Goal: Task Accomplishment & Management: Manage account settings

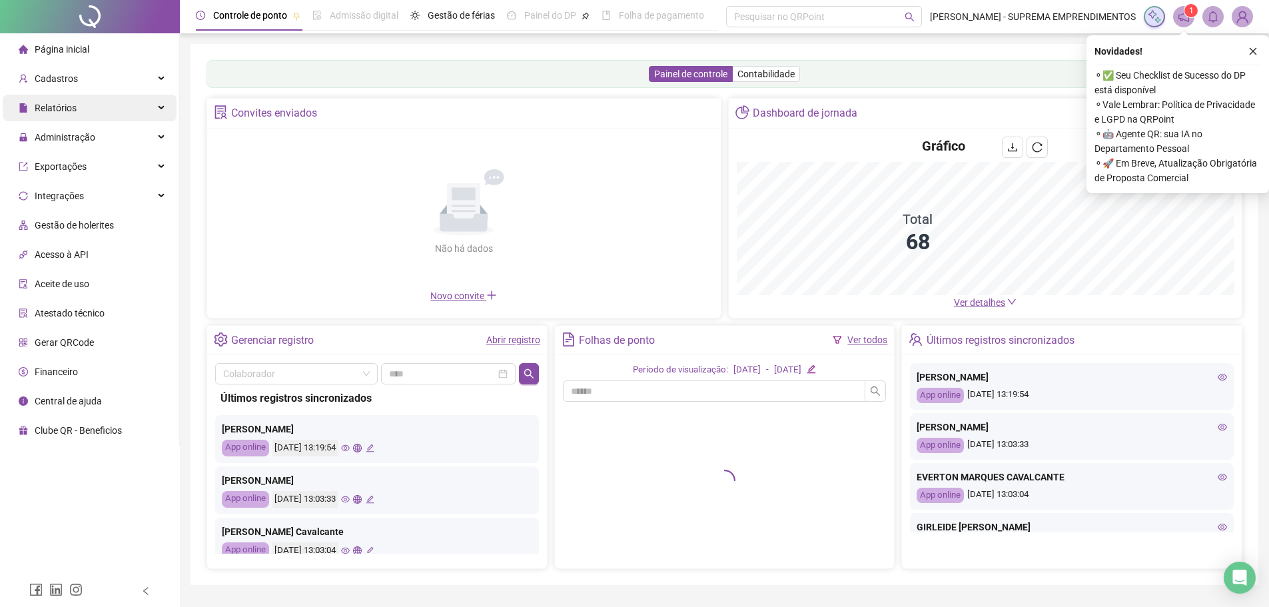
click at [76, 105] on div "Relatórios" at bounding box center [90, 108] width 174 height 27
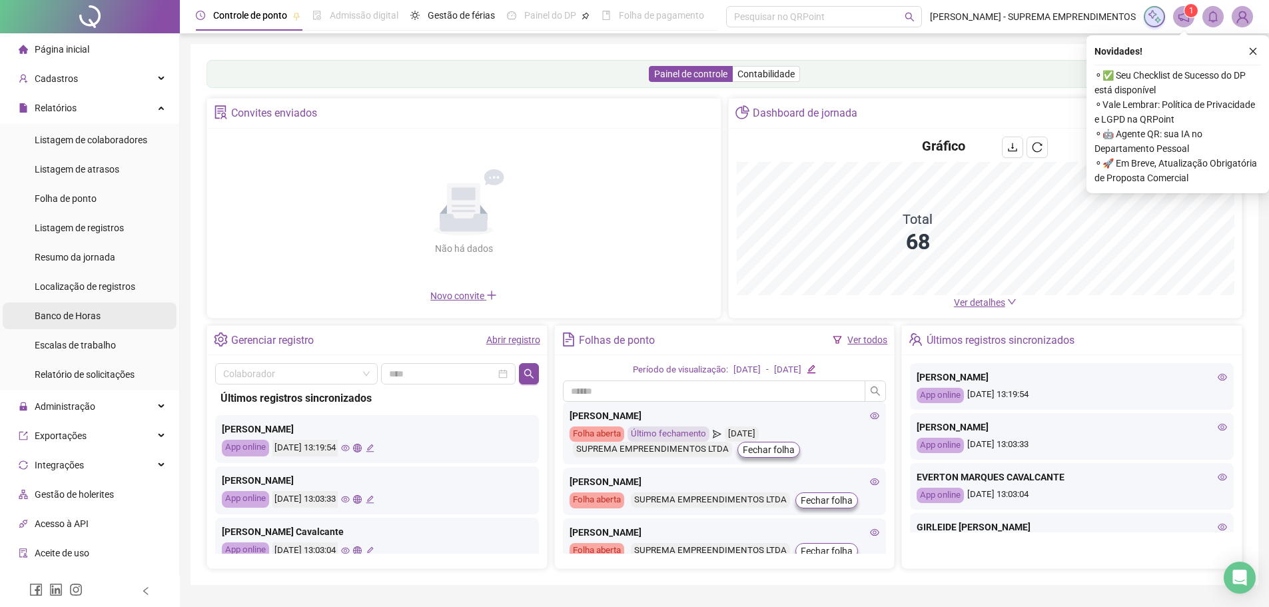
click at [85, 314] on span "Banco de Horas" at bounding box center [68, 315] width 66 height 11
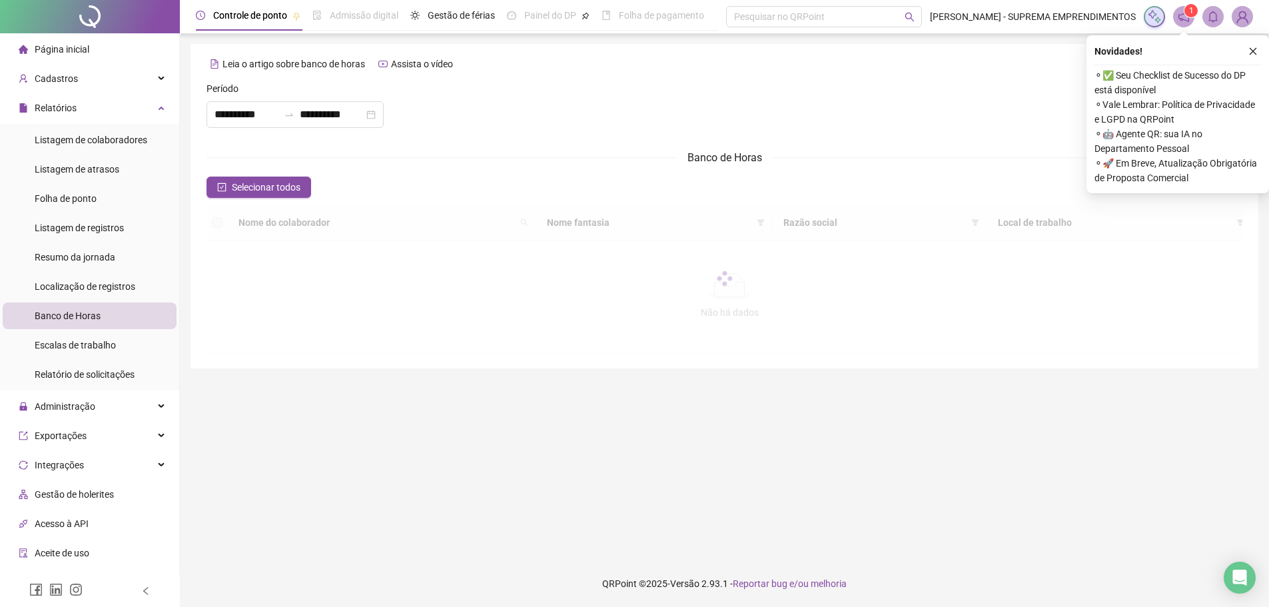
type input "**********"
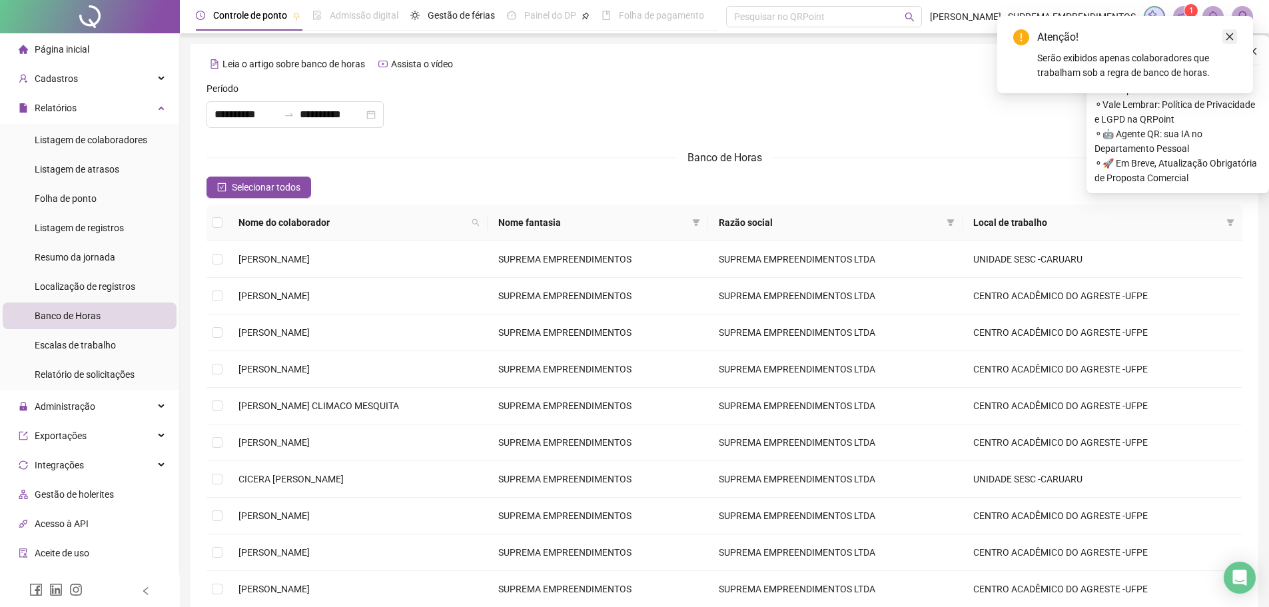
click at [1229, 36] on icon "close" at bounding box center [1229, 36] width 7 height 7
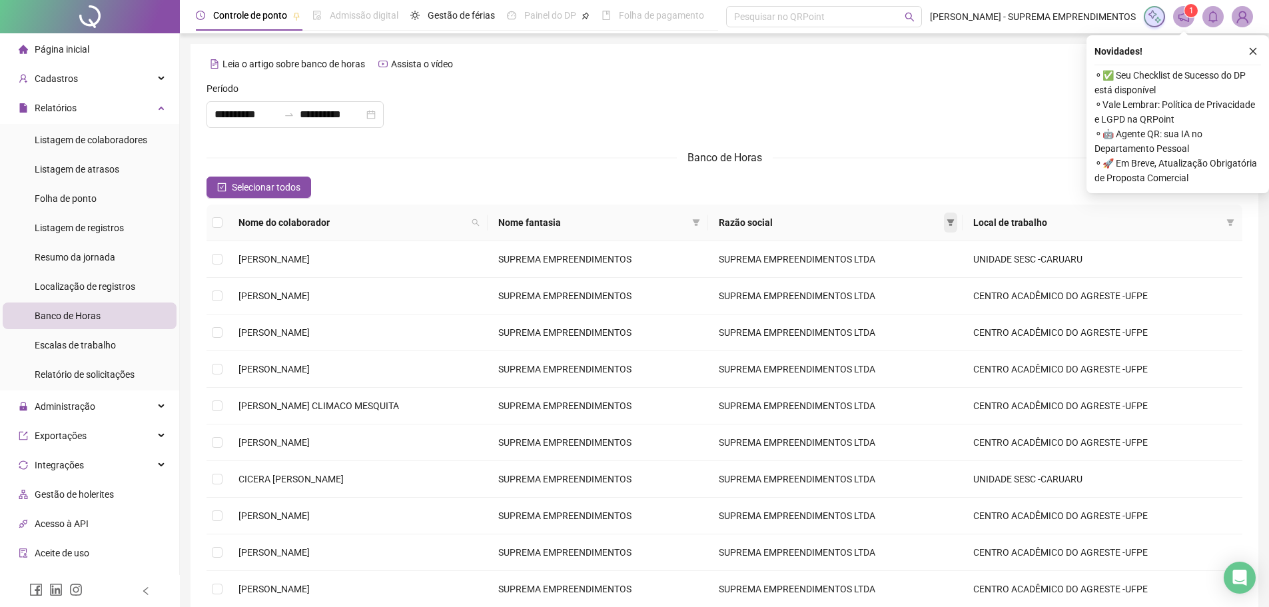
click at [954, 220] on icon "filter" at bounding box center [950, 222] width 8 height 8
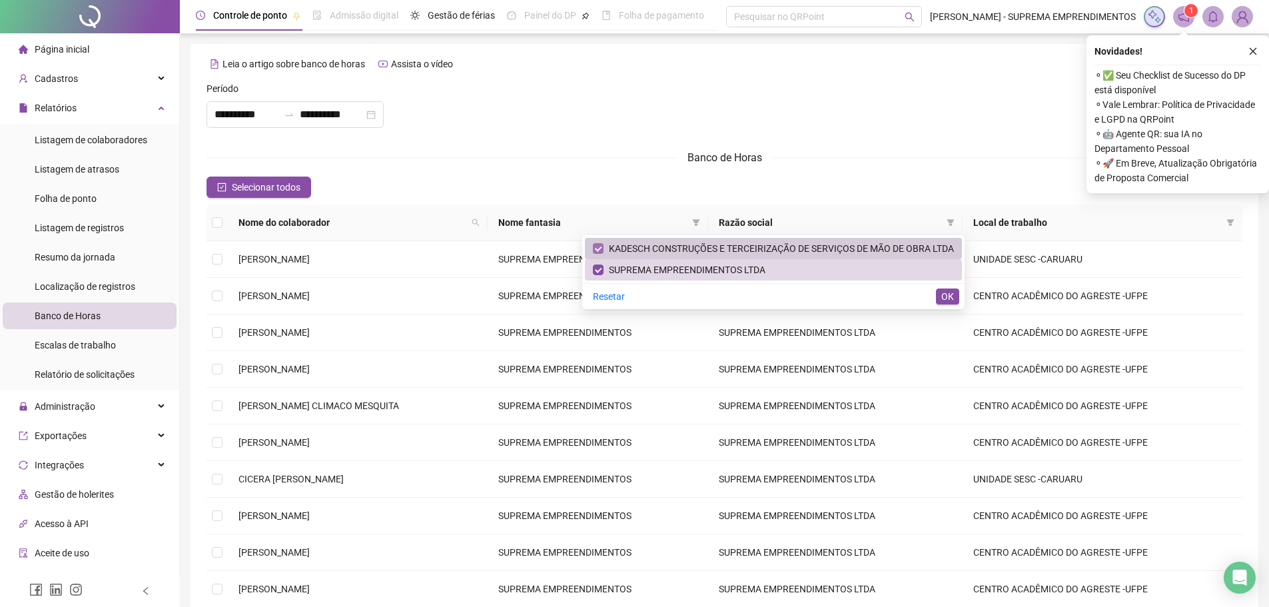
click at [603, 242] on label at bounding box center [598, 248] width 11 height 15
click at [954, 218] on icon "filter" at bounding box center [950, 222] width 8 height 8
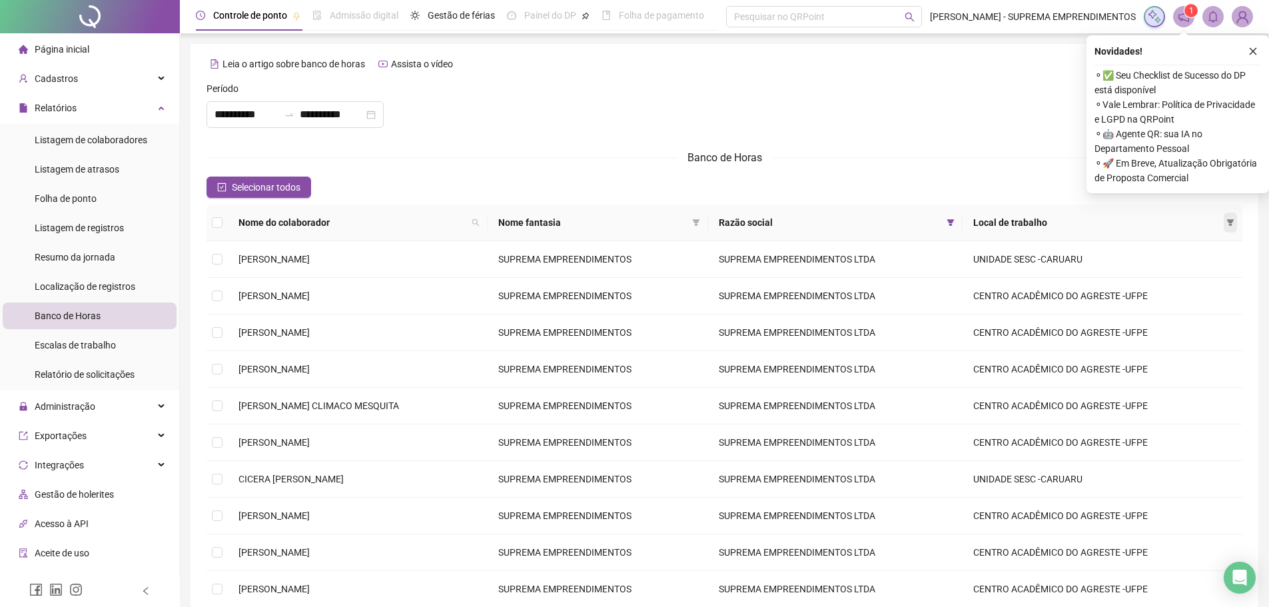
click at [1226, 218] on span at bounding box center [1229, 222] width 13 height 20
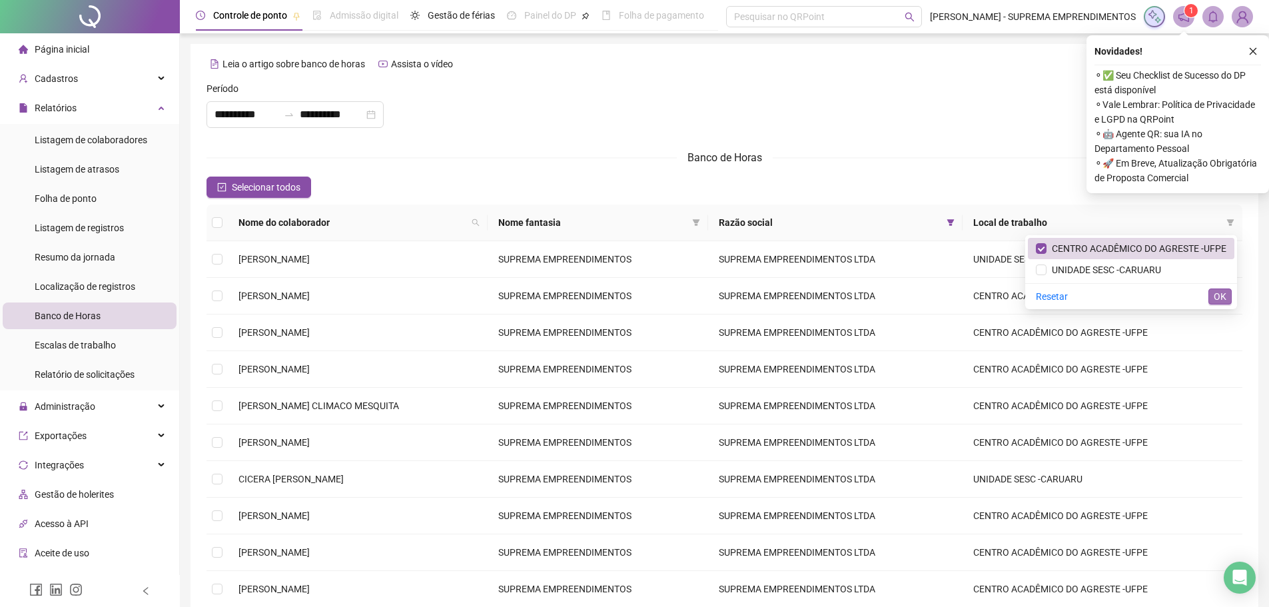
click at [1213, 295] on span "OK" at bounding box center [1219, 296] width 13 height 15
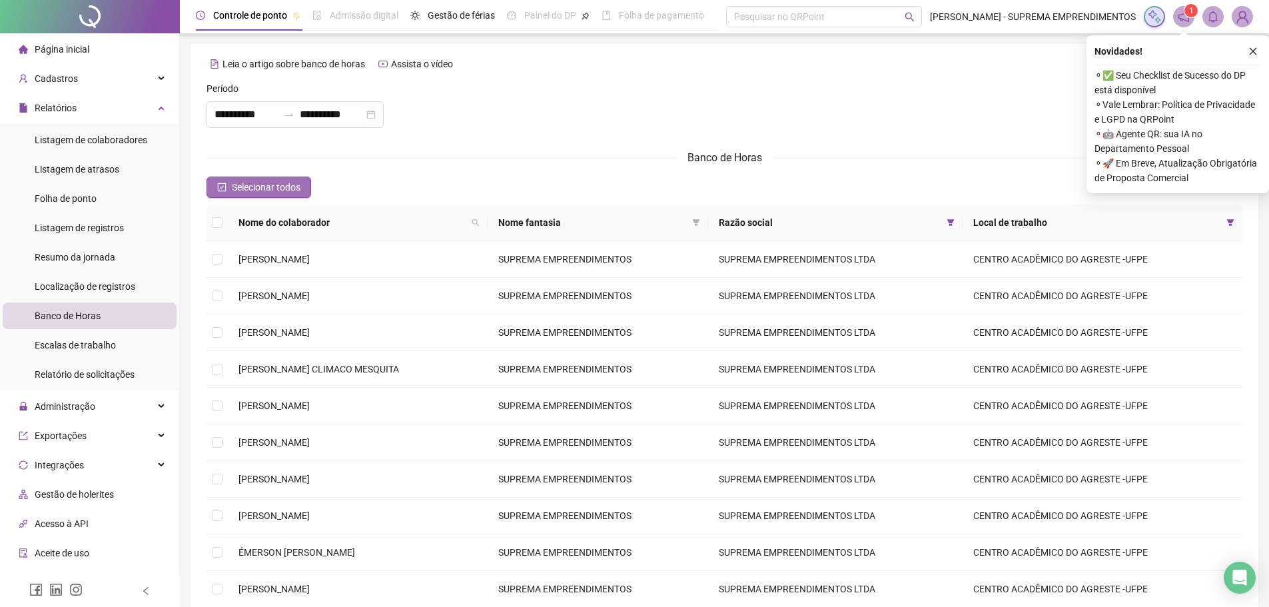
click at [276, 185] on span "Selecionar todos" at bounding box center [266, 187] width 69 height 15
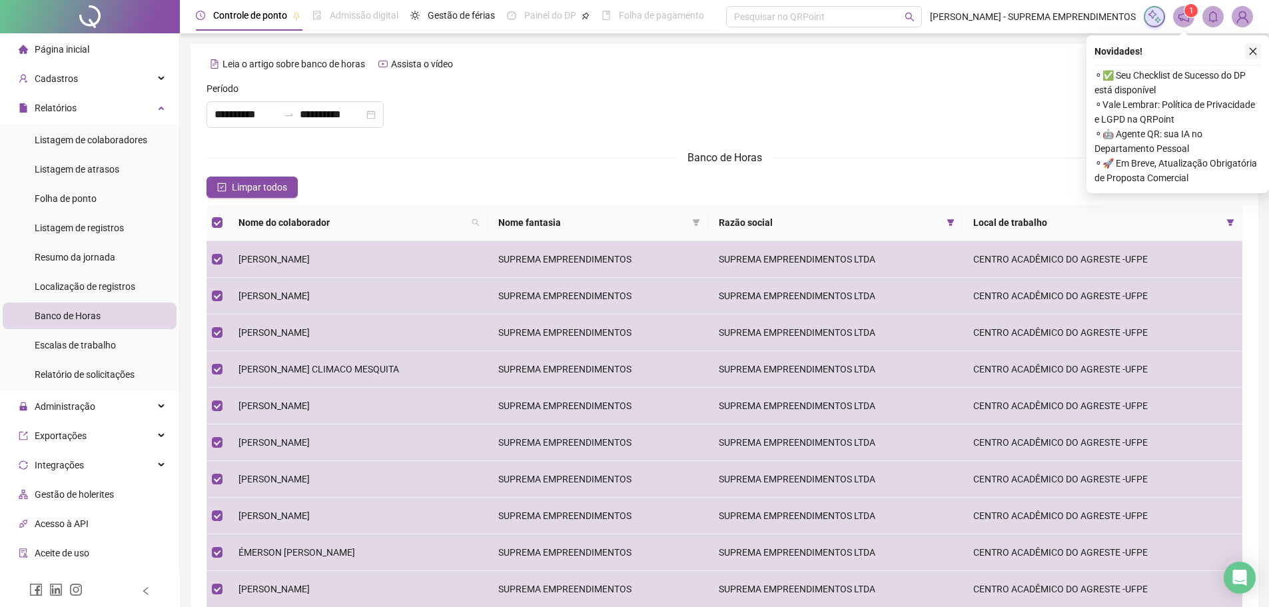
click at [1249, 51] on icon "close" at bounding box center [1252, 51] width 9 height 9
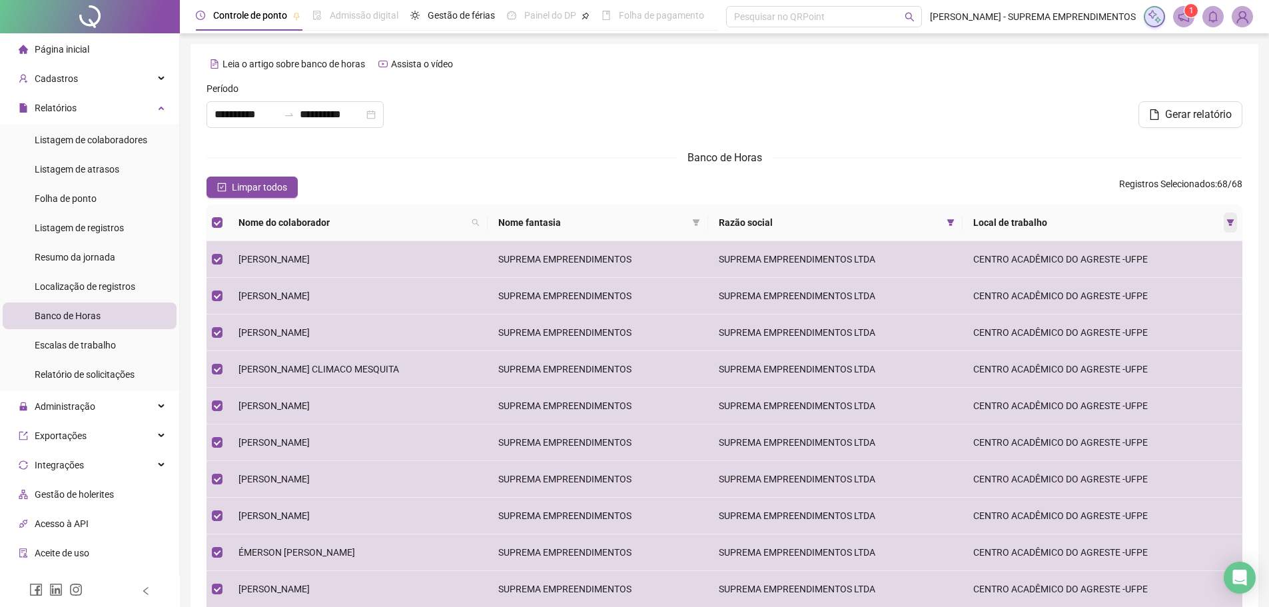
click at [1233, 220] on icon "filter" at bounding box center [1230, 222] width 8 height 8
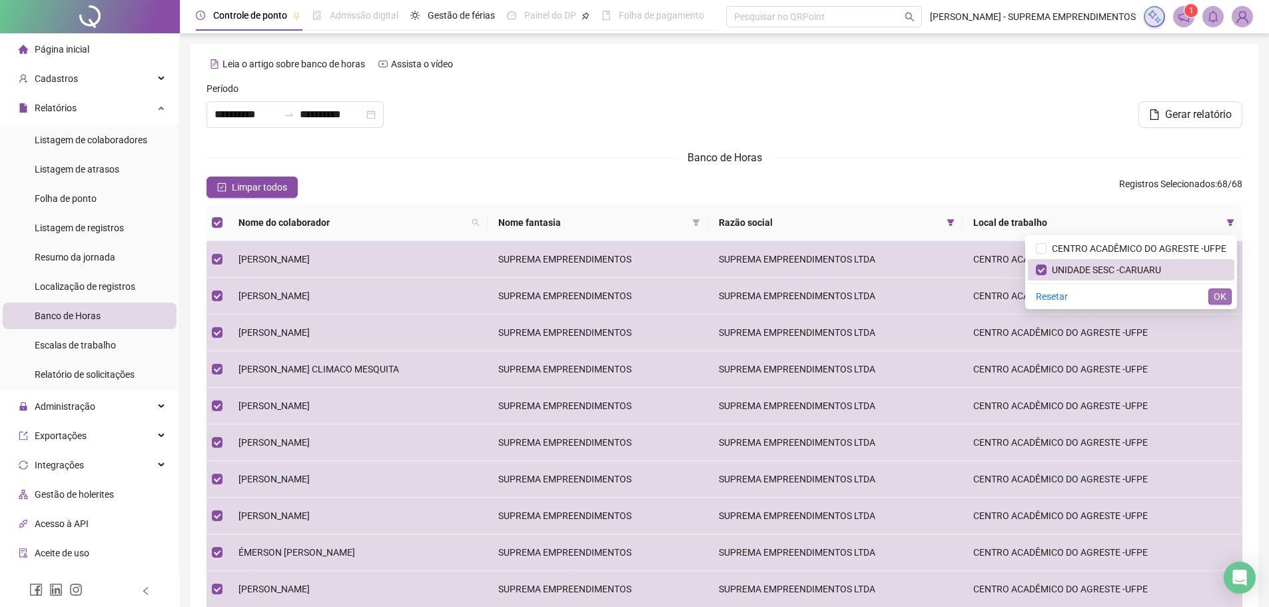
click at [1220, 297] on span "OK" at bounding box center [1219, 296] width 13 height 15
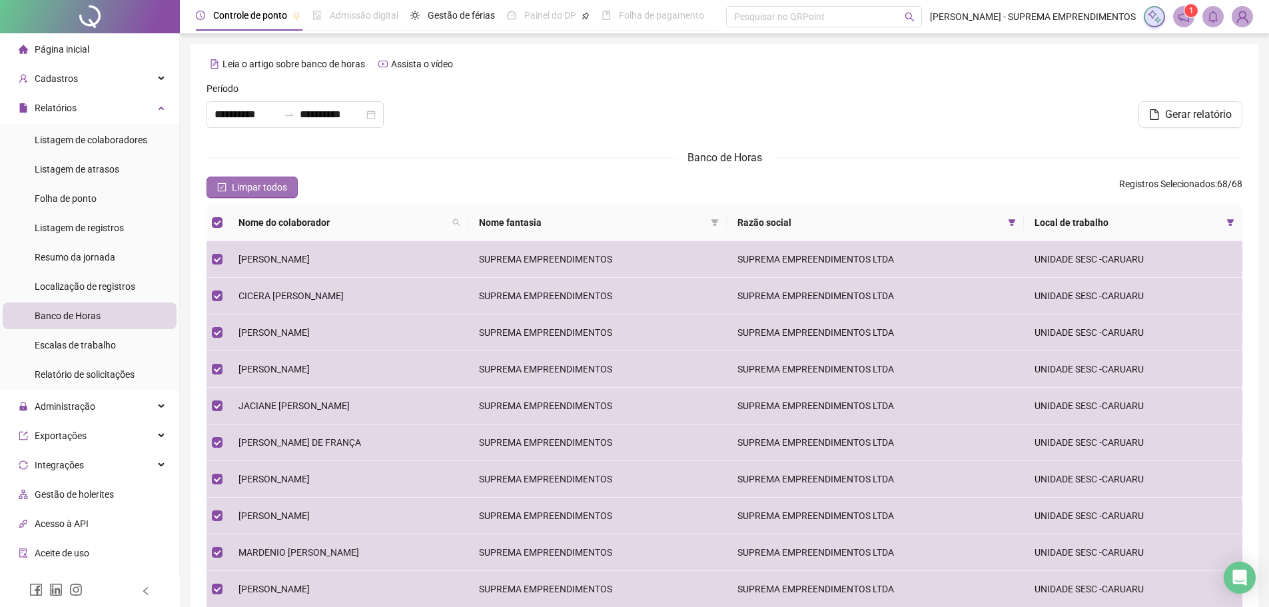
click at [274, 184] on span "Limpar todos" at bounding box center [259, 187] width 55 height 15
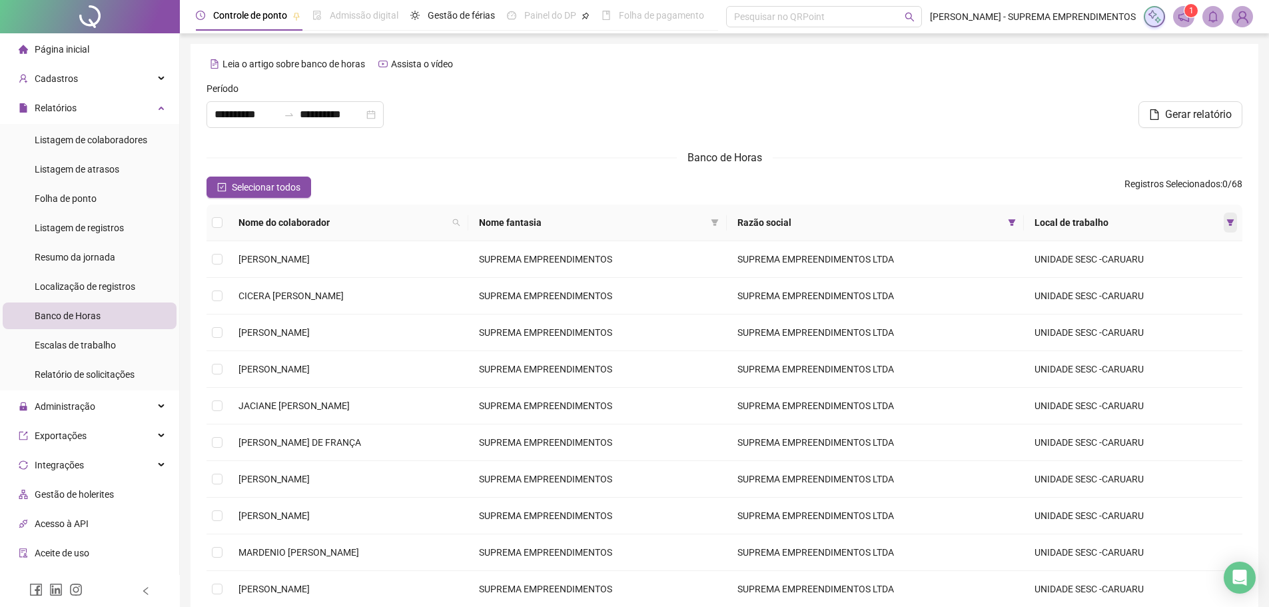
click at [1231, 224] on icon "filter" at bounding box center [1230, 222] width 7 height 7
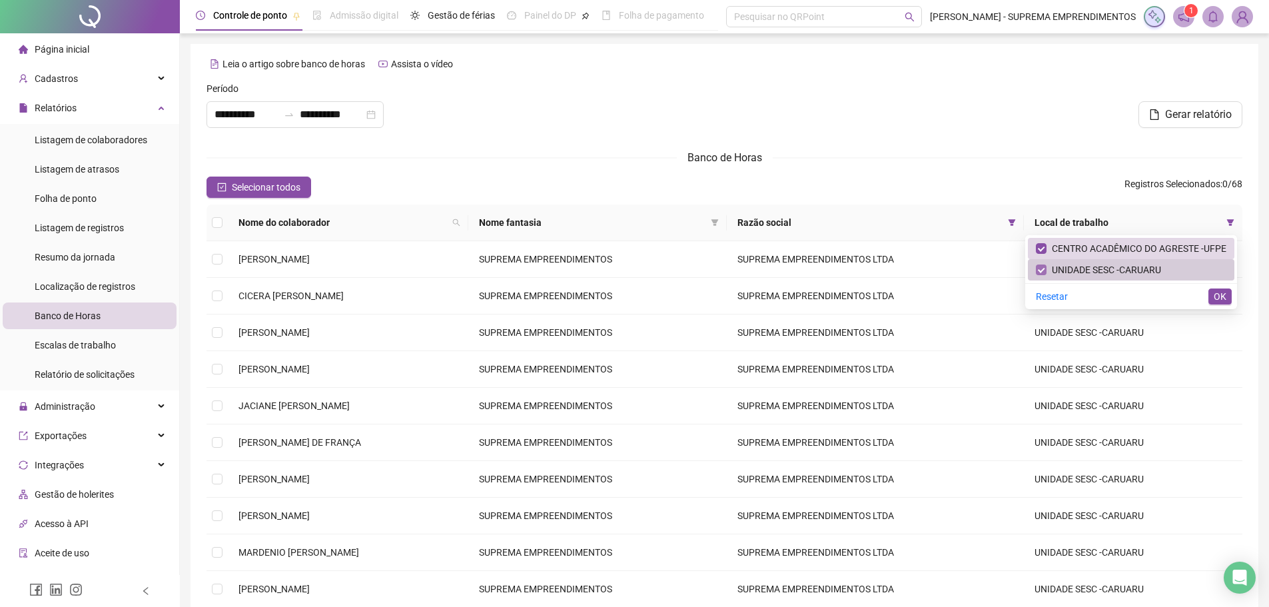
click at [1044, 264] on label at bounding box center [1040, 269] width 11 height 15
click at [1222, 298] on span "OK" at bounding box center [1219, 296] width 13 height 15
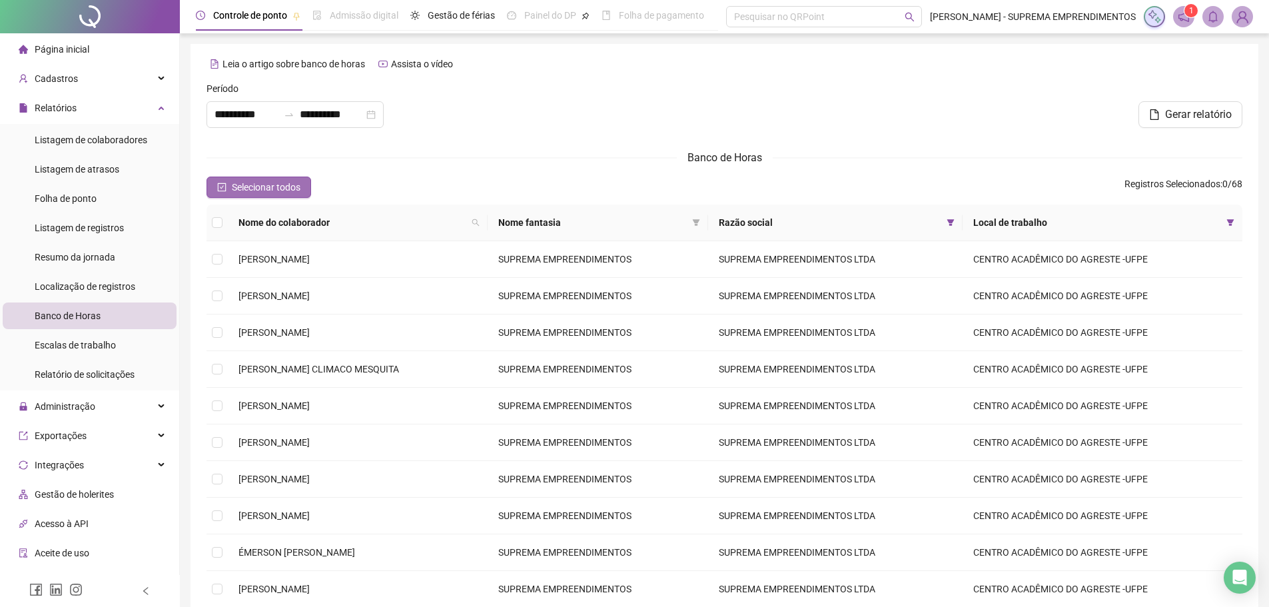
click at [264, 181] on span "Selecionar todos" at bounding box center [266, 187] width 69 height 15
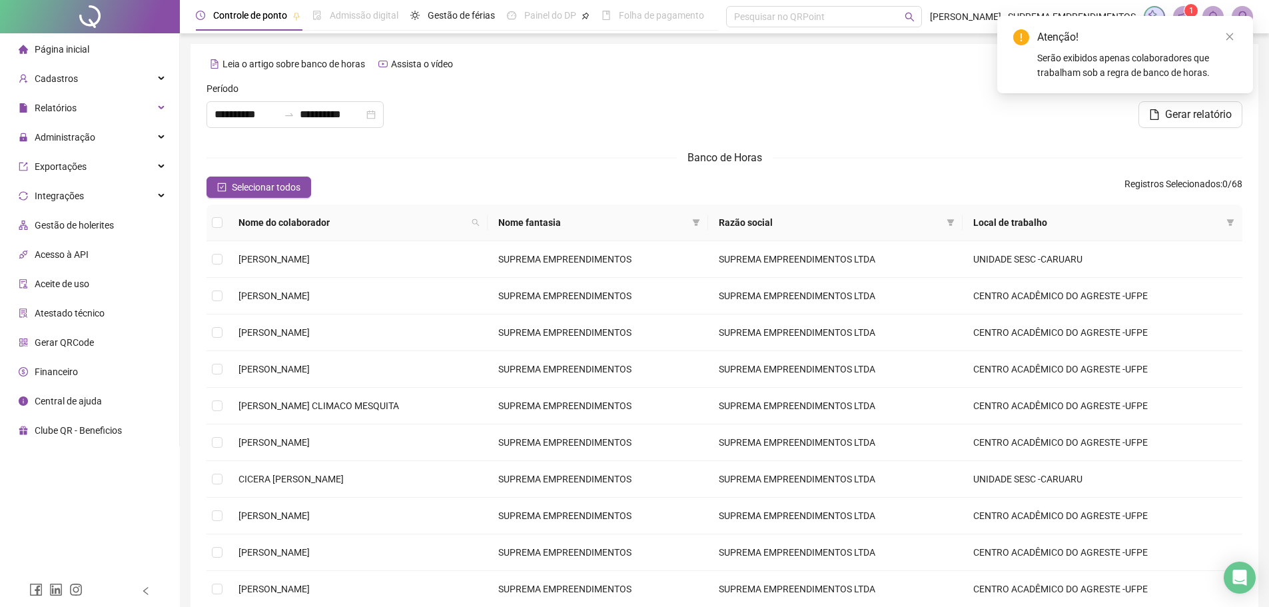
type input "**********"
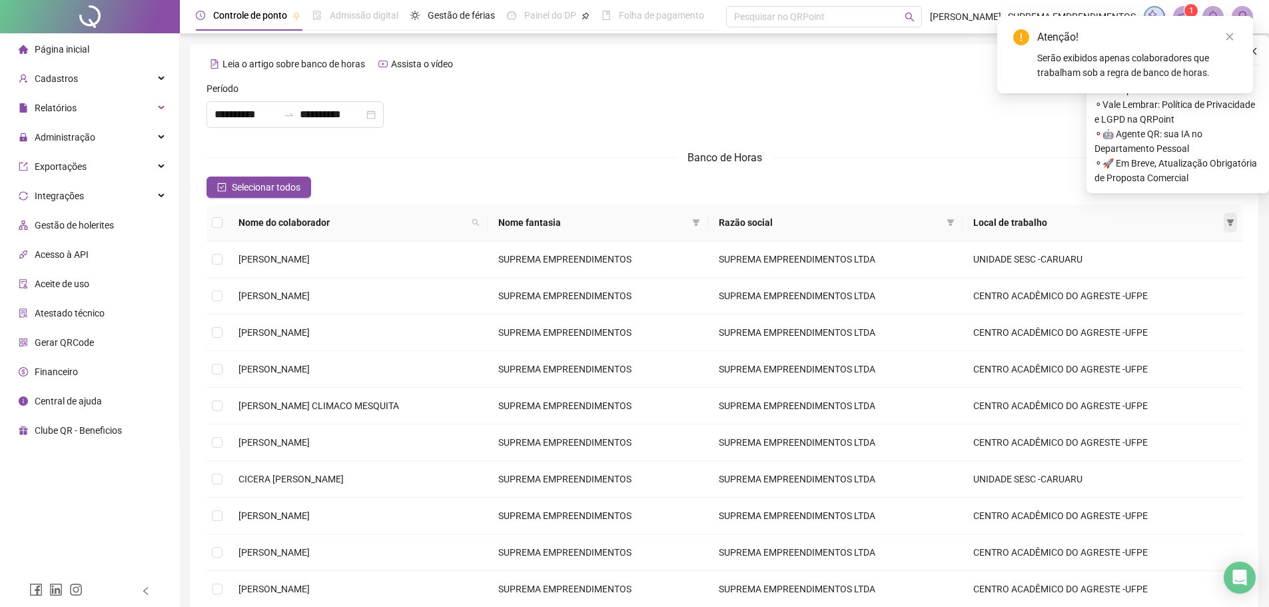
click at [1230, 224] on icon "filter" at bounding box center [1230, 222] width 7 height 7
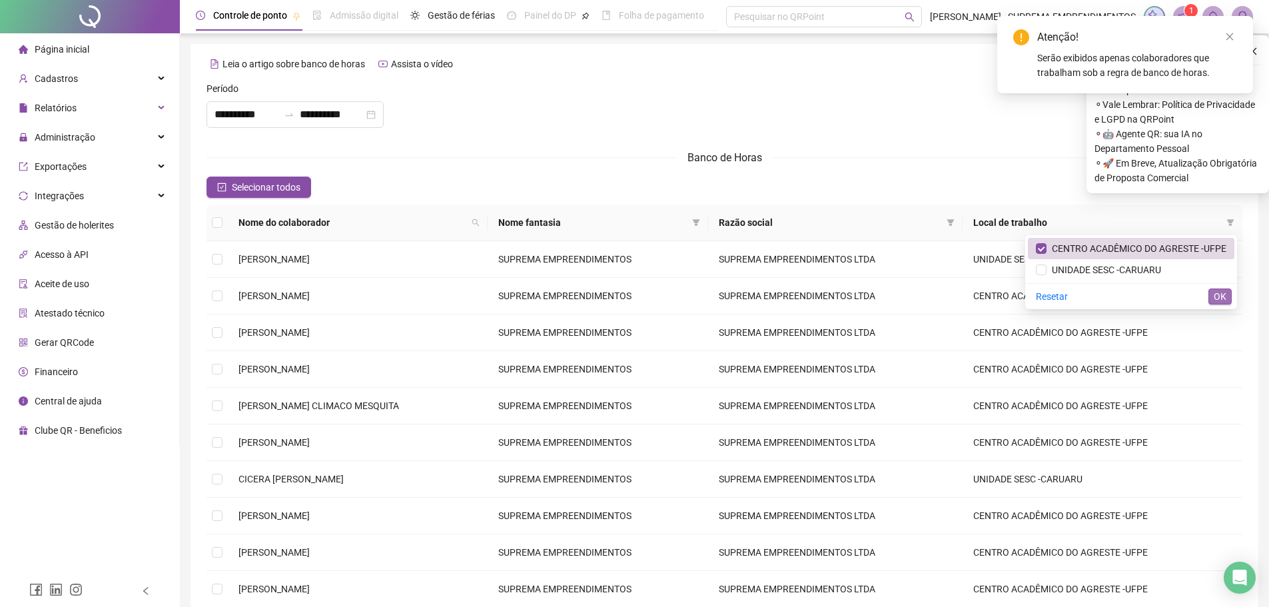
click at [1215, 296] on span "OK" at bounding box center [1219, 296] width 13 height 15
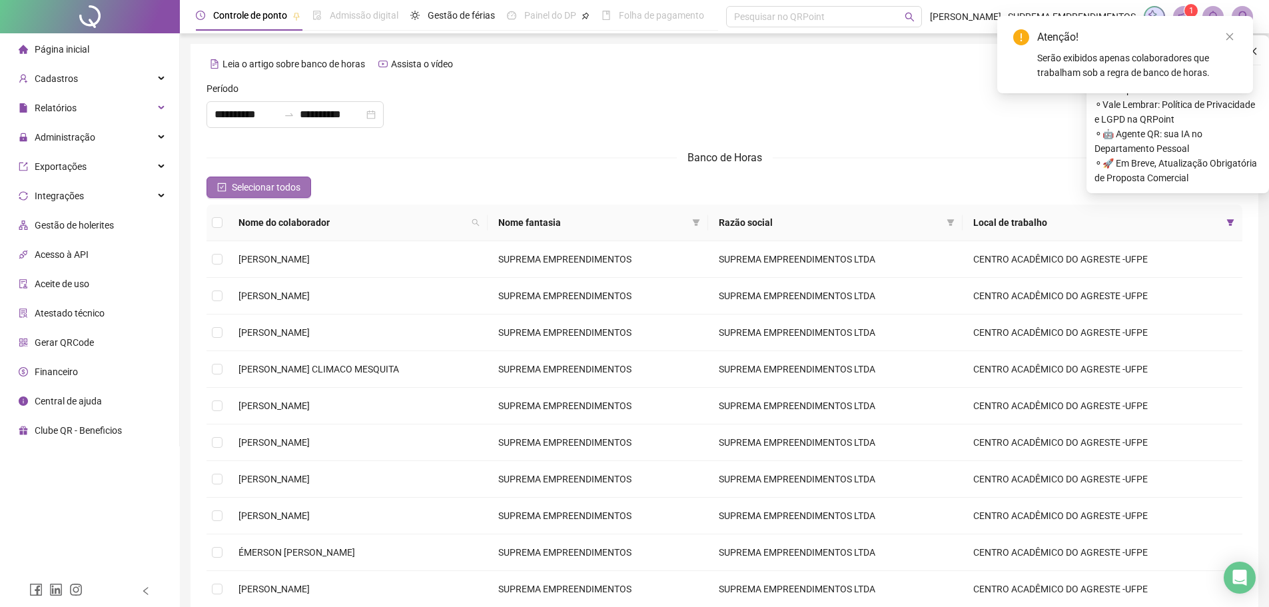
click at [238, 188] on span "Selecionar todos" at bounding box center [266, 187] width 69 height 15
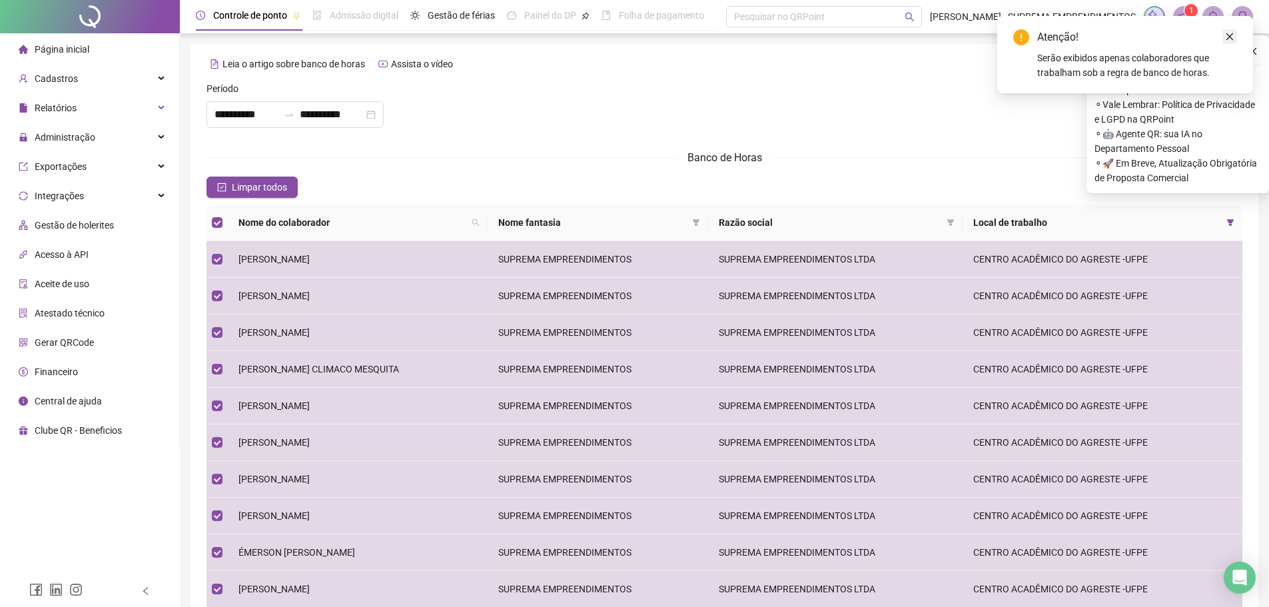
click at [1233, 35] on icon "close" at bounding box center [1229, 36] width 9 height 9
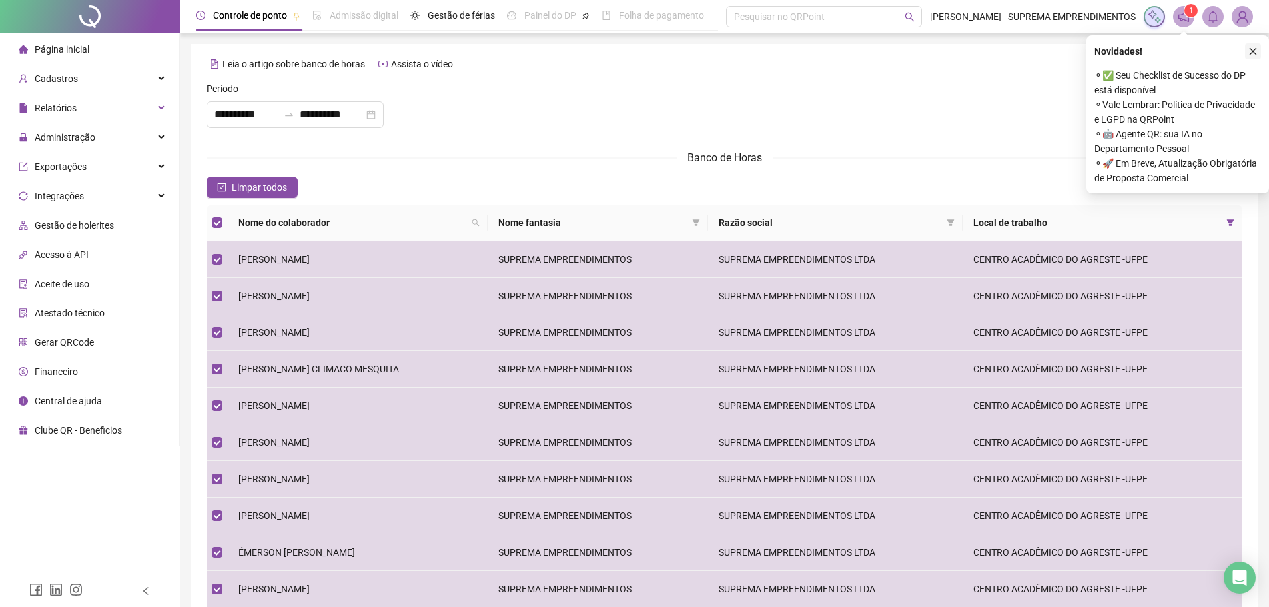
click at [1252, 50] on icon "close" at bounding box center [1252, 51] width 9 height 9
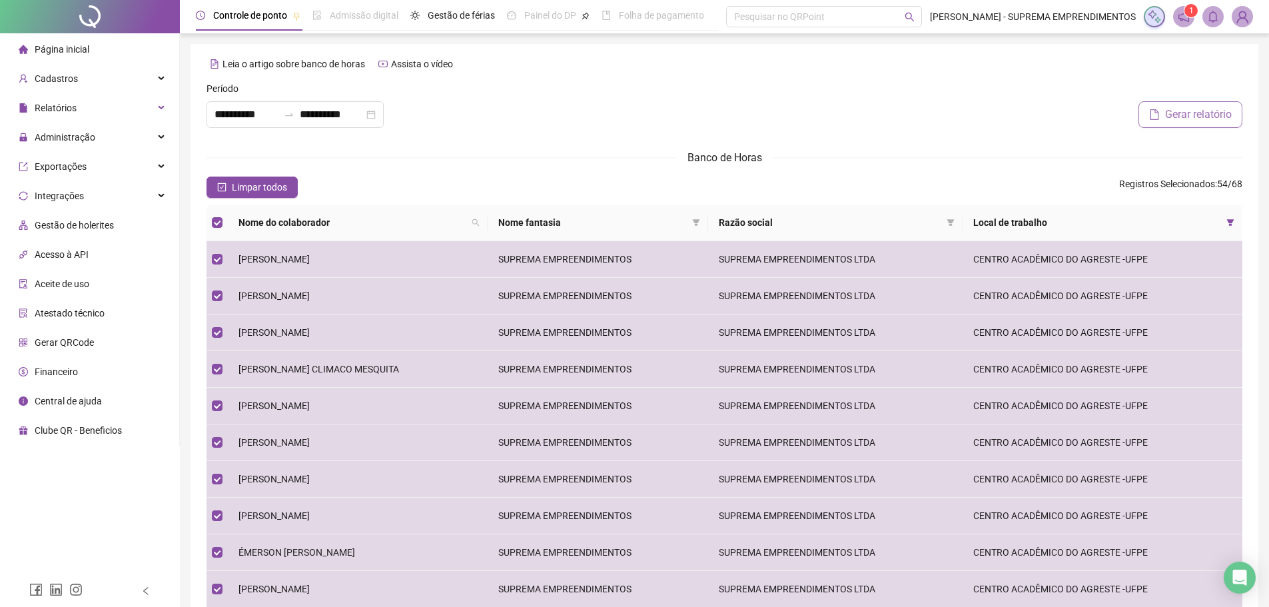
click at [1185, 116] on span "Gerar relatório" at bounding box center [1198, 115] width 67 height 16
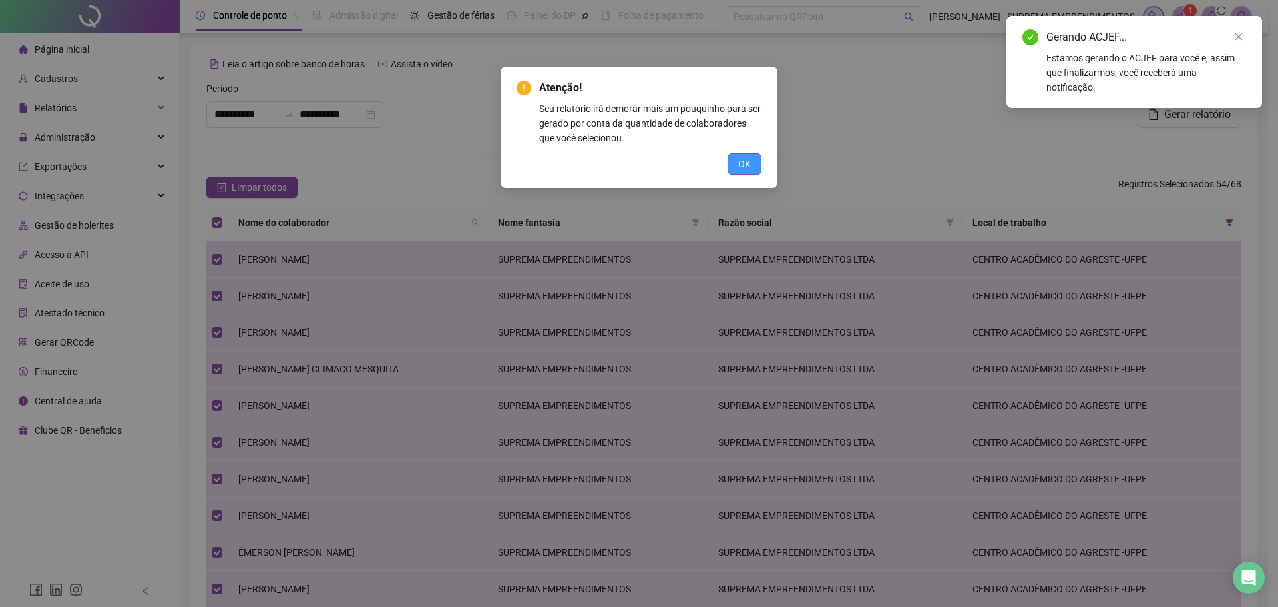
click at [742, 156] on span "OK" at bounding box center [744, 163] width 13 height 15
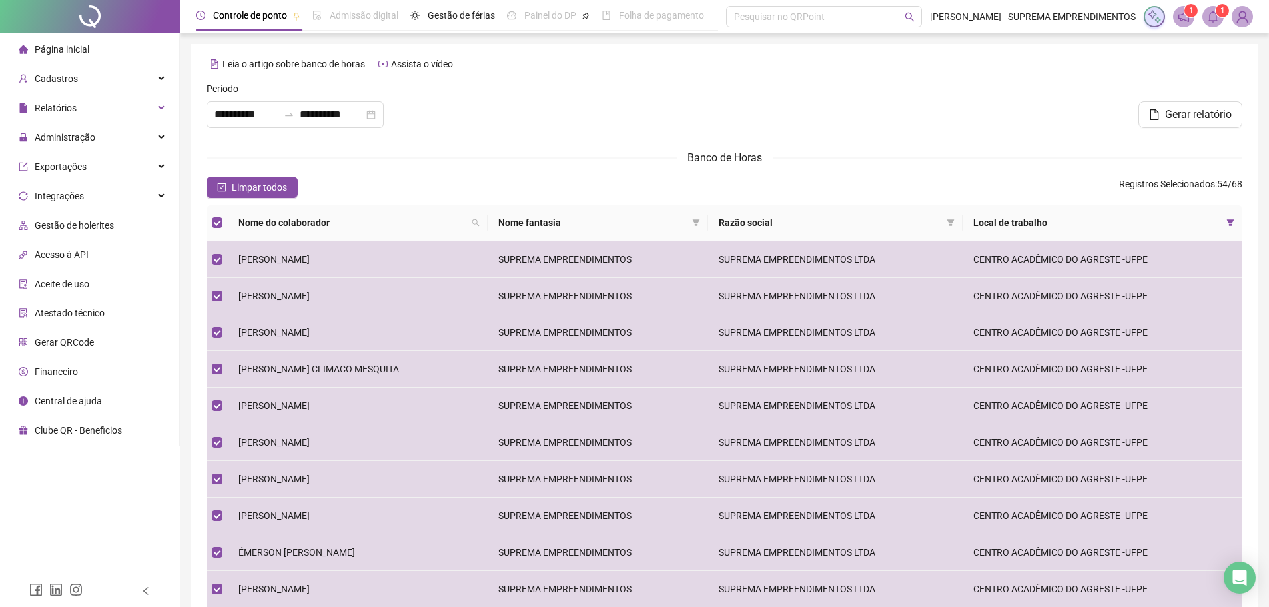
click at [1213, 19] on icon "bell" at bounding box center [1213, 17] width 12 height 12
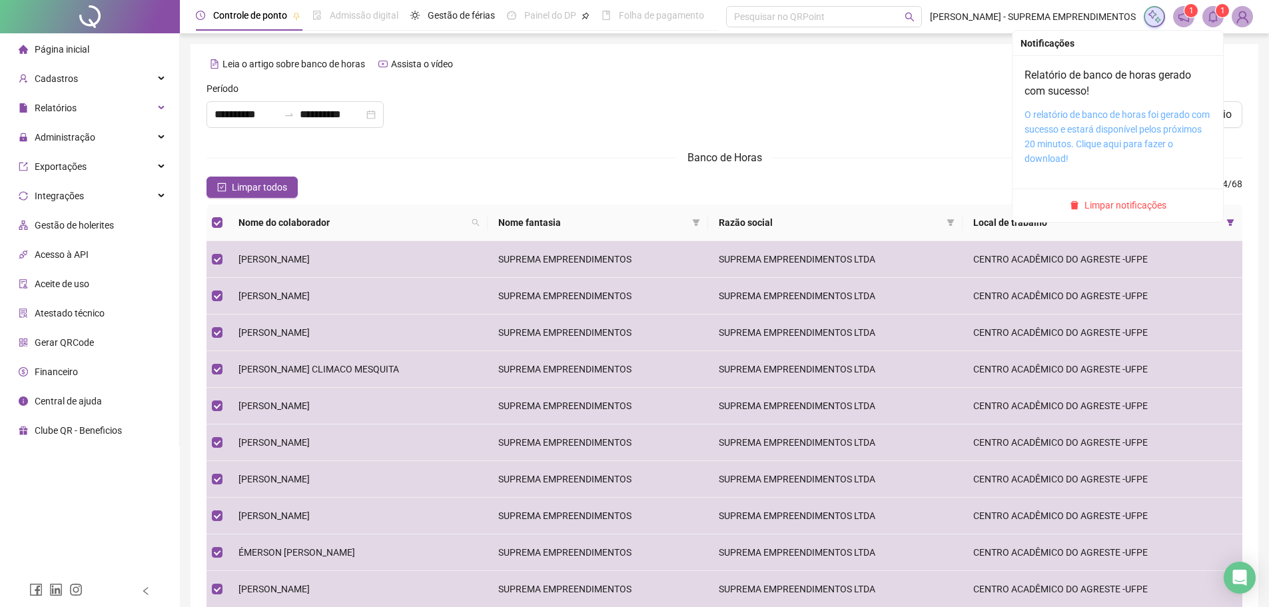
click at [1102, 126] on link "O relatório de banco de horas foi gerado com sucesso e estará disponível pelos …" at bounding box center [1116, 136] width 185 height 55
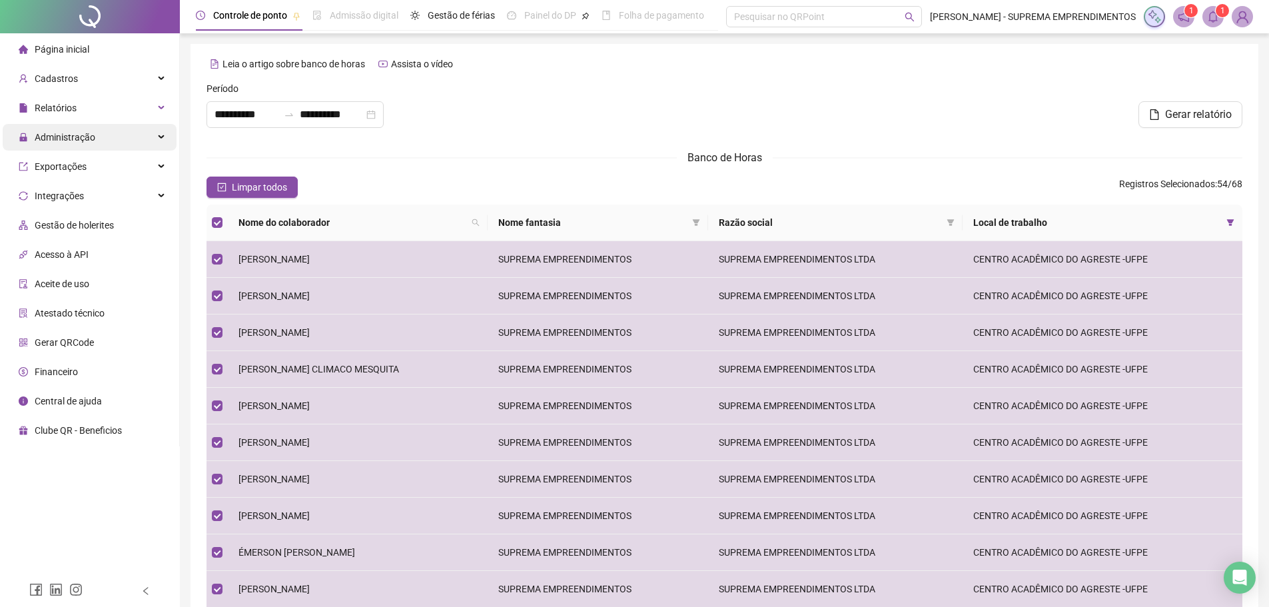
click at [73, 140] on span "Administração" at bounding box center [65, 137] width 61 height 11
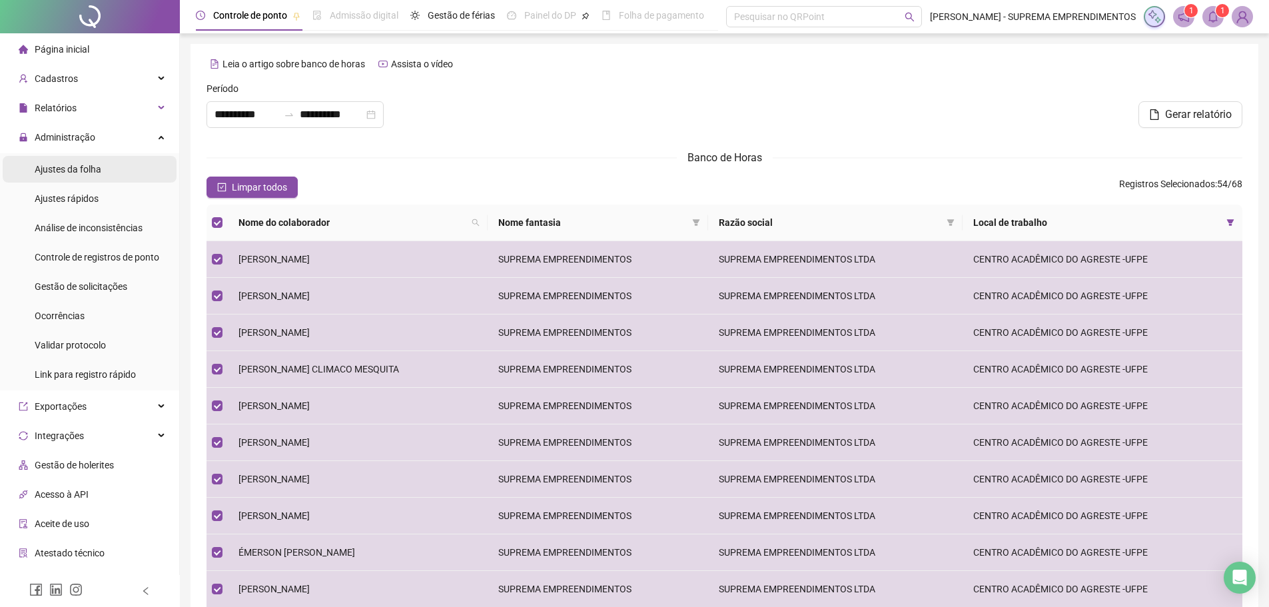
click at [73, 171] on span "Ajustes da folha" at bounding box center [68, 169] width 67 height 11
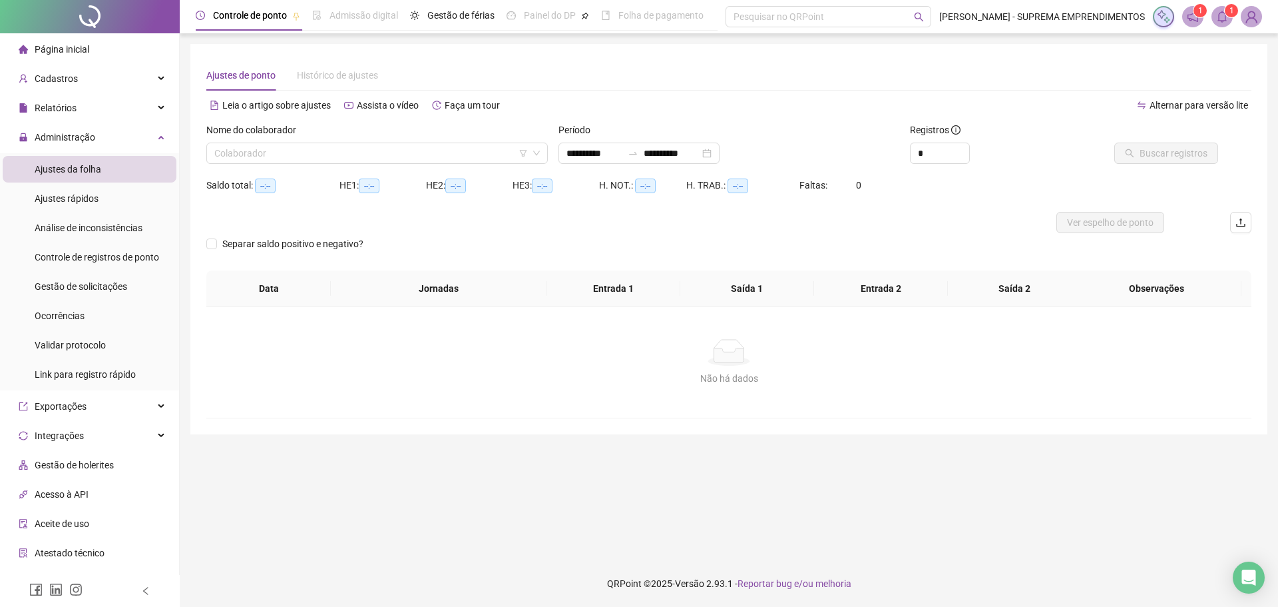
type input "**********"
click at [285, 154] on input "search" at bounding box center [371, 153] width 314 height 20
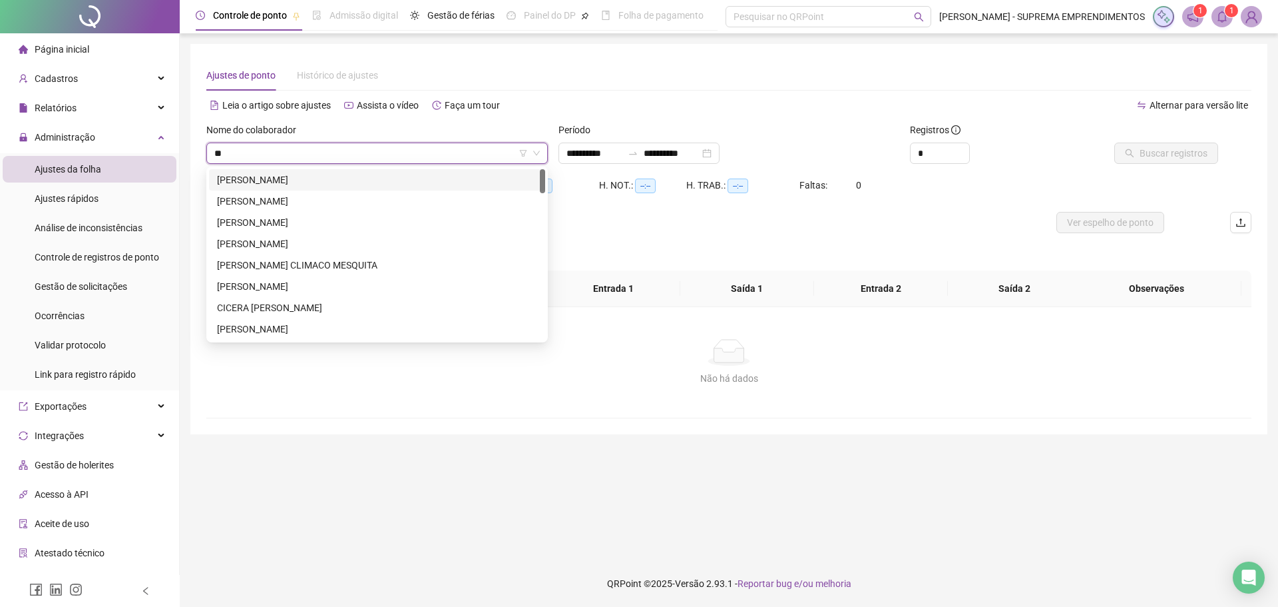
type input "***"
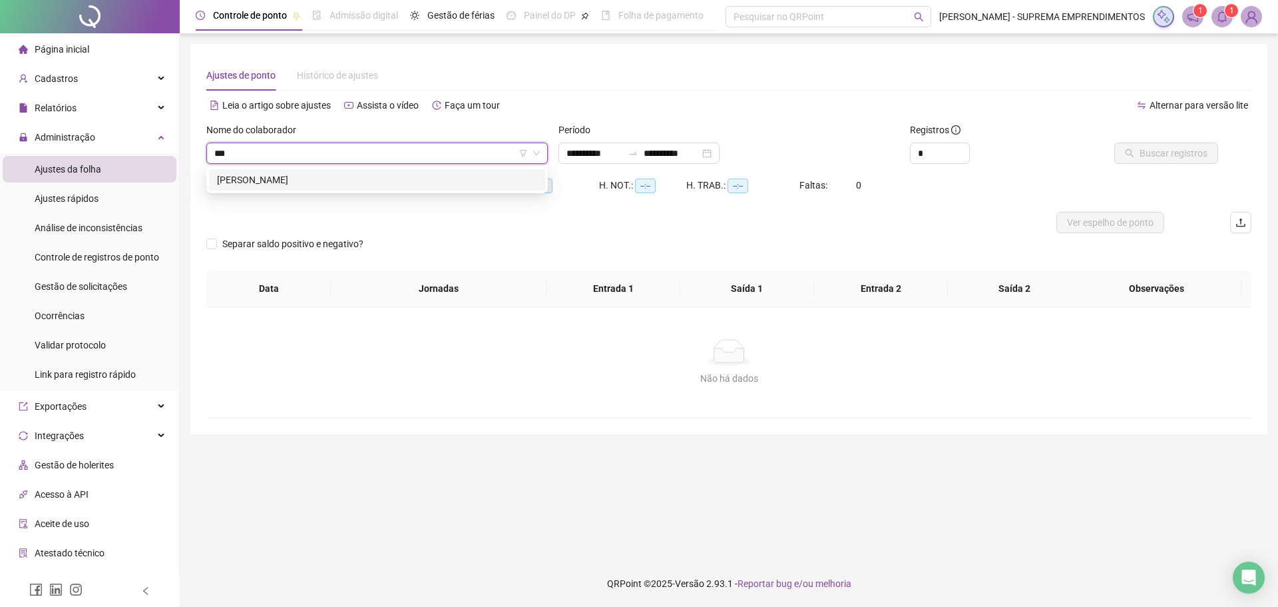
click at [285, 178] on div "[PERSON_NAME]" at bounding box center [377, 179] width 320 height 15
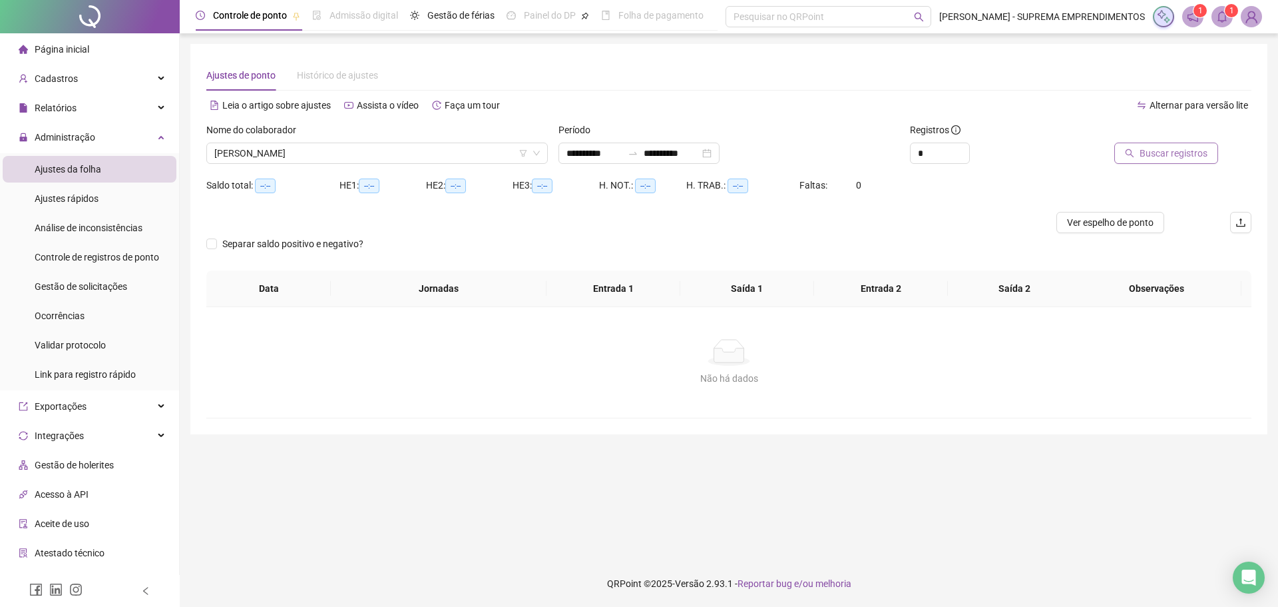
click at [1193, 152] on span "Buscar registros" at bounding box center [1174, 153] width 68 height 15
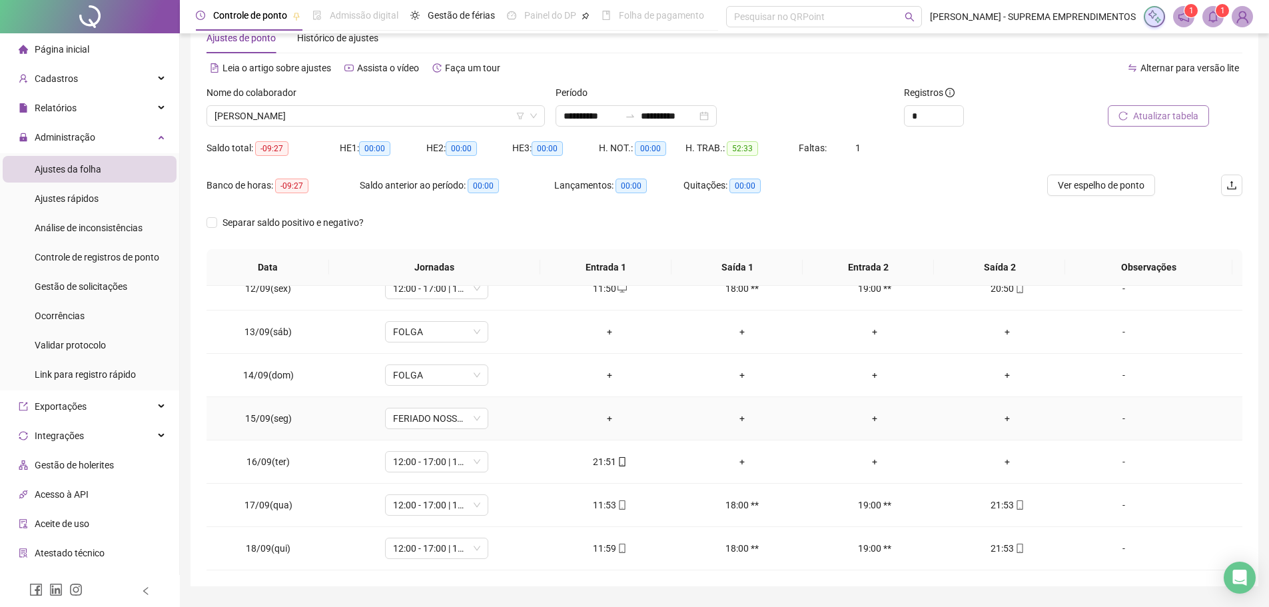
scroll to position [74, 0]
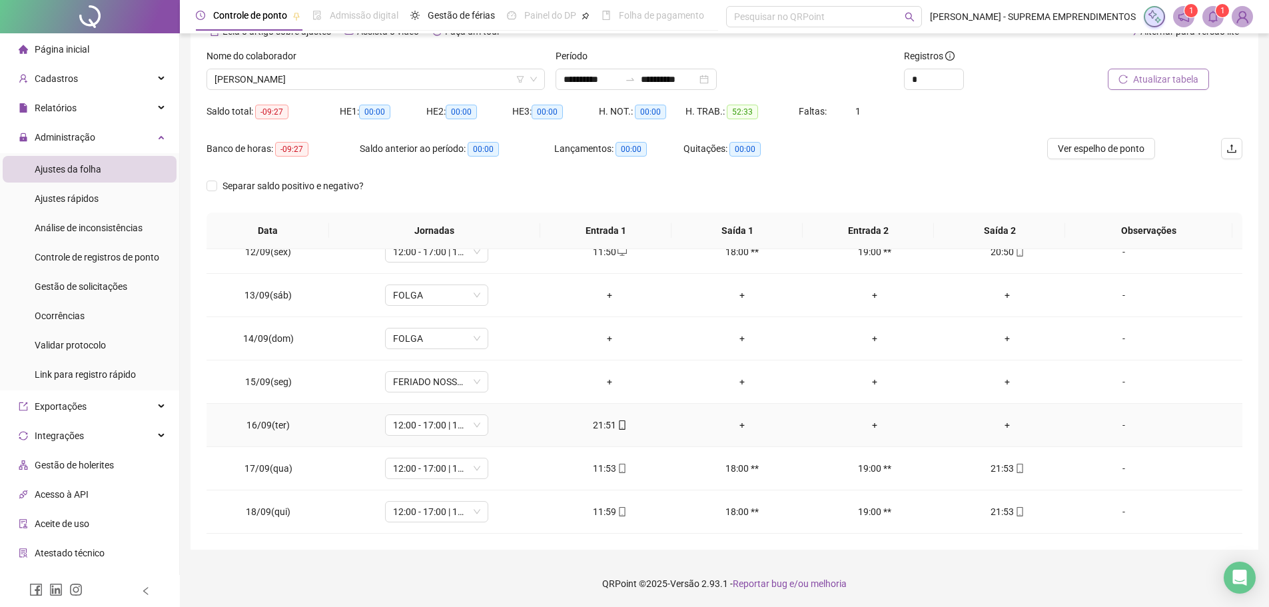
click at [1002, 427] on div "+" at bounding box center [1007, 425] width 111 height 15
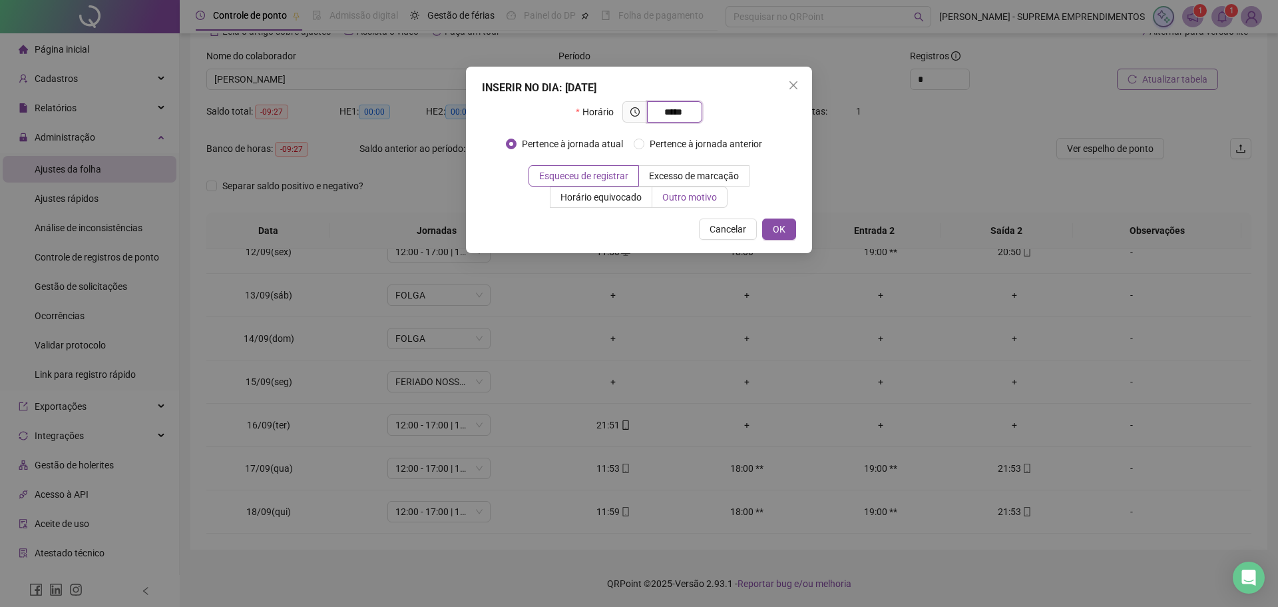
type input "*****"
click at [687, 194] on span "Outro motivo" at bounding box center [690, 197] width 55 height 11
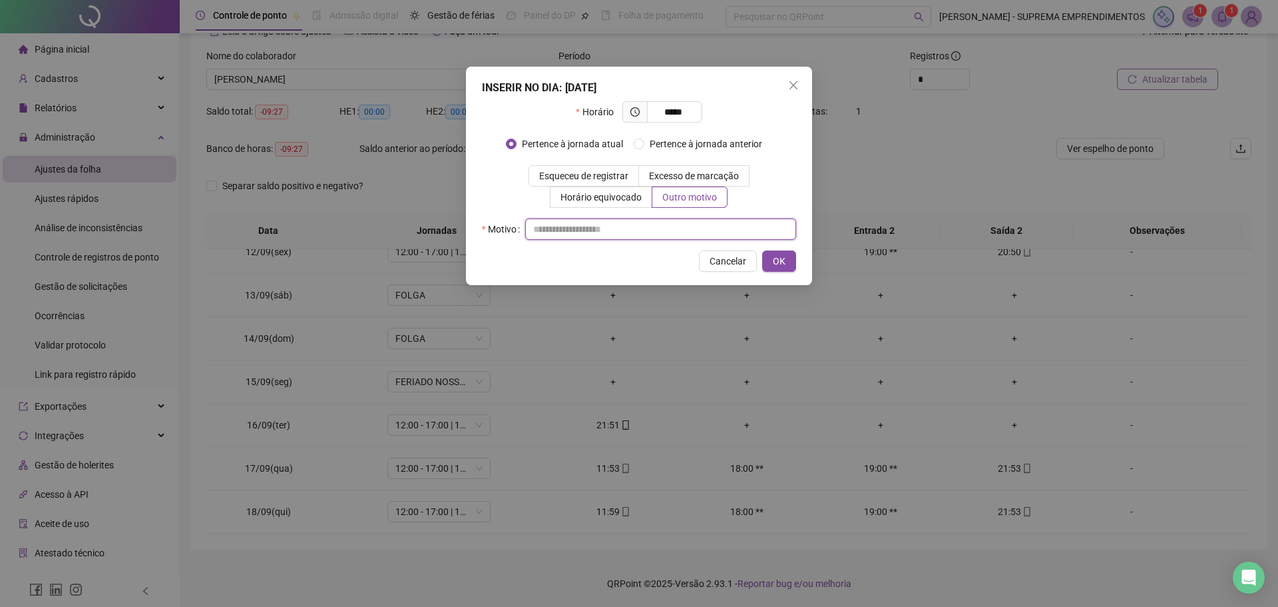
click at [567, 228] on input "text" at bounding box center [660, 228] width 271 height 21
type input "*"
click at [790, 264] on button "OK" at bounding box center [779, 260] width 34 height 21
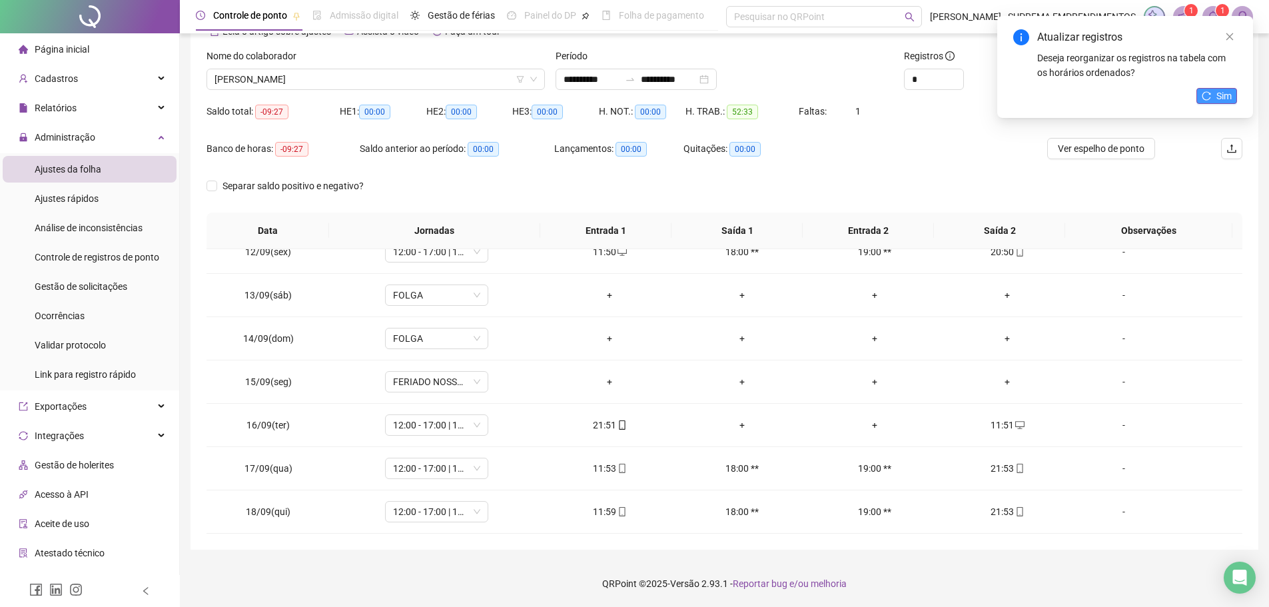
click at [1220, 93] on span "Sim" at bounding box center [1223, 96] width 15 height 15
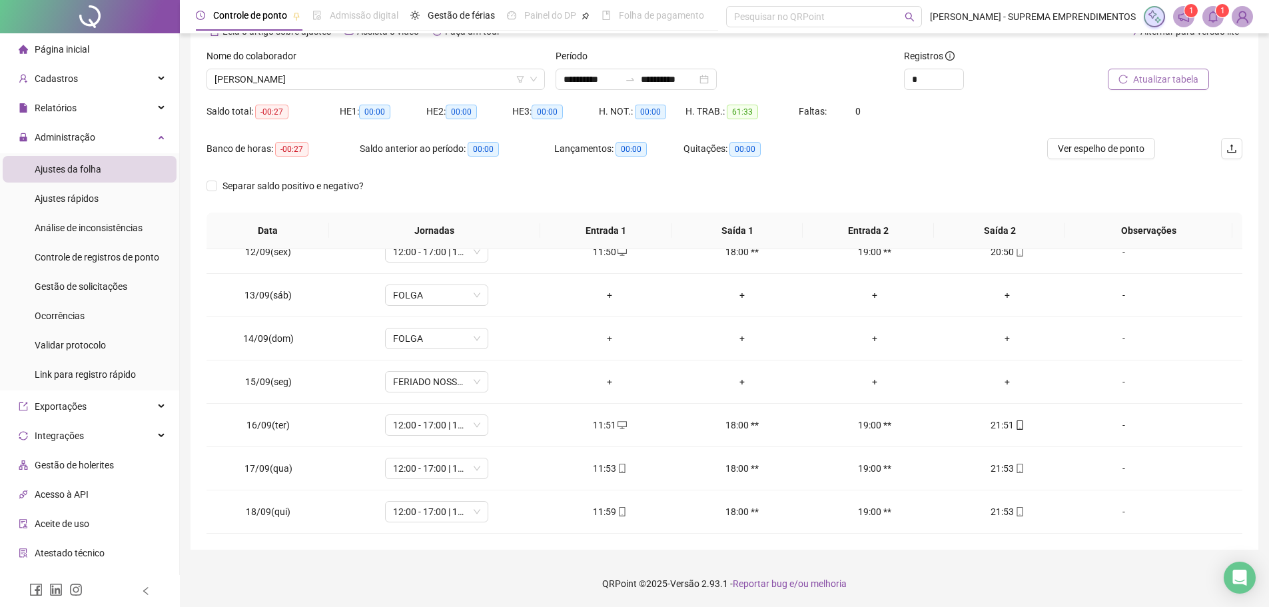
click at [1149, 83] on span "Atualizar tabela" at bounding box center [1165, 79] width 65 height 15
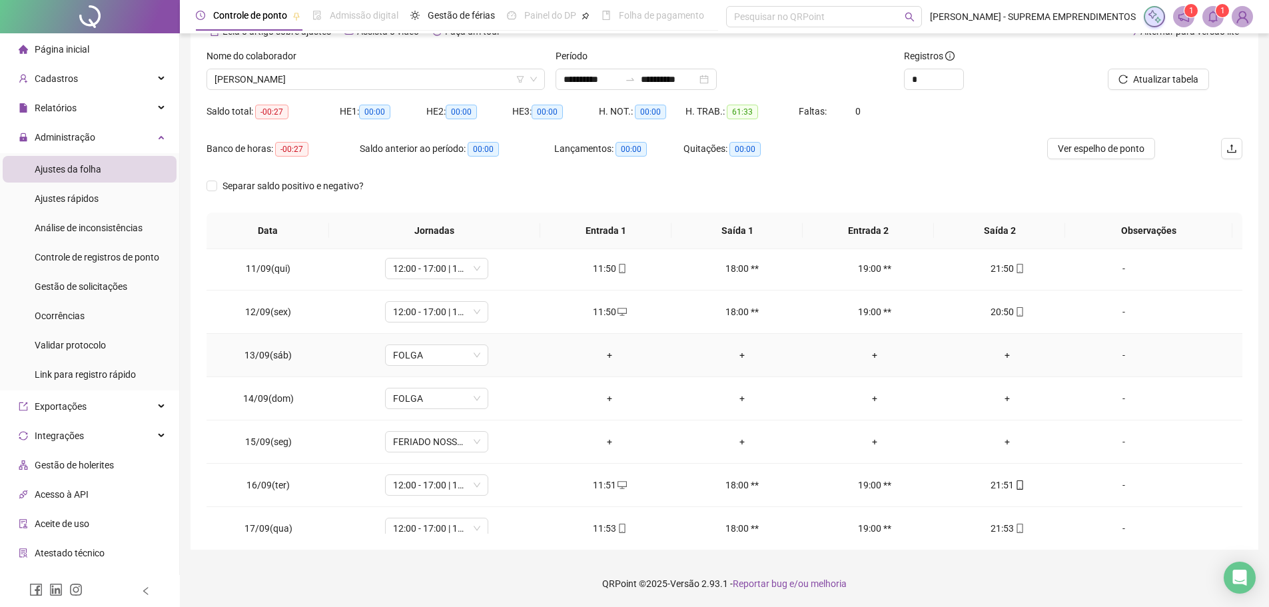
scroll to position [148, 0]
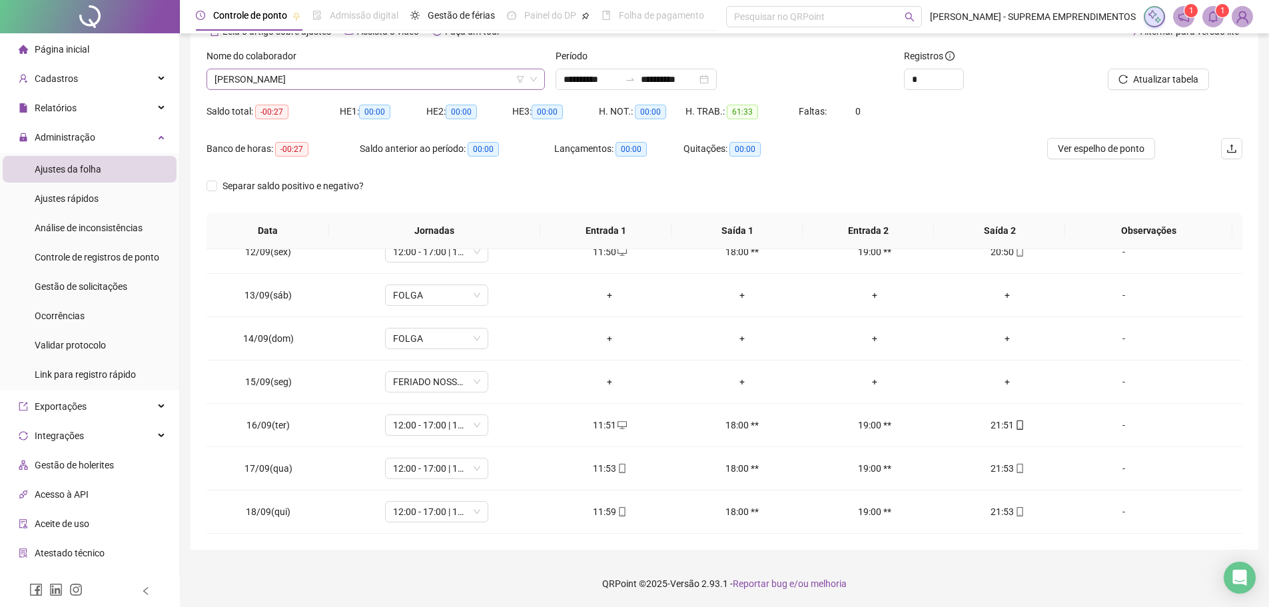
click at [461, 72] on span "[PERSON_NAME]" at bounding box center [375, 79] width 322 height 20
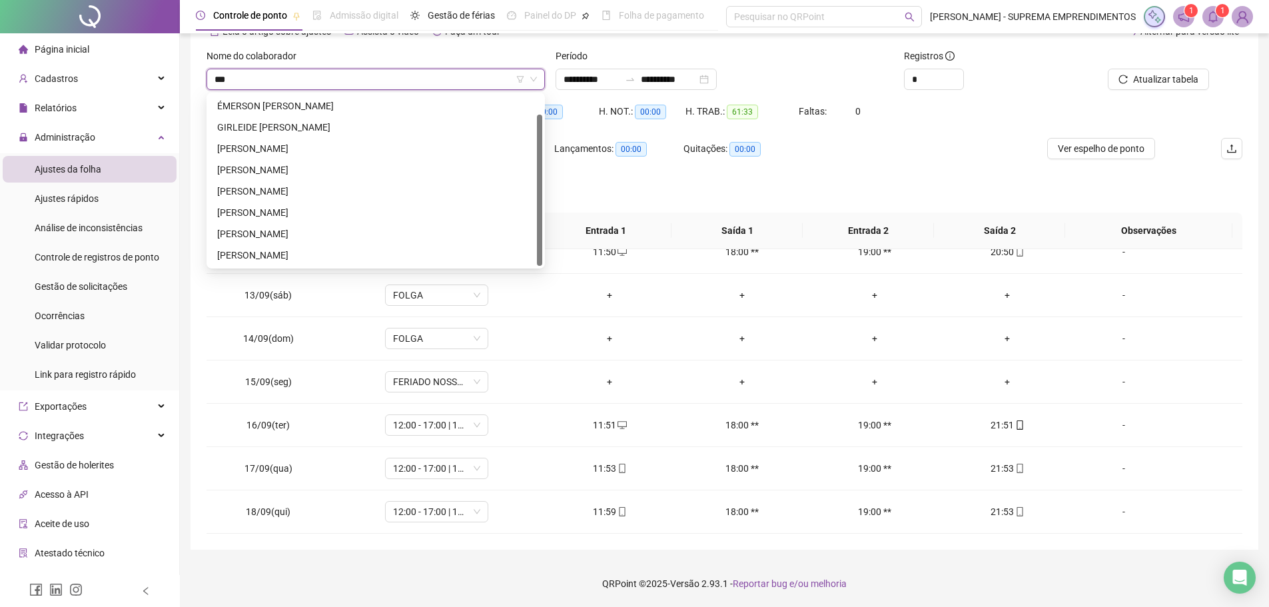
scroll to position [0, 0]
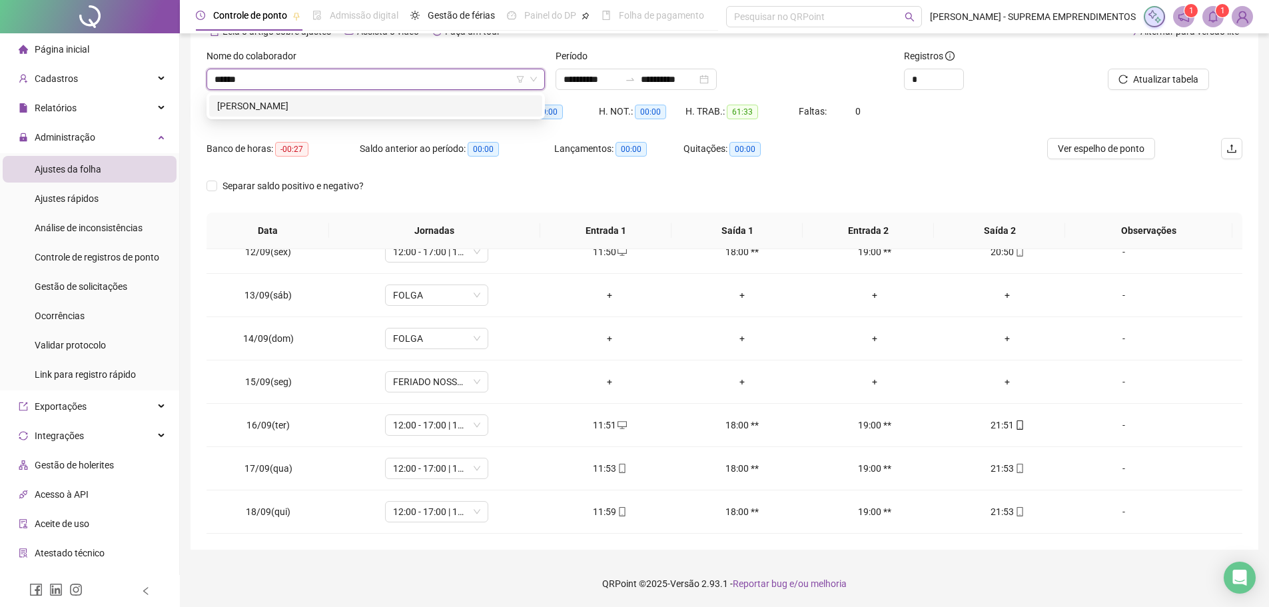
type input "*******"
click at [334, 107] on div "[PERSON_NAME]" at bounding box center [375, 106] width 317 height 15
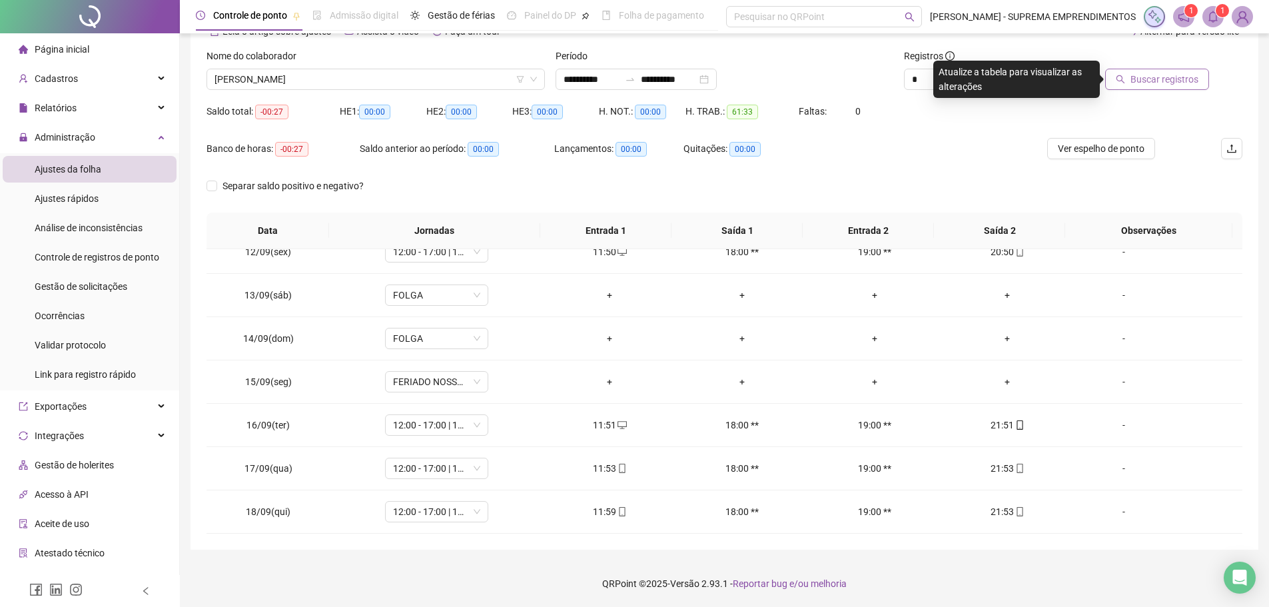
click at [1171, 69] on button "Buscar registros" at bounding box center [1157, 79] width 104 height 21
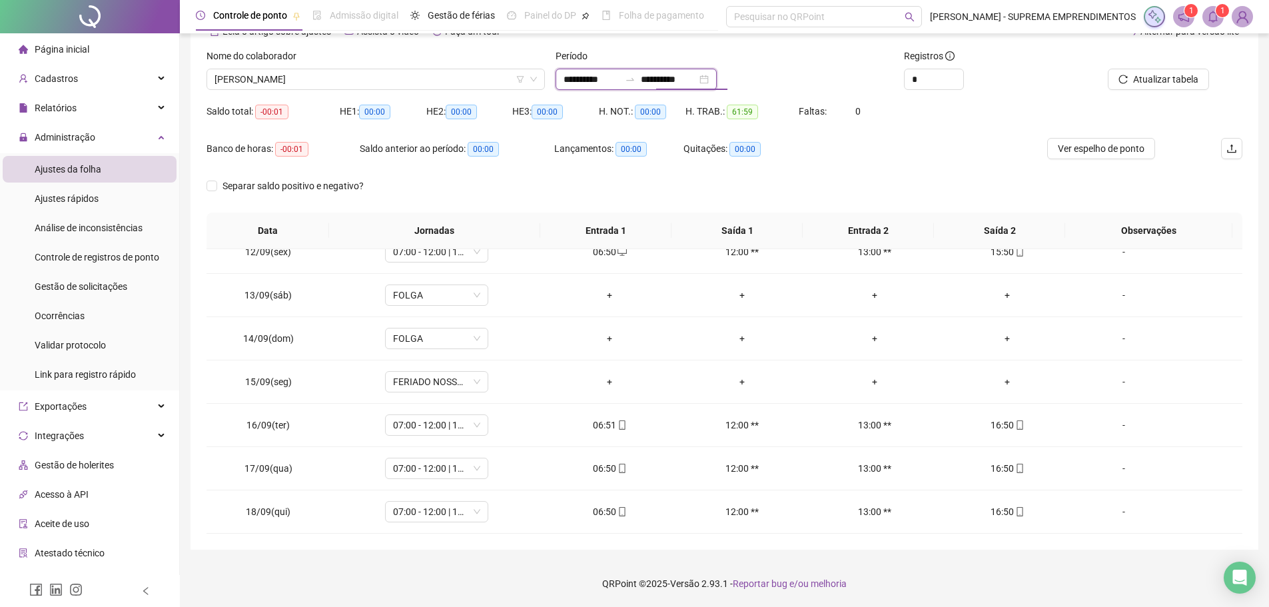
click at [697, 75] on input "**********" at bounding box center [669, 79] width 56 height 15
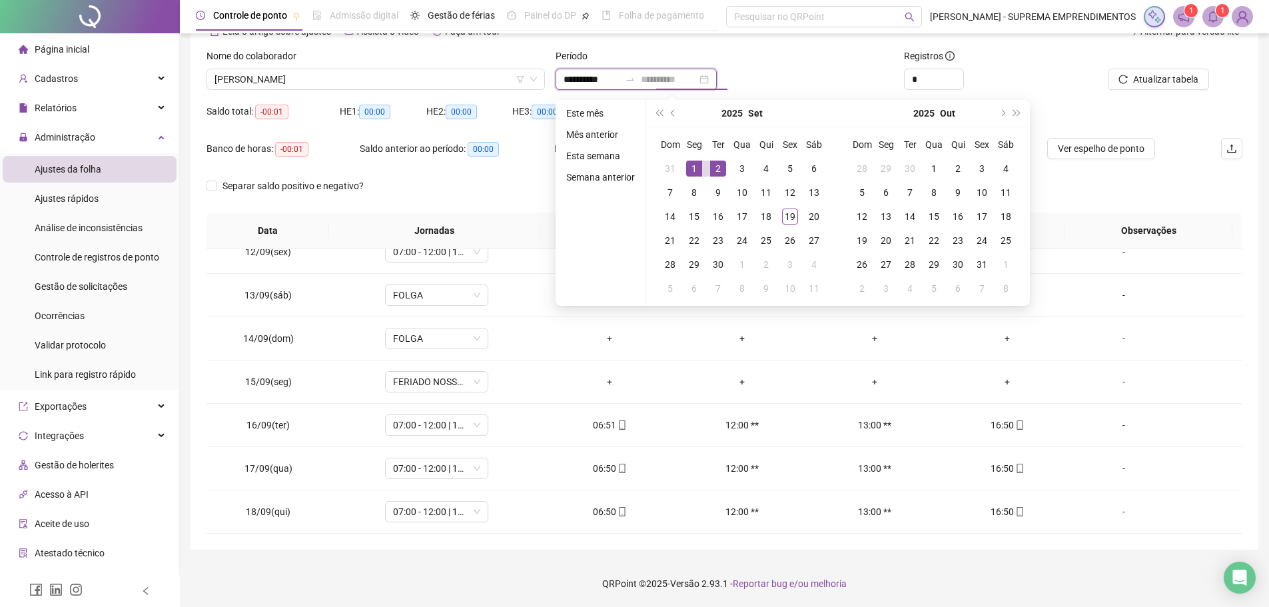
type input "**********"
click at [695, 168] on div "1" at bounding box center [694, 168] width 16 height 16
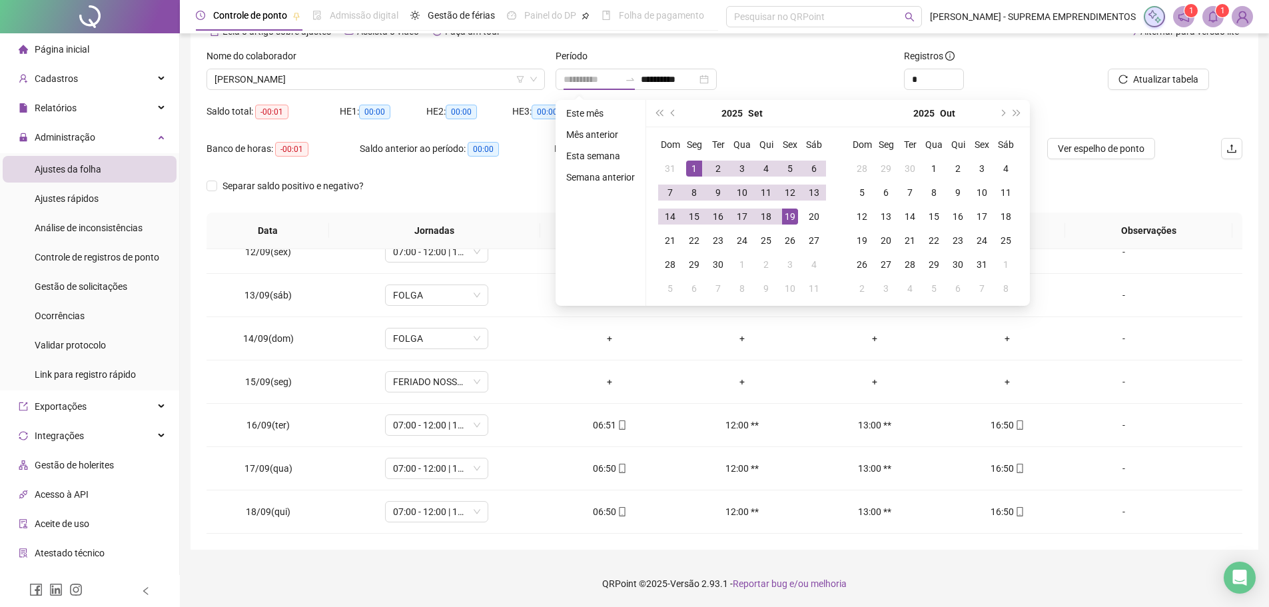
click at [792, 216] on div "19" at bounding box center [790, 216] width 16 height 16
type input "**********"
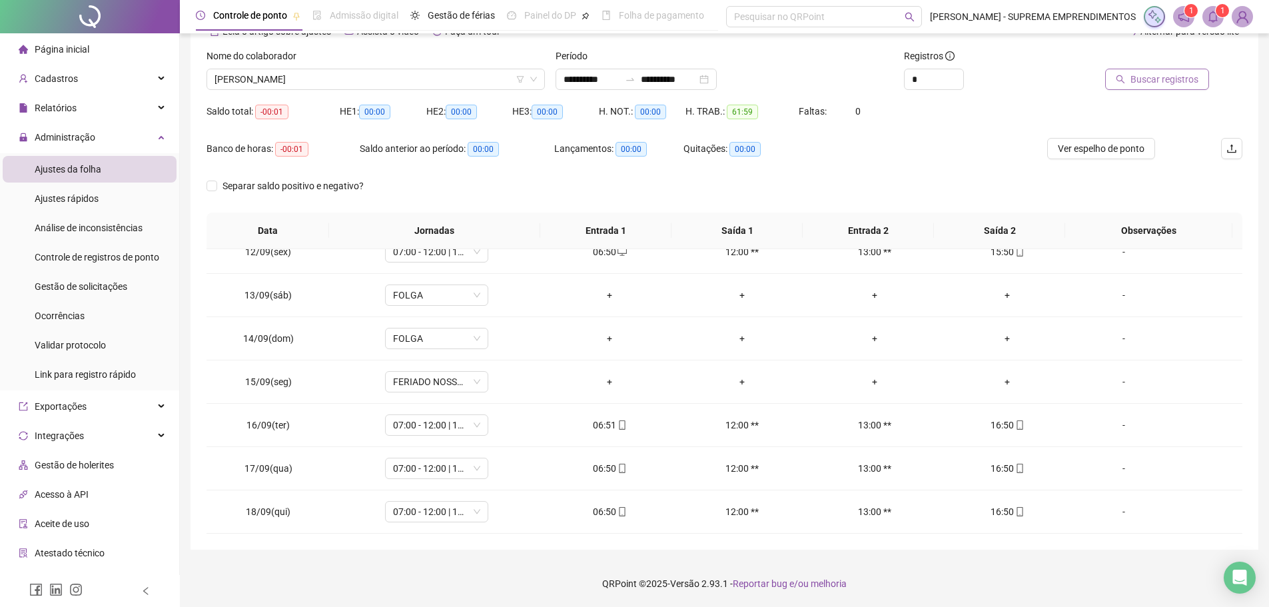
click at [1162, 81] on span "Buscar registros" at bounding box center [1164, 79] width 68 height 15
click at [1110, 510] on div "-" at bounding box center [1123, 511] width 79 height 15
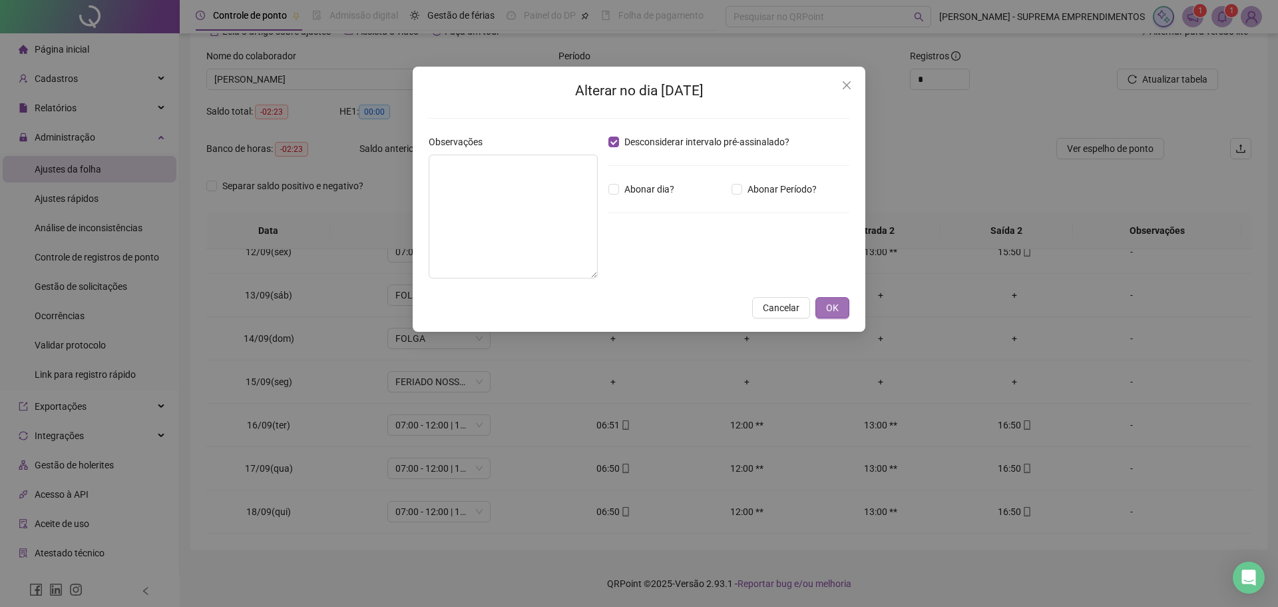
click at [832, 304] on span "OK" at bounding box center [832, 307] width 13 height 15
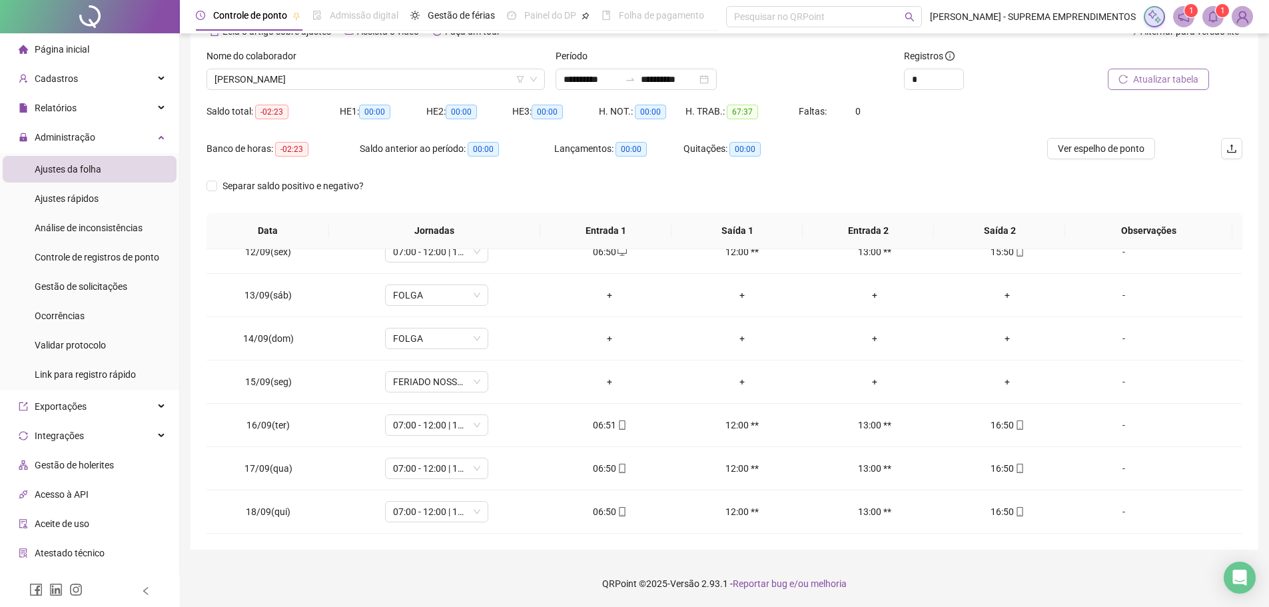
click at [1169, 78] on span "Atualizar tabela" at bounding box center [1165, 79] width 65 height 15
click at [1117, 509] on div "-" at bounding box center [1123, 511] width 79 height 15
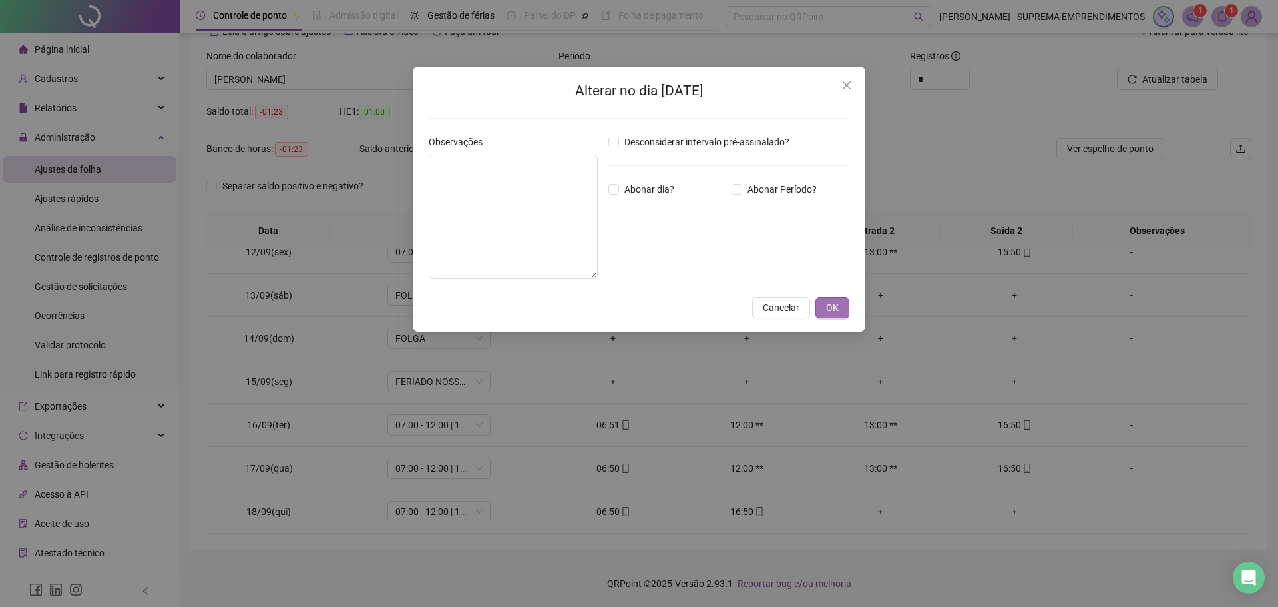
click at [837, 309] on span "OK" at bounding box center [832, 307] width 13 height 15
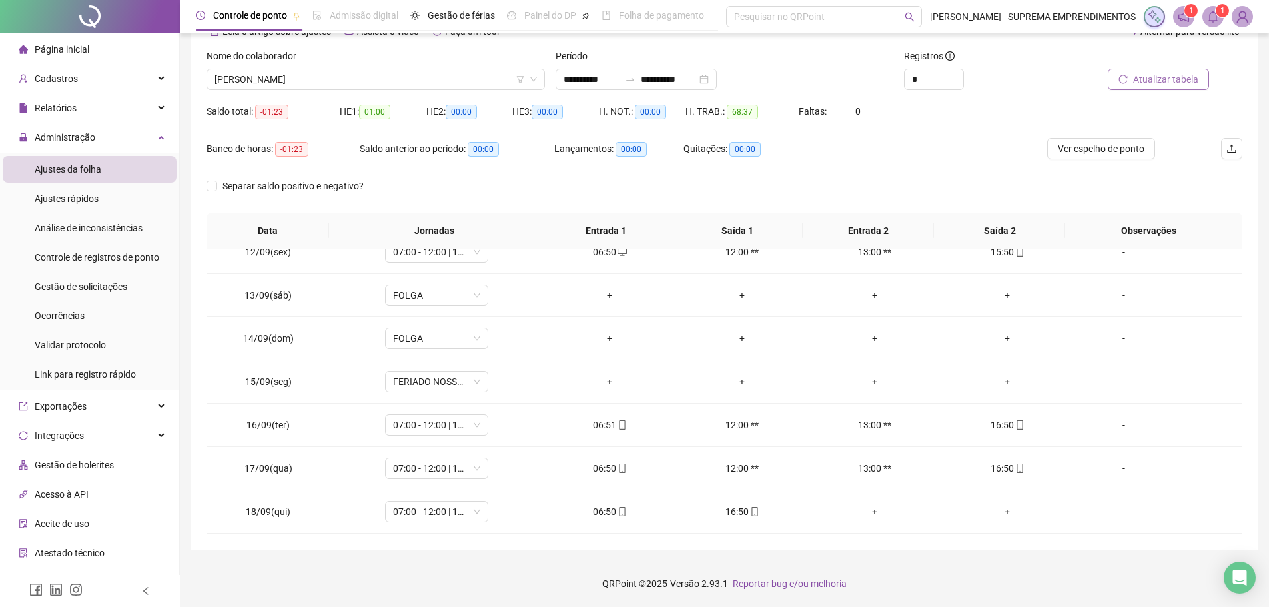
click at [1181, 87] on button "Atualizar tabela" at bounding box center [1157, 79] width 101 height 21
click at [619, 86] on input "**********" at bounding box center [591, 79] width 56 height 15
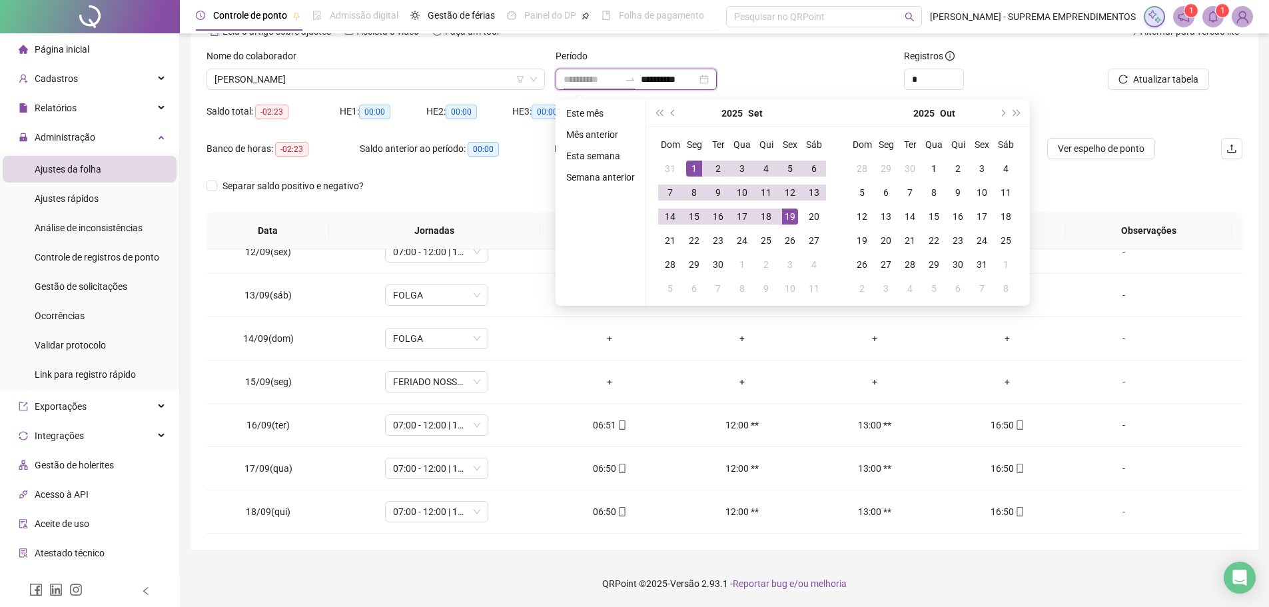
type input "**********"
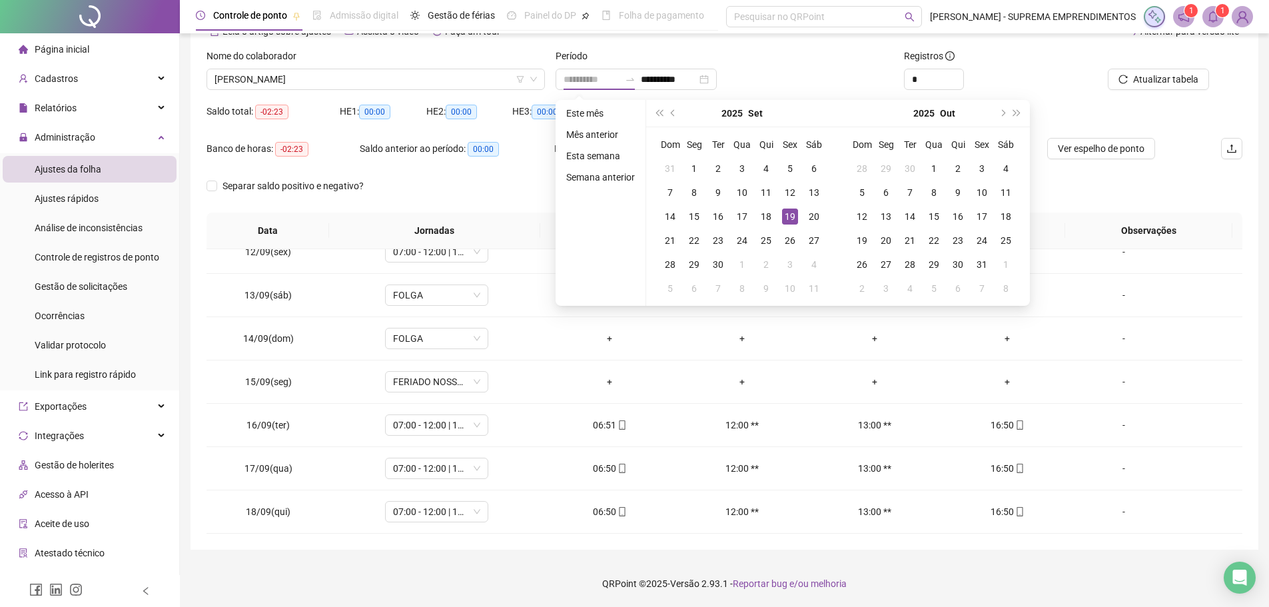
click at [792, 216] on div "19" at bounding box center [790, 216] width 16 height 16
type input "**********"
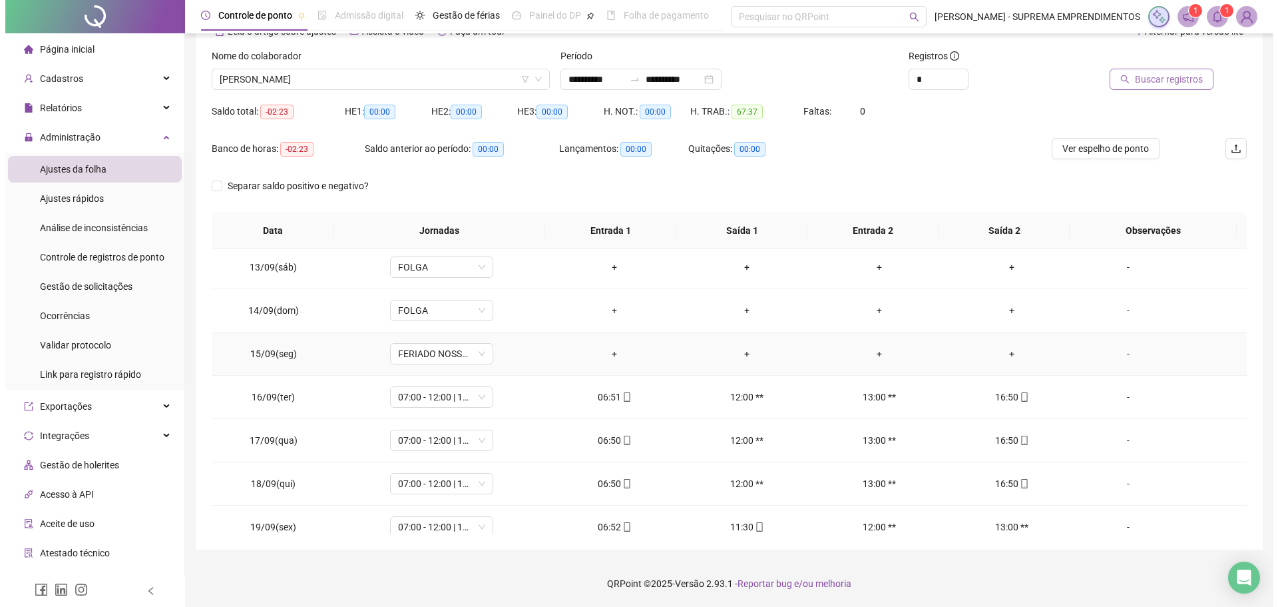
scroll to position [192, 0]
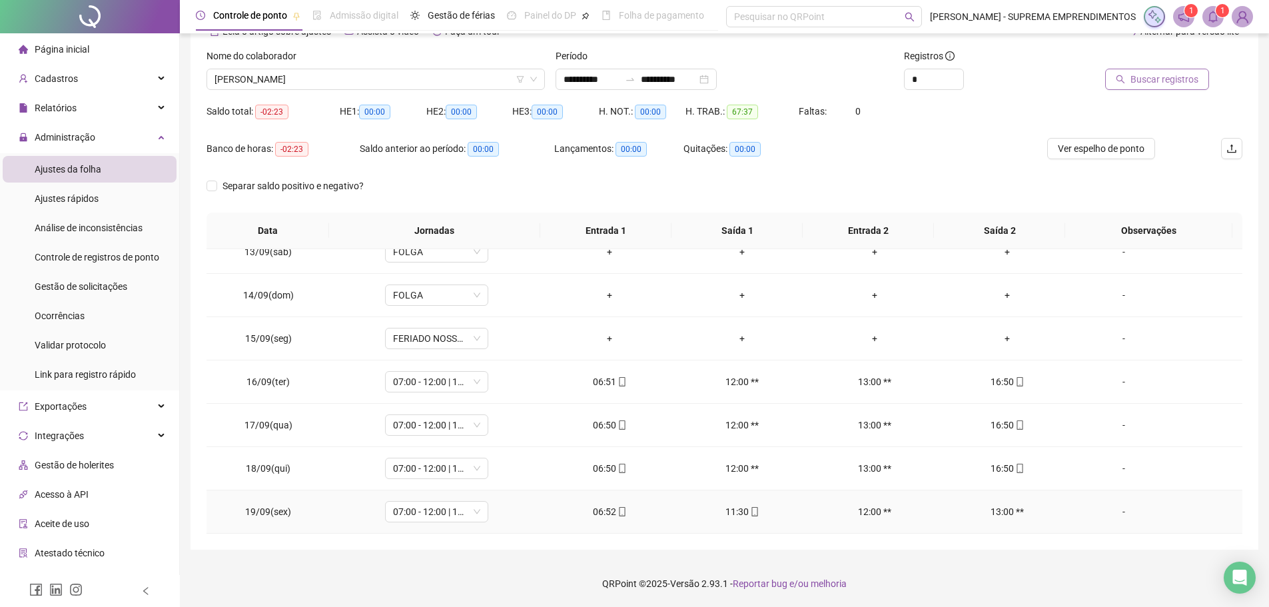
click at [1114, 510] on div "-" at bounding box center [1123, 511] width 79 height 15
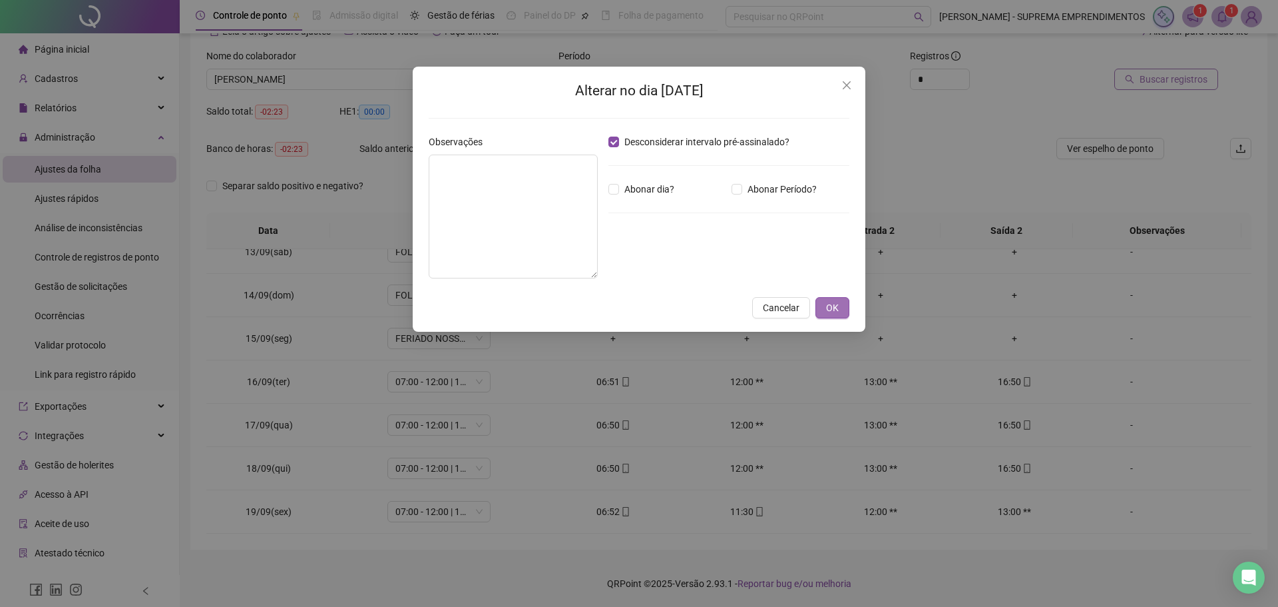
click at [838, 306] on span "OK" at bounding box center [832, 307] width 13 height 15
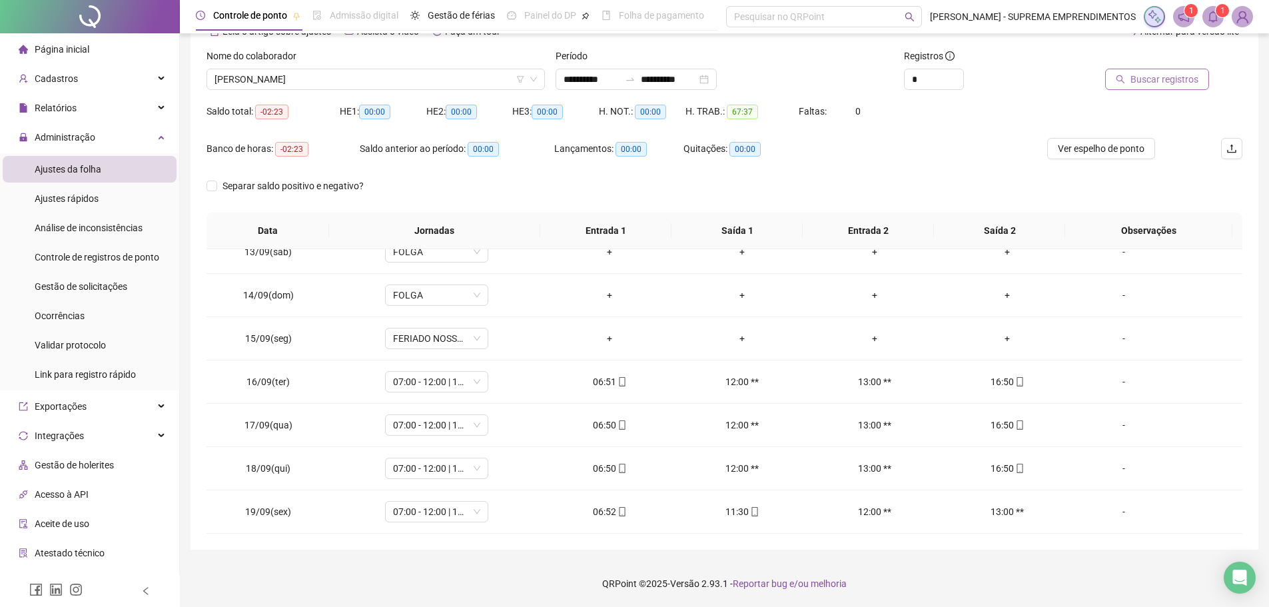
click at [1157, 83] on span "Buscar registros" at bounding box center [1164, 79] width 68 height 15
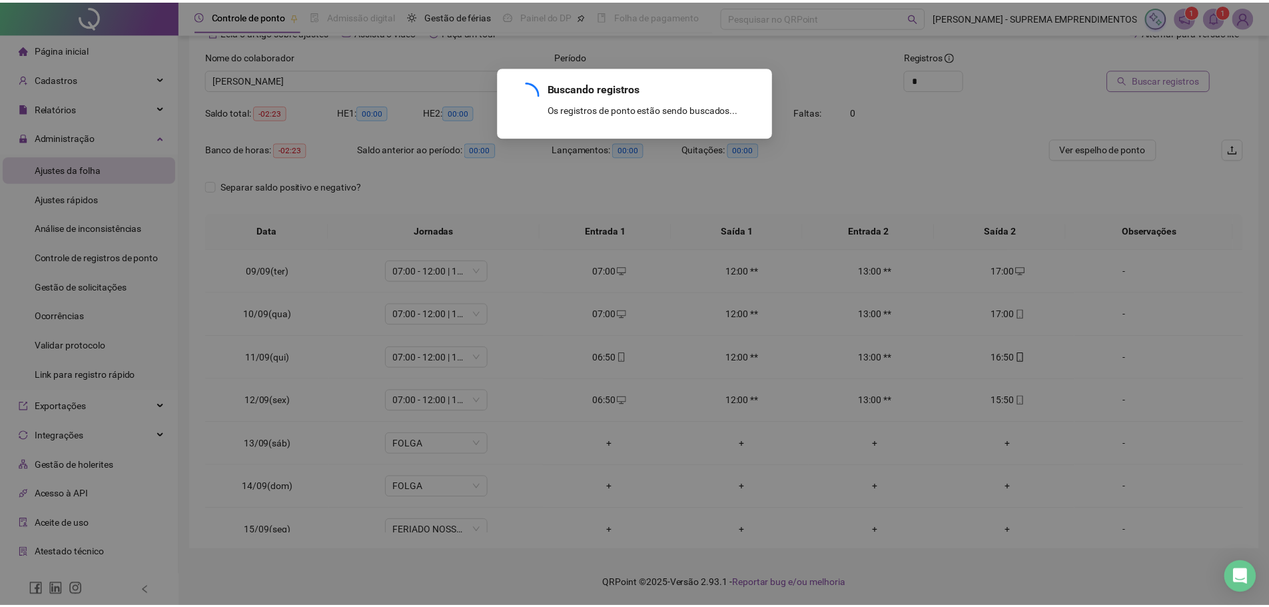
scroll to position [0, 0]
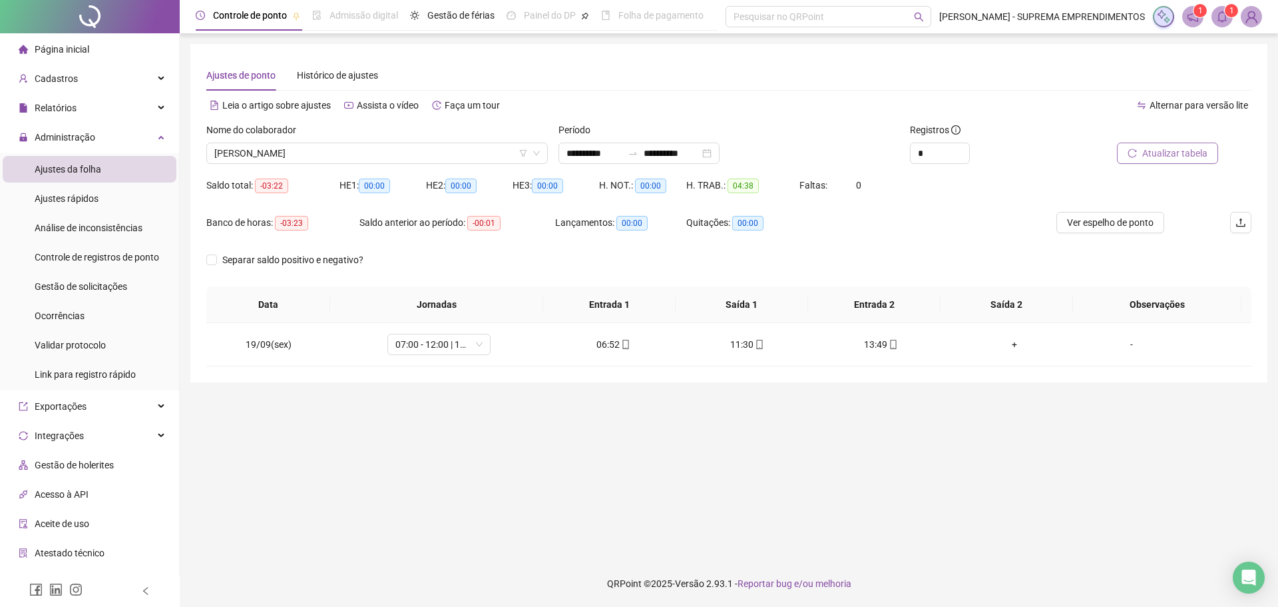
click at [92, 49] on li "Página inicial" at bounding box center [90, 49] width 174 height 27
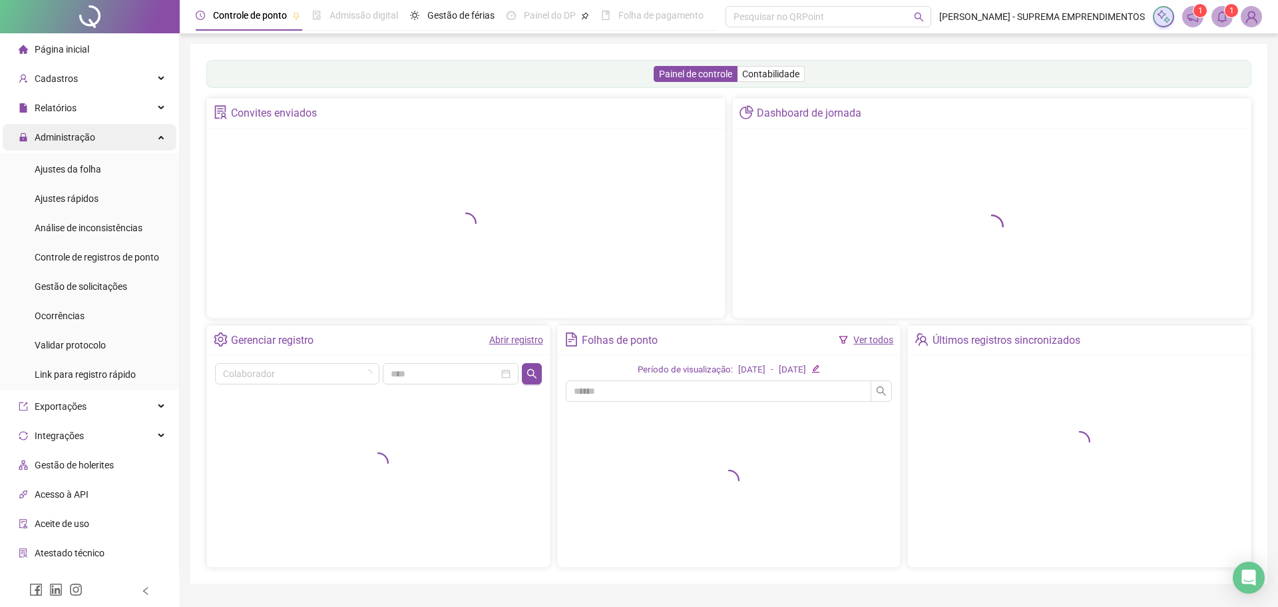
click at [90, 133] on span "Administração" at bounding box center [65, 137] width 61 height 11
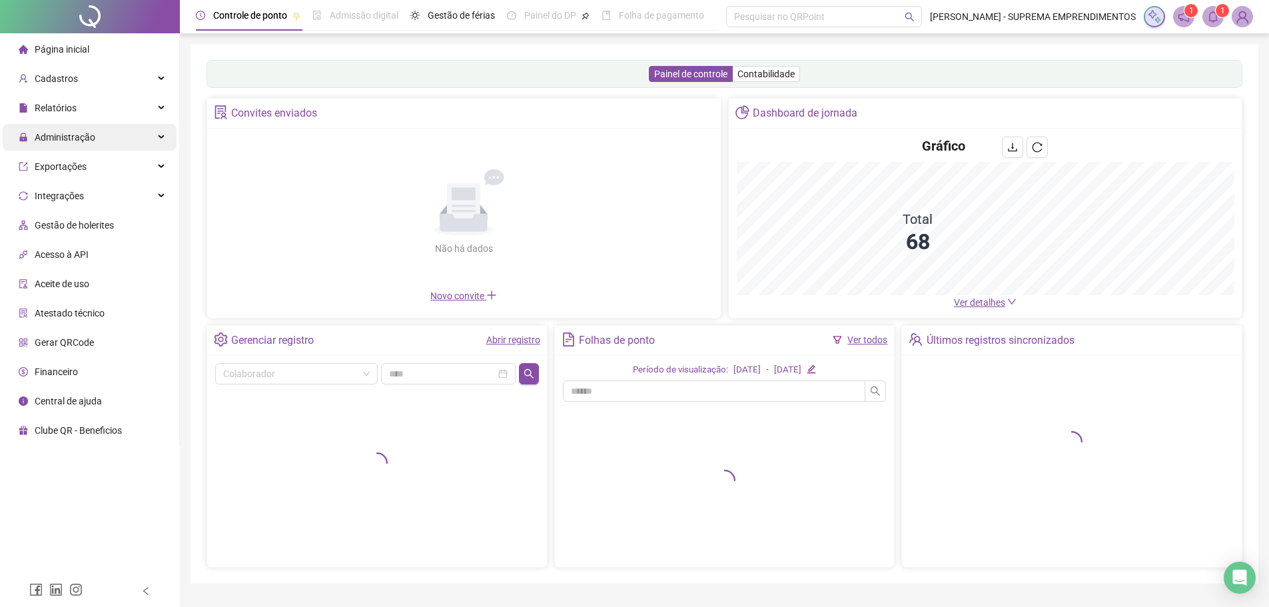
click at [85, 134] on span "Administração" at bounding box center [65, 137] width 61 height 11
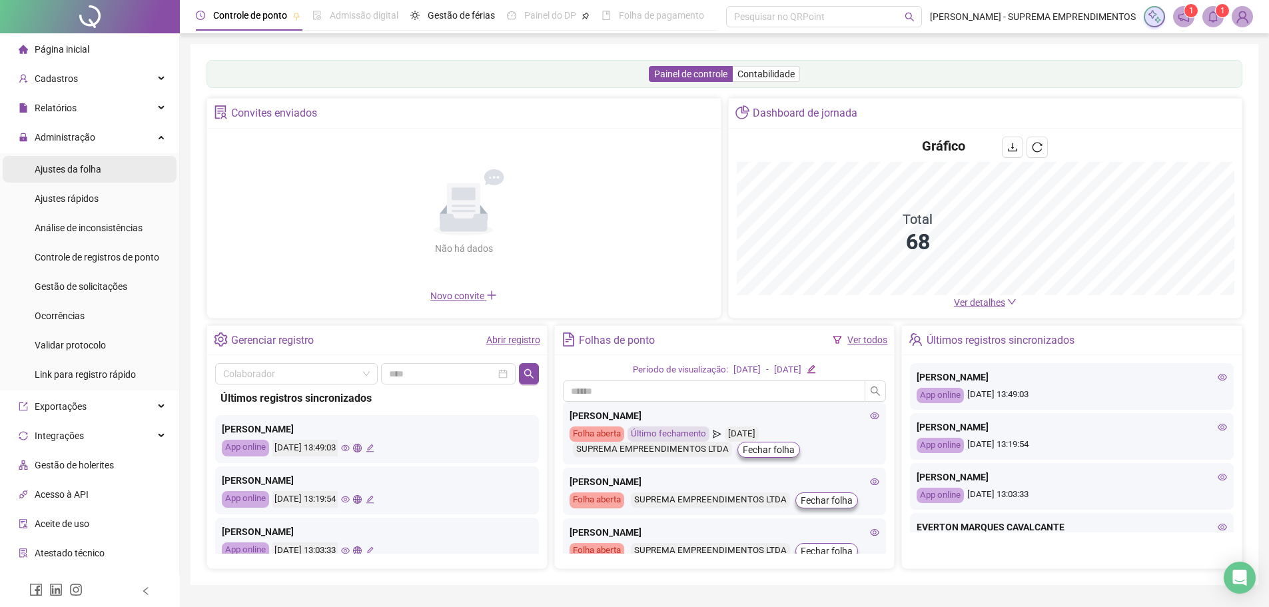
click at [83, 168] on span "Ajustes da folha" at bounding box center [68, 169] width 67 height 11
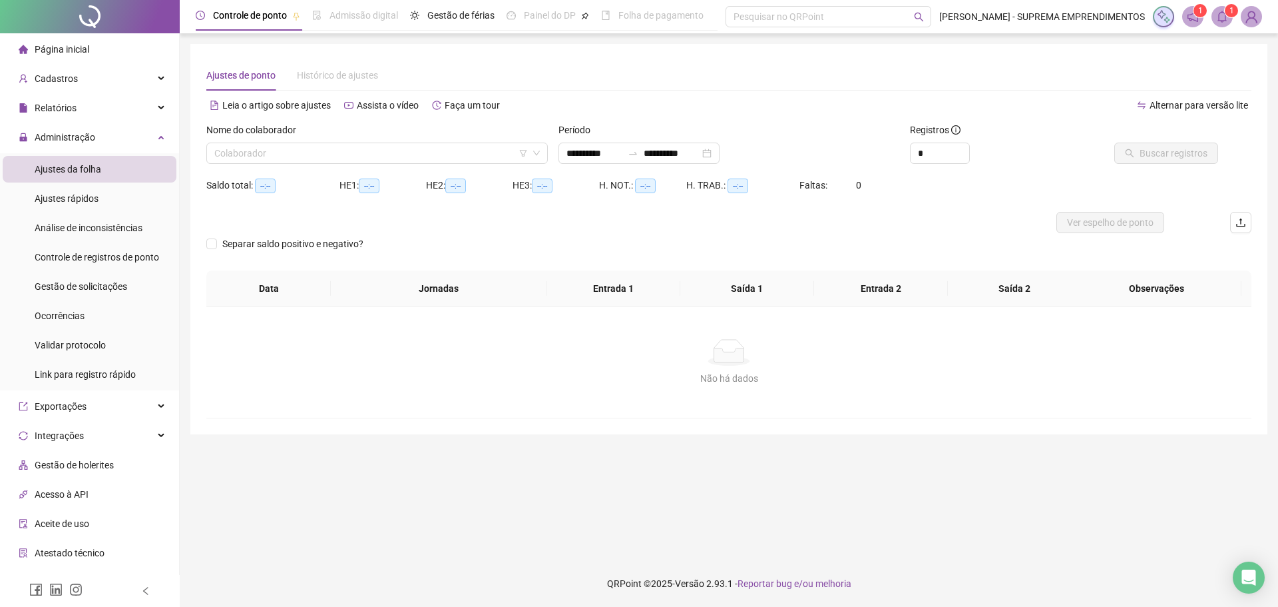
type input "**********"
click at [274, 149] on input "search" at bounding box center [371, 153] width 314 height 20
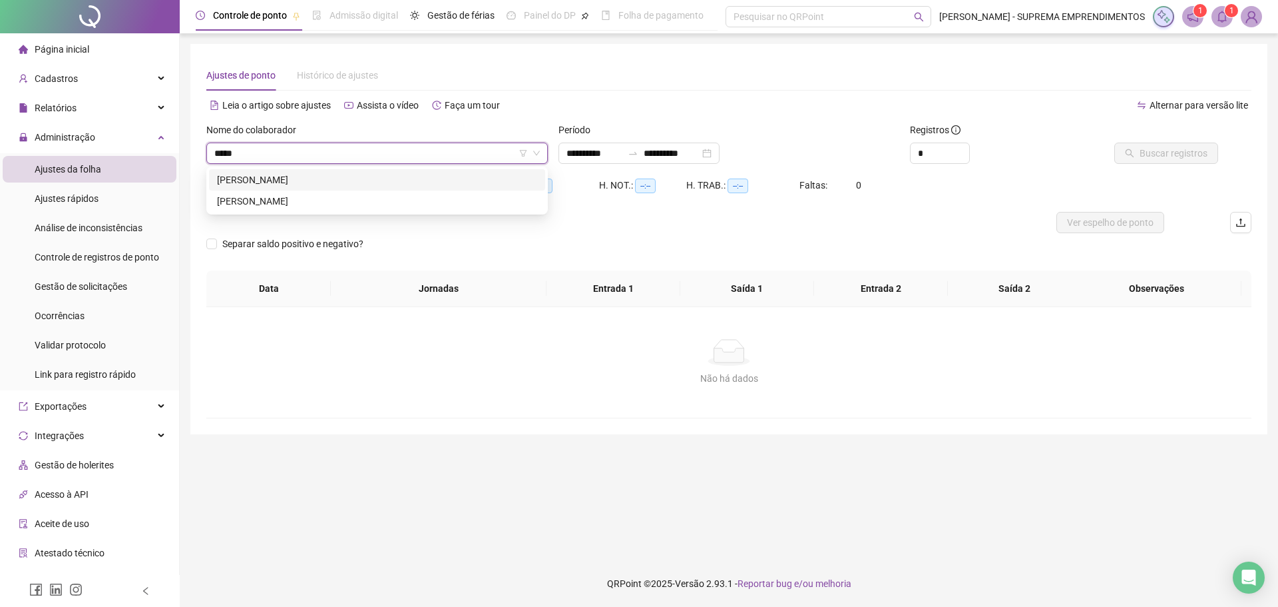
type input "******"
click at [302, 202] on div "[PERSON_NAME]" at bounding box center [377, 201] width 320 height 15
click at [1147, 156] on span "Buscar registros" at bounding box center [1174, 153] width 68 height 15
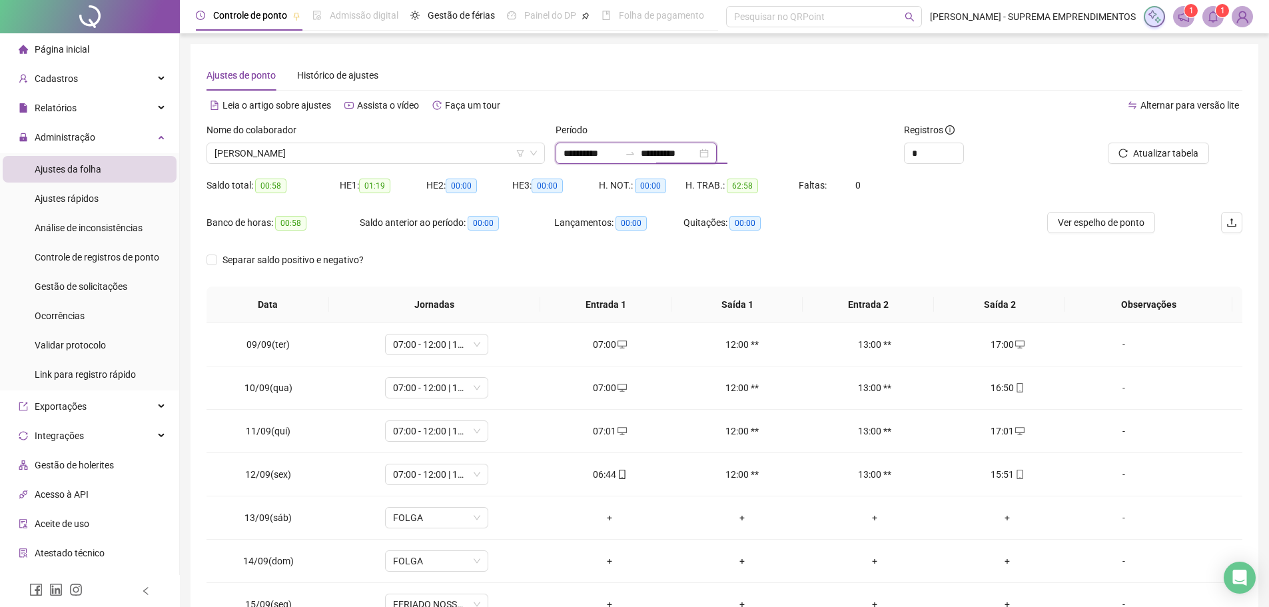
click at [697, 153] on input "**********" at bounding box center [669, 153] width 56 height 15
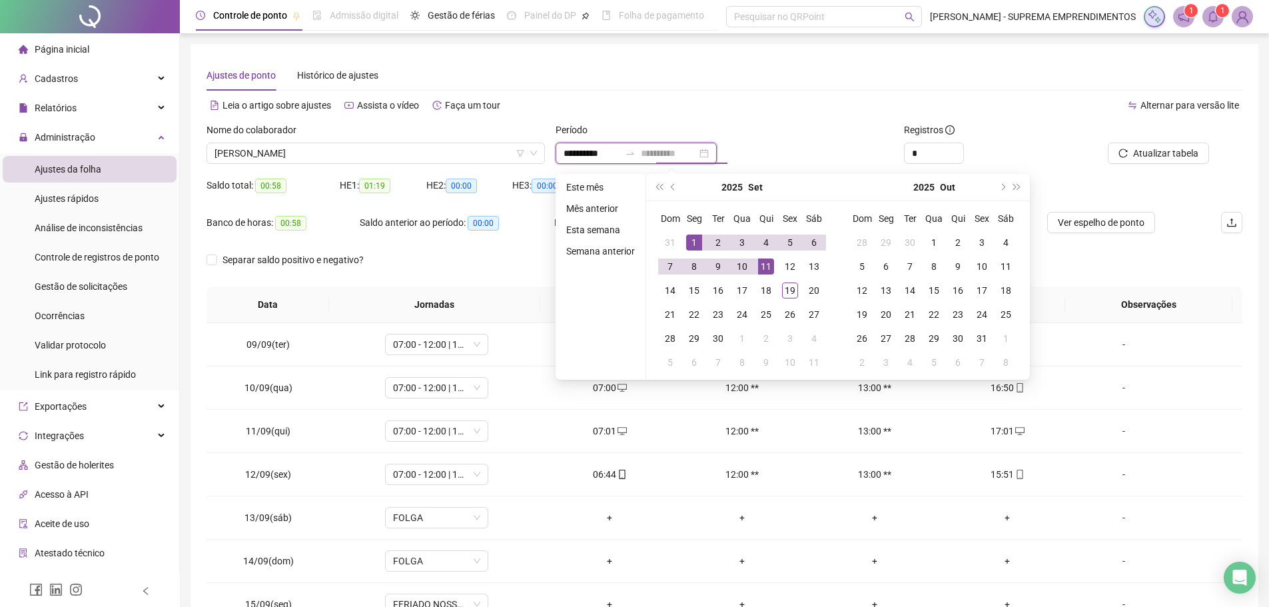
type input "**********"
click at [695, 243] on div "1" at bounding box center [694, 242] width 16 height 16
click at [789, 288] on div "19" at bounding box center [790, 290] width 16 height 16
type input "**********"
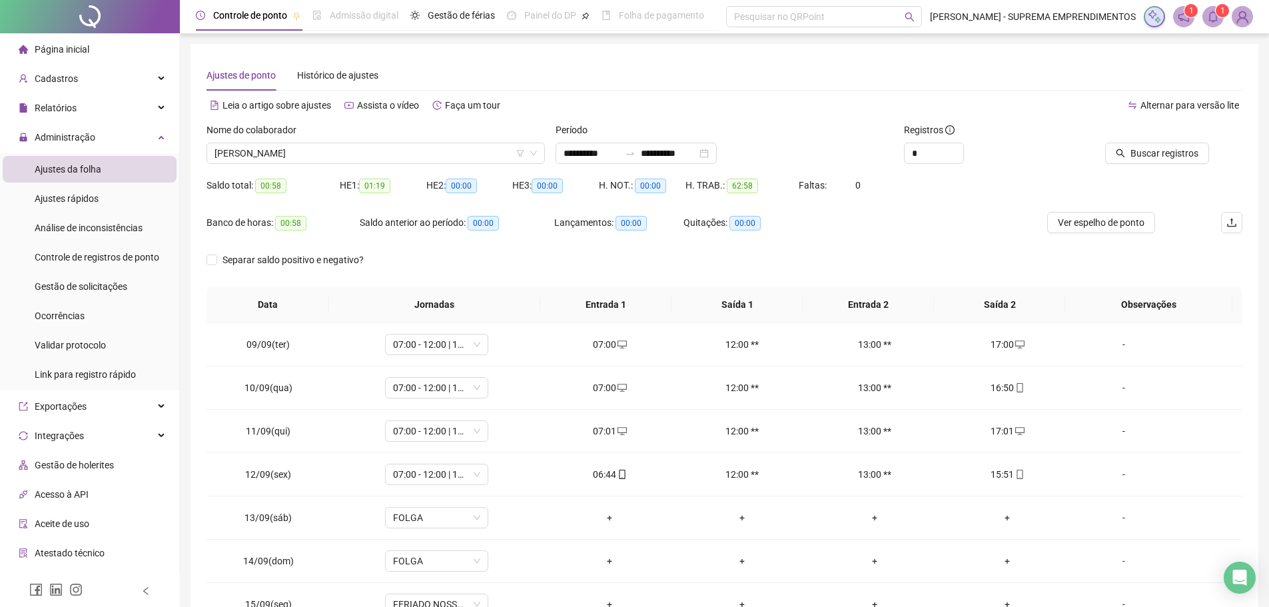
click at [1175, 141] on div at bounding box center [1143, 133] width 131 height 20
click at [1166, 153] on span "Buscar registros" at bounding box center [1164, 153] width 68 height 15
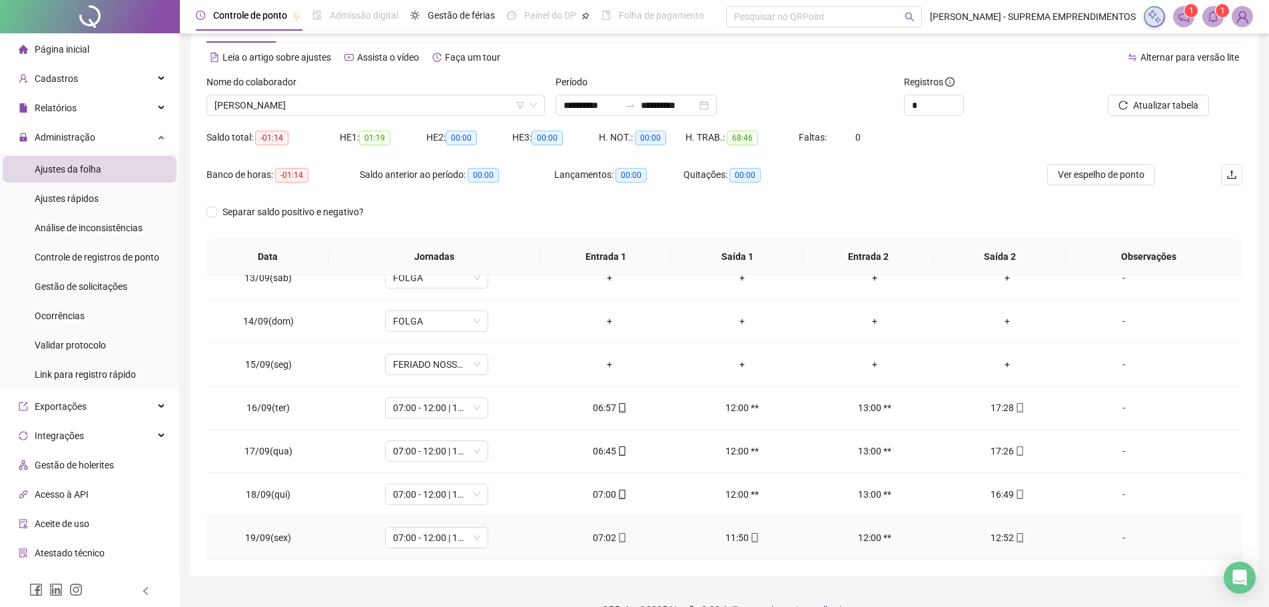
scroll to position [74, 0]
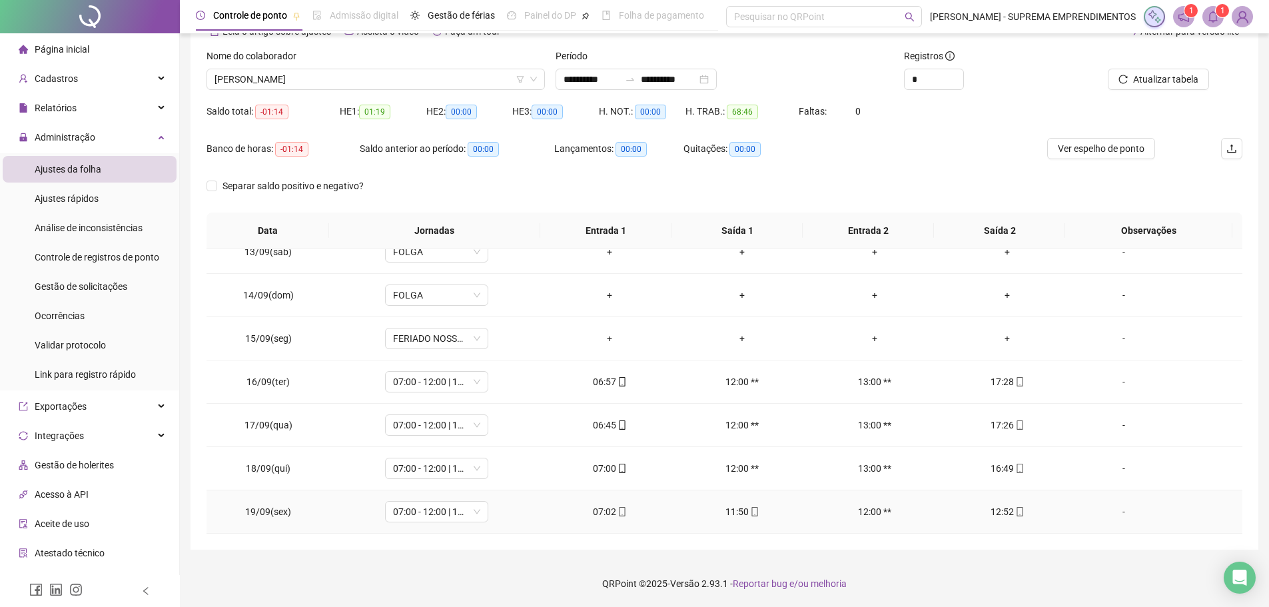
click at [1119, 510] on div "-" at bounding box center [1123, 511] width 79 height 15
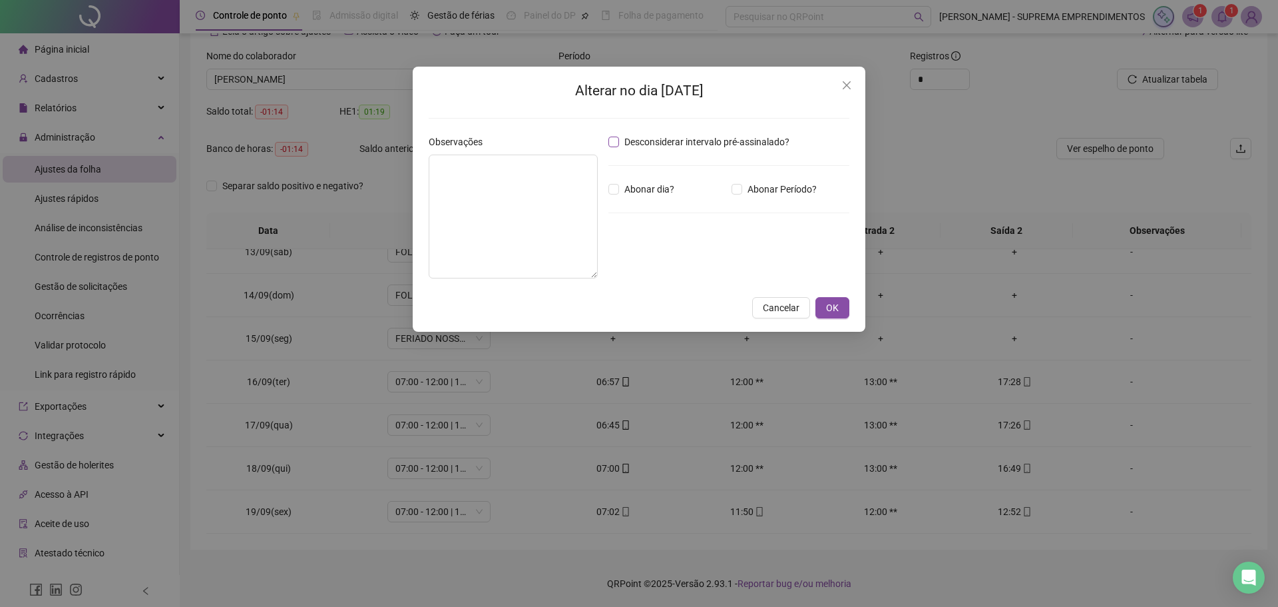
click at [613, 148] on label "Desconsiderar intervalo pré-assinalado?" at bounding box center [702, 142] width 186 height 15
click at [834, 308] on span "OK" at bounding box center [832, 307] width 13 height 15
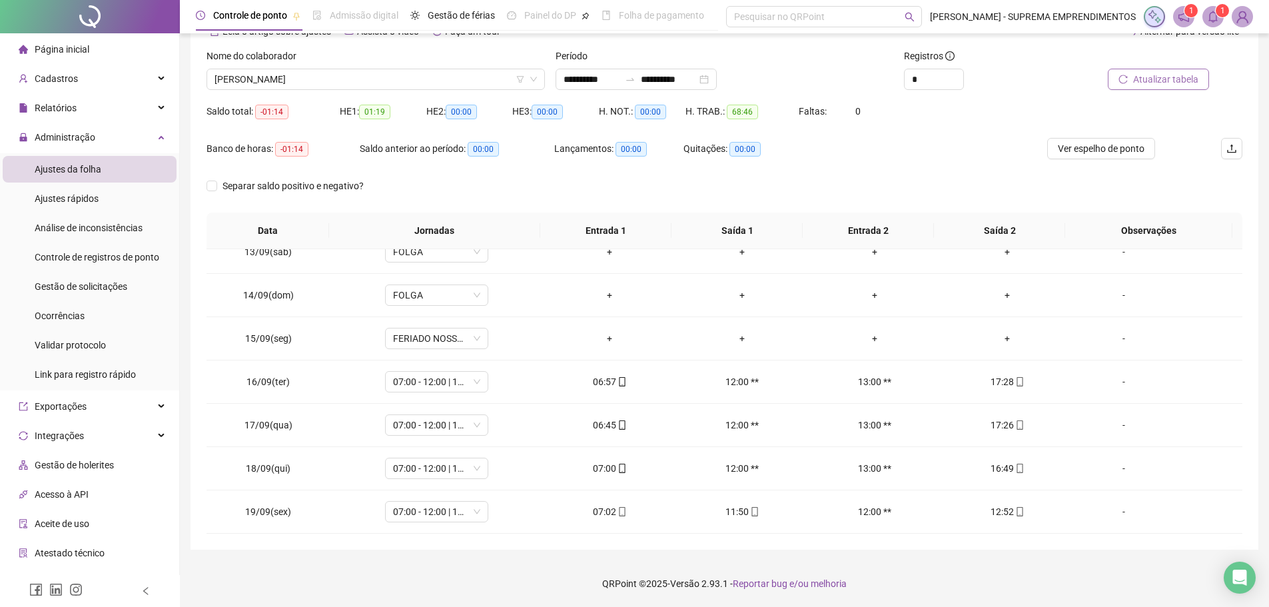
click at [1159, 73] on span "Atualizar tabela" at bounding box center [1165, 79] width 65 height 15
click at [431, 79] on span "[PERSON_NAME]" at bounding box center [375, 79] width 322 height 20
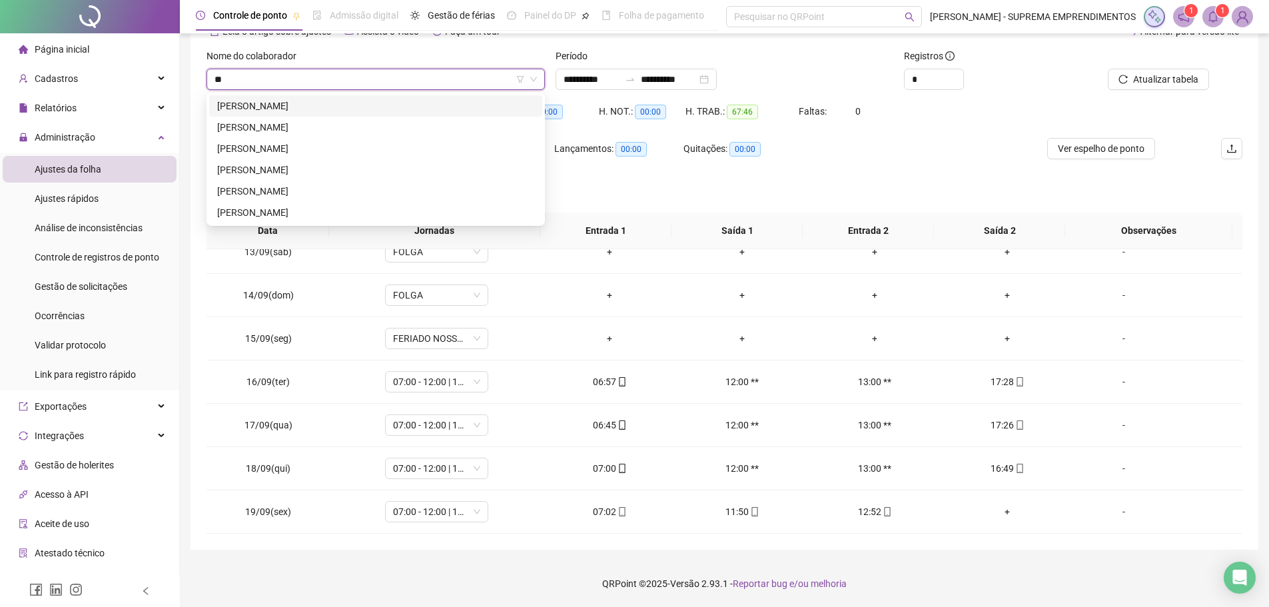
scroll to position [0, 0]
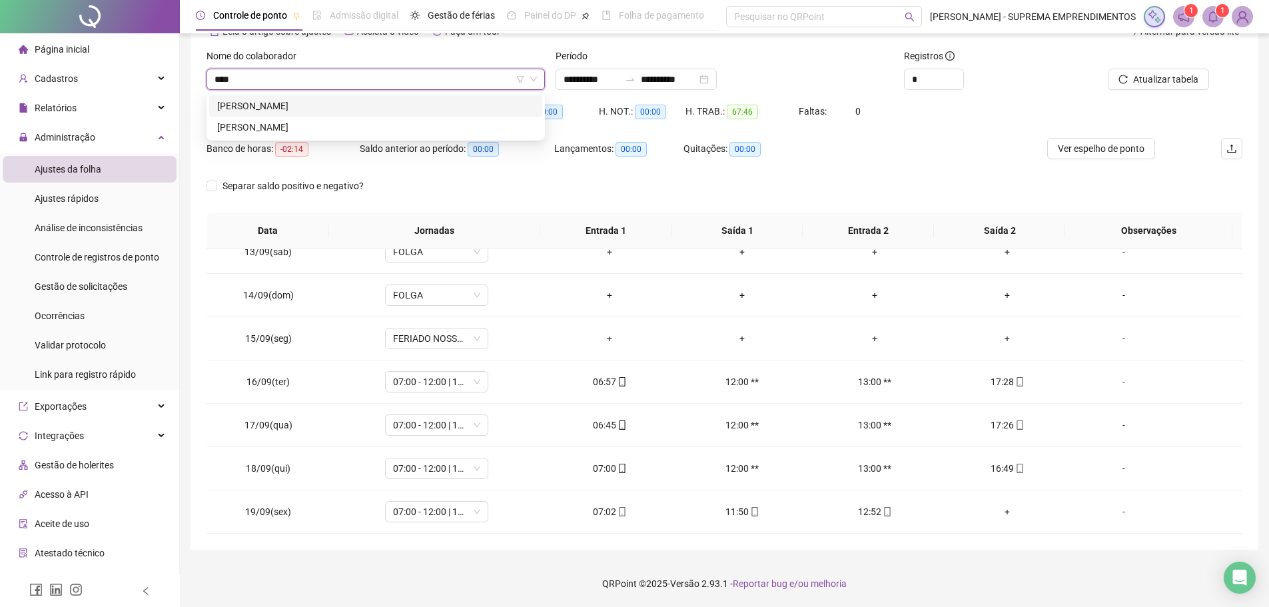
type input "*****"
click at [386, 111] on div "[PERSON_NAME]" at bounding box center [375, 106] width 317 height 15
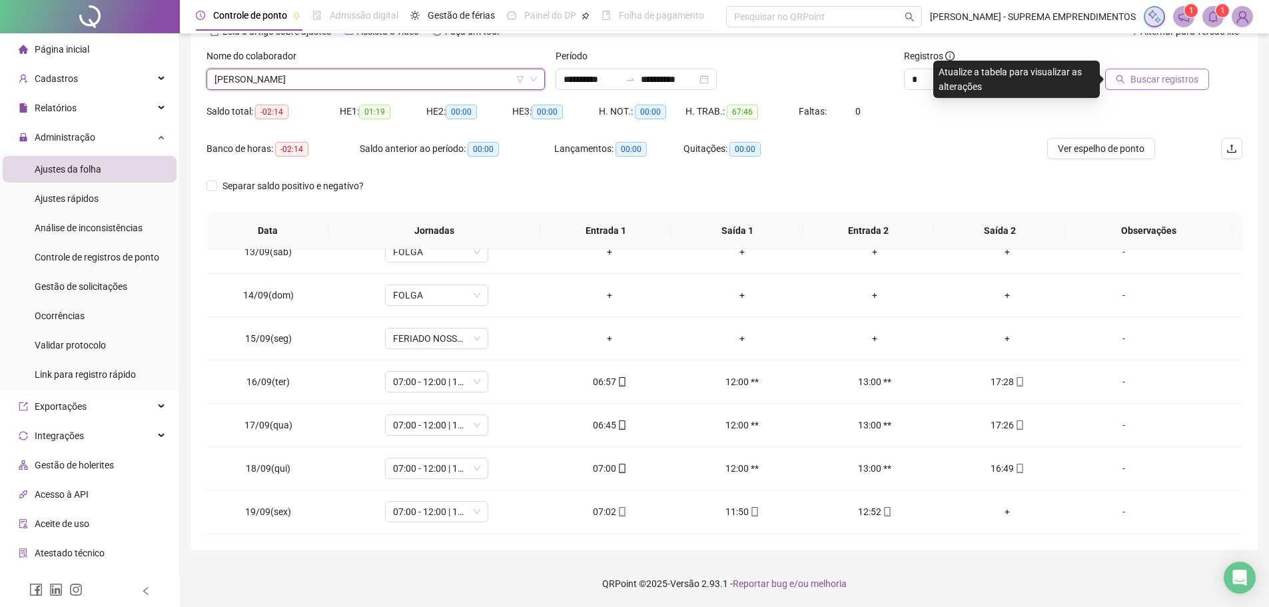
click at [1159, 80] on span "Buscar registros" at bounding box center [1164, 79] width 68 height 15
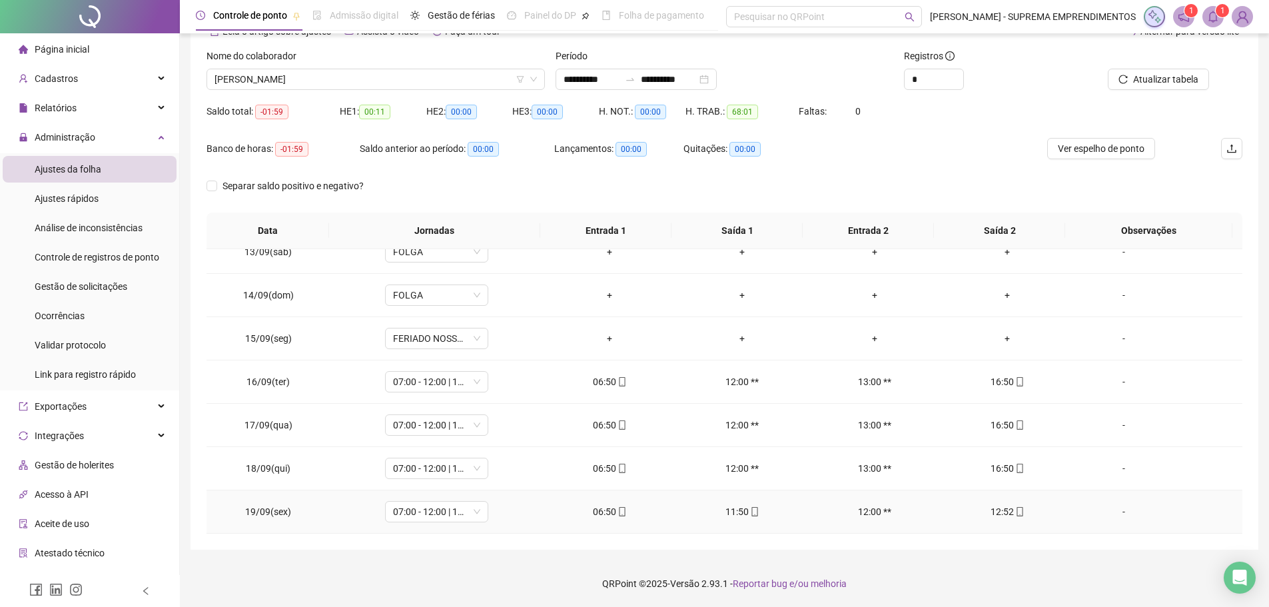
click at [1115, 509] on div "-" at bounding box center [1123, 511] width 79 height 15
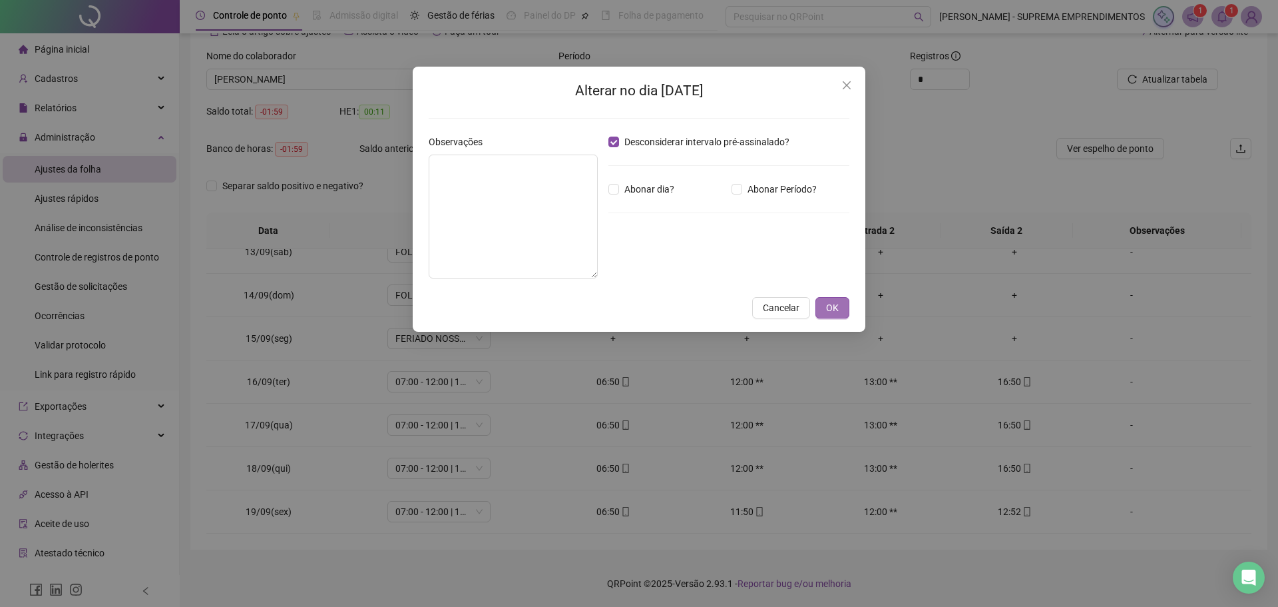
click at [833, 303] on span "OK" at bounding box center [832, 307] width 13 height 15
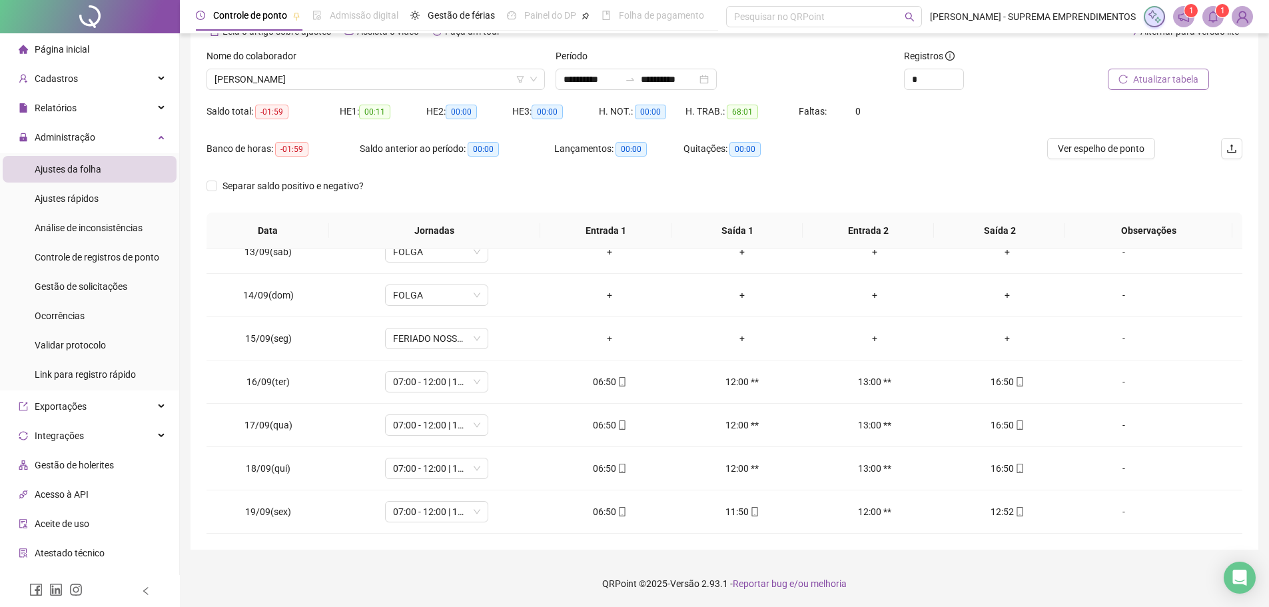
click at [1167, 76] on span "Atualizar tabela" at bounding box center [1165, 79] width 65 height 15
click at [354, 78] on span "[PERSON_NAME]" at bounding box center [375, 79] width 322 height 20
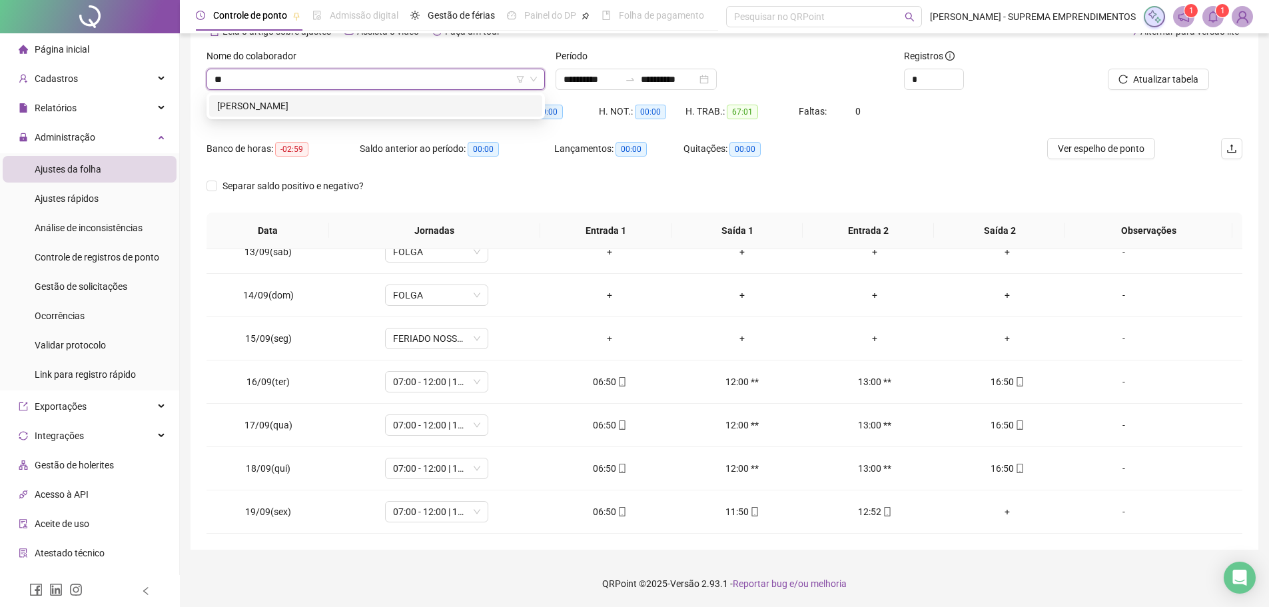
type input "*"
type input "****"
click at [383, 115] on div "ÉMERSON [PERSON_NAME]" at bounding box center [375, 105] width 333 height 21
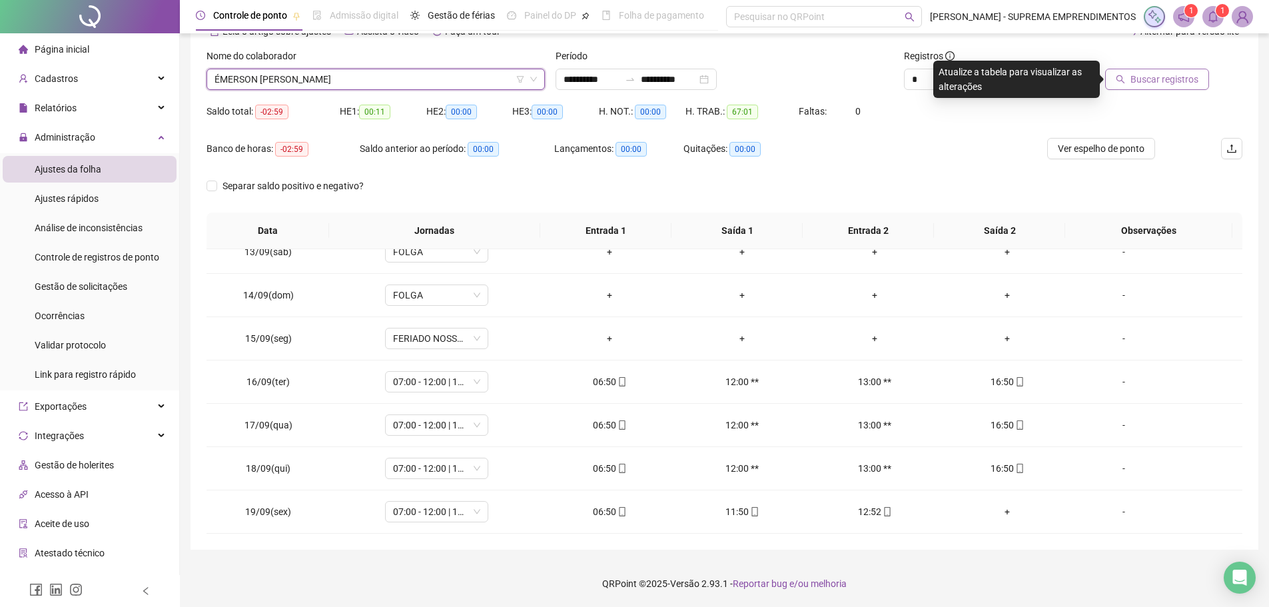
click at [1163, 80] on span "Buscar registros" at bounding box center [1164, 79] width 68 height 15
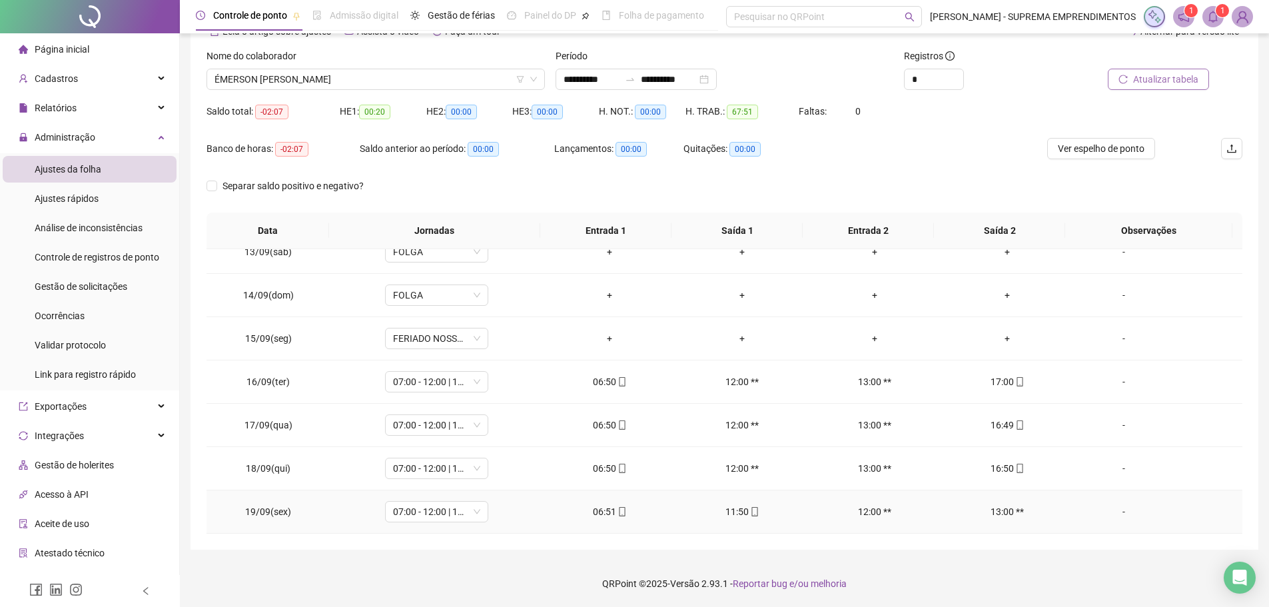
click at [1111, 513] on div "-" at bounding box center [1123, 511] width 79 height 15
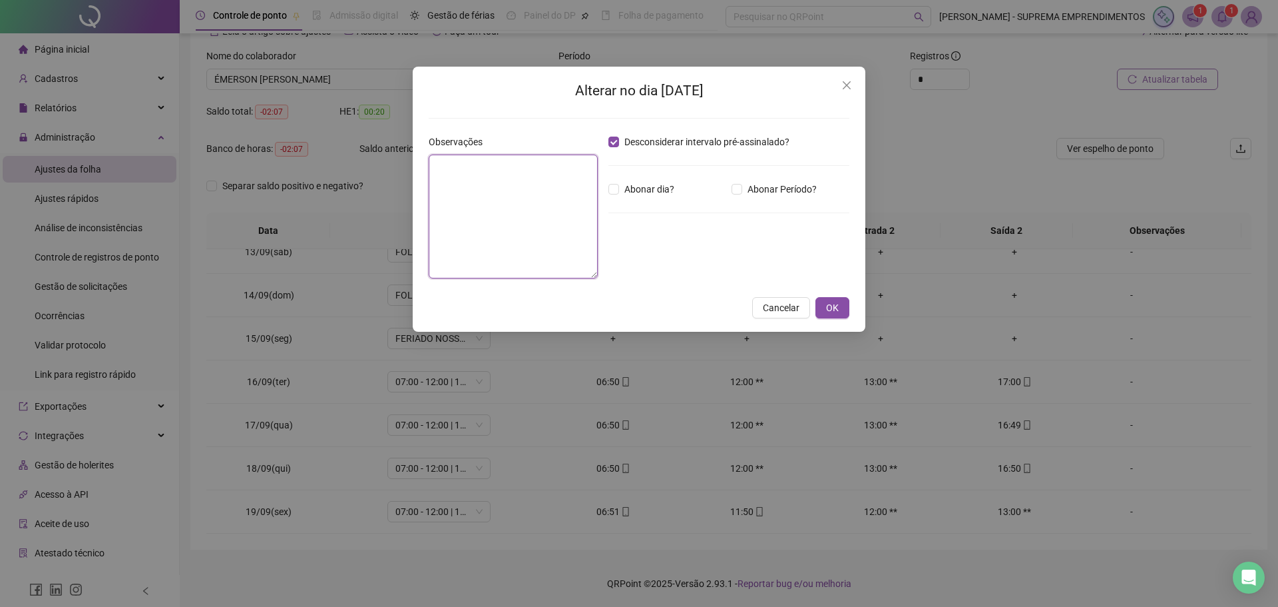
click at [555, 174] on textarea at bounding box center [513, 216] width 169 height 124
click at [834, 304] on span "OK" at bounding box center [832, 307] width 13 height 15
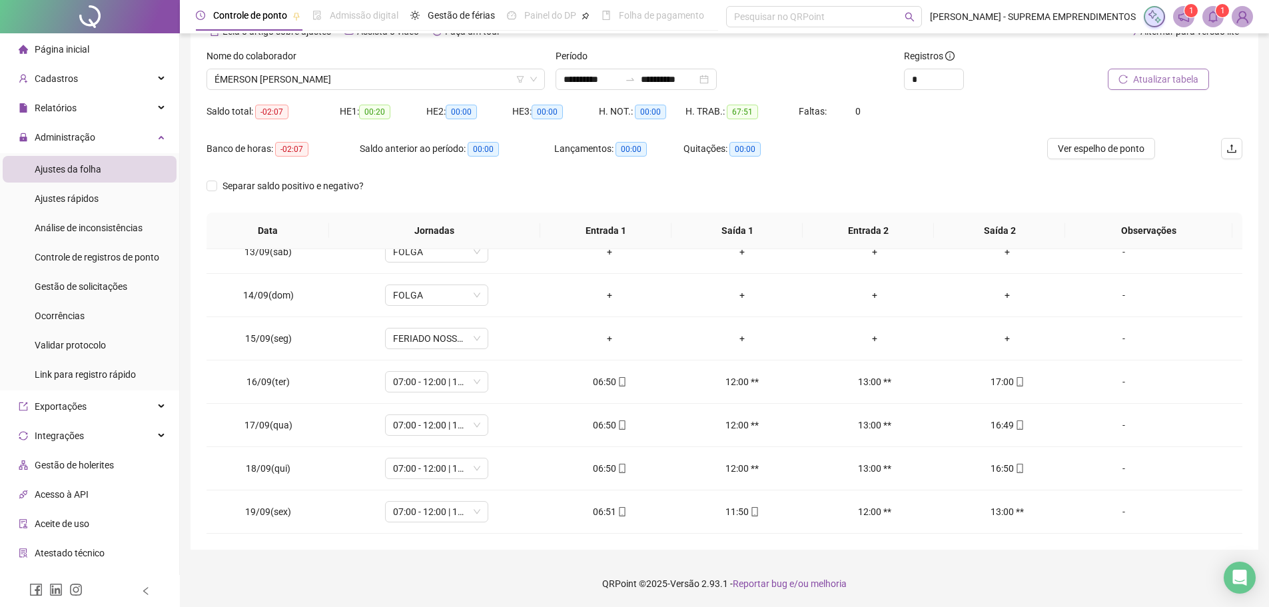
click at [1146, 80] on span "Atualizar tabela" at bounding box center [1165, 79] width 65 height 15
click at [429, 79] on span "ÉMERSON [PERSON_NAME]" at bounding box center [375, 79] width 322 height 20
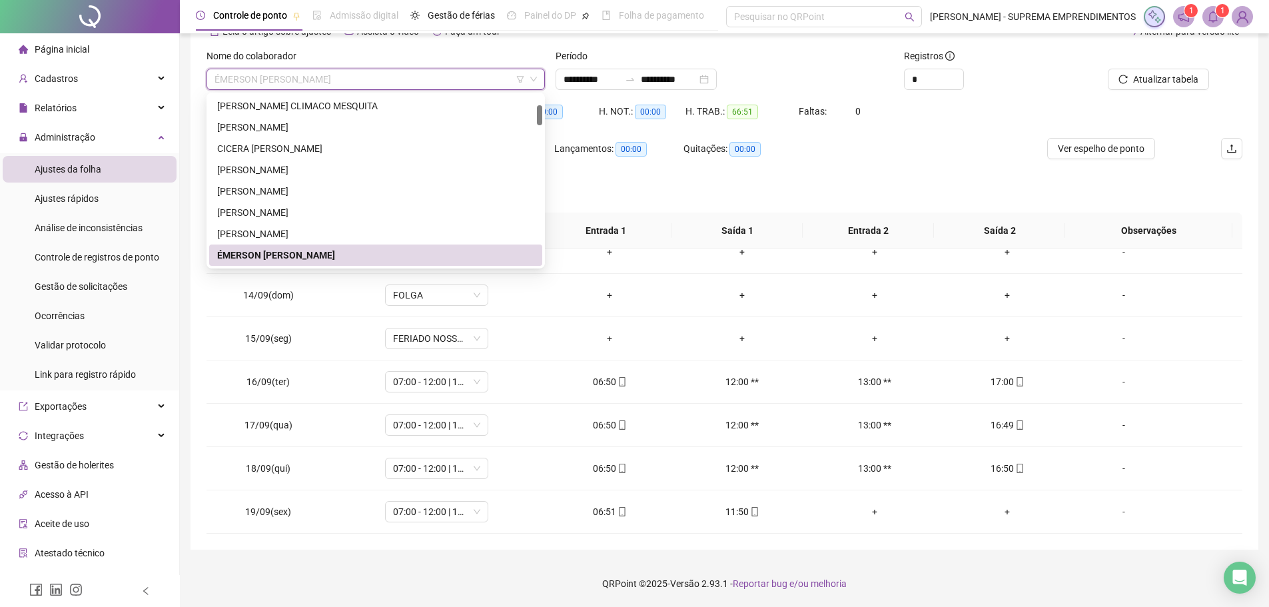
type input "*"
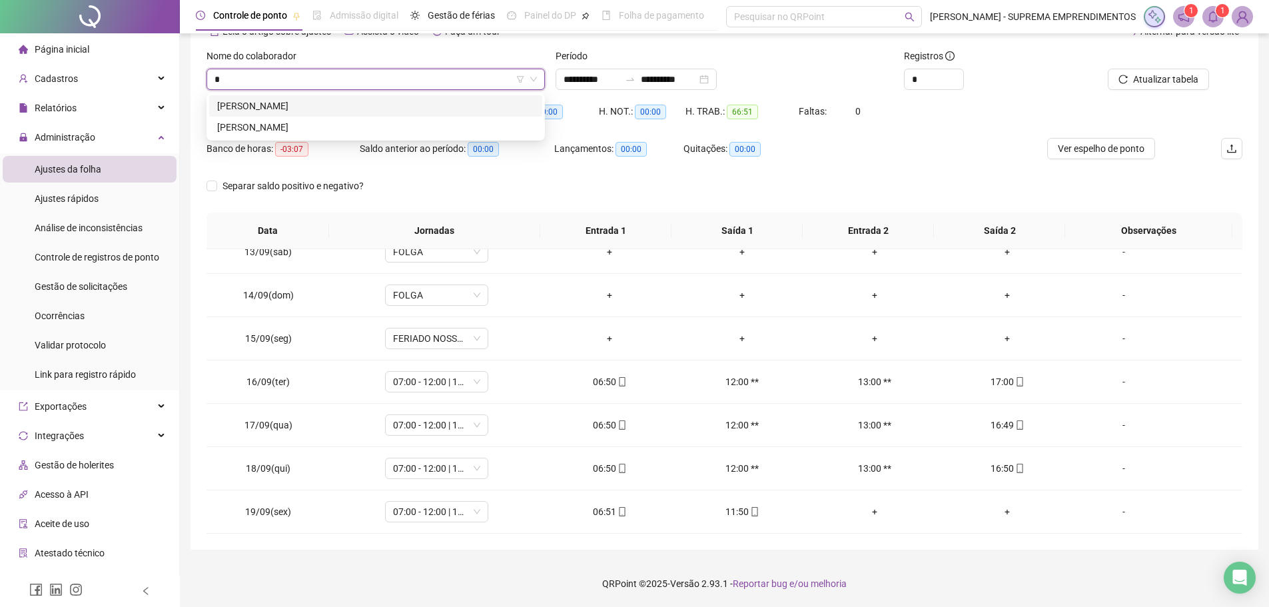
scroll to position [0, 0]
type input "*****"
click at [409, 107] on div "[PERSON_NAME]" at bounding box center [375, 106] width 317 height 15
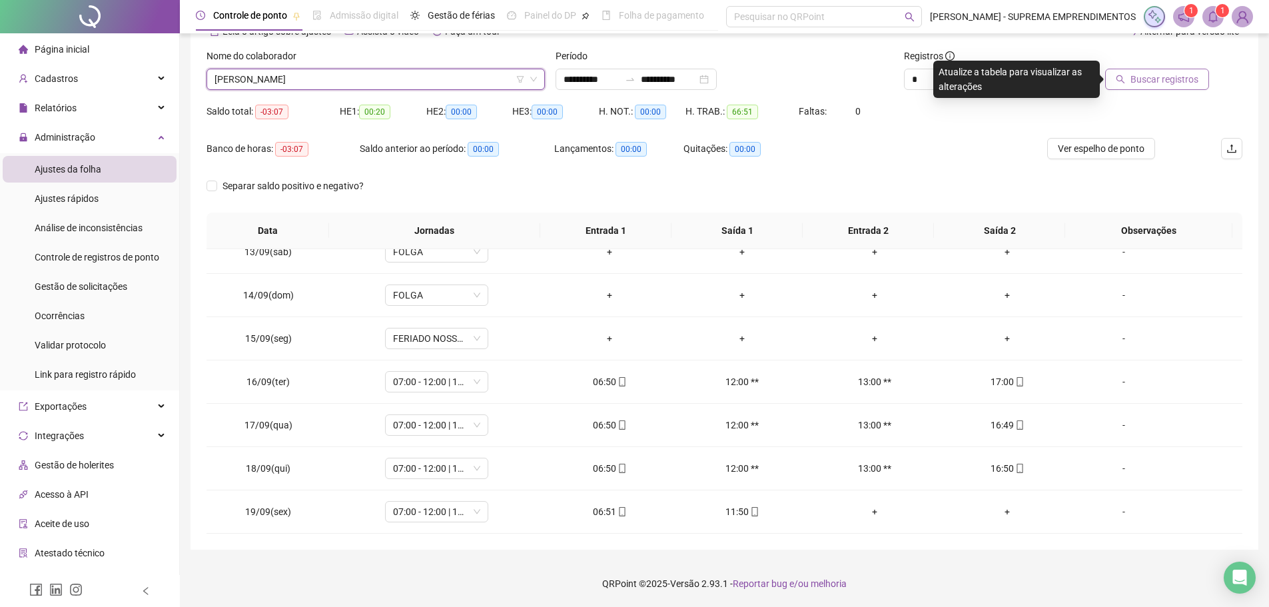
click at [1130, 73] on button "Buscar registros" at bounding box center [1157, 79] width 104 height 21
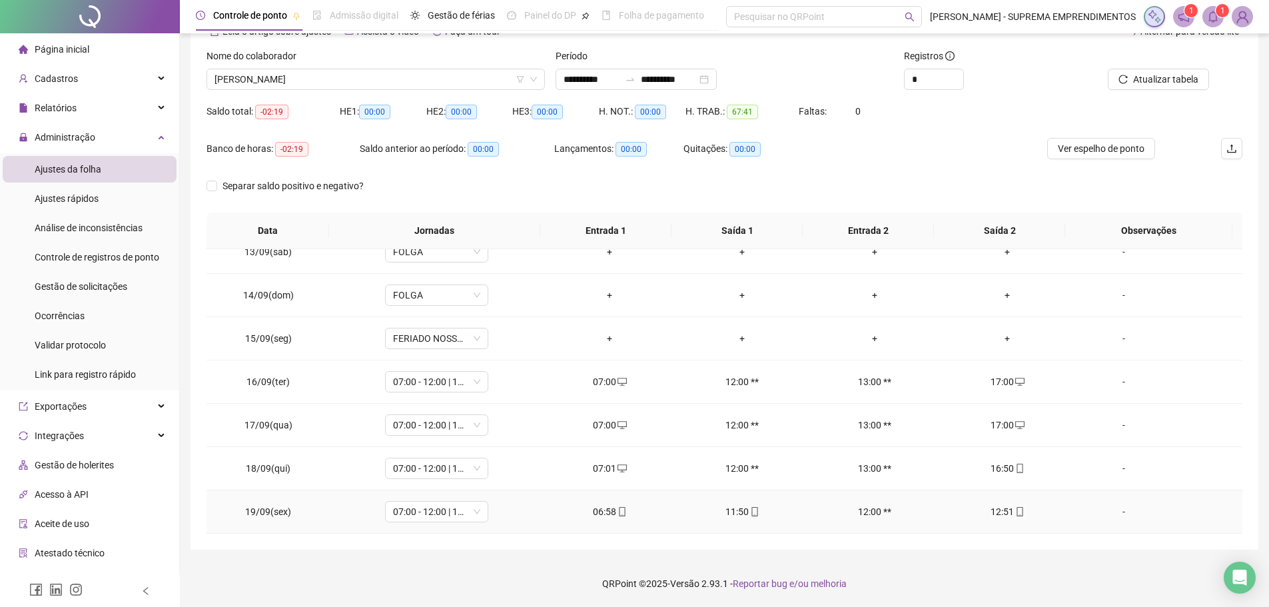
click at [1118, 515] on div "-" at bounding box center [1123, 511] width 79 height 15
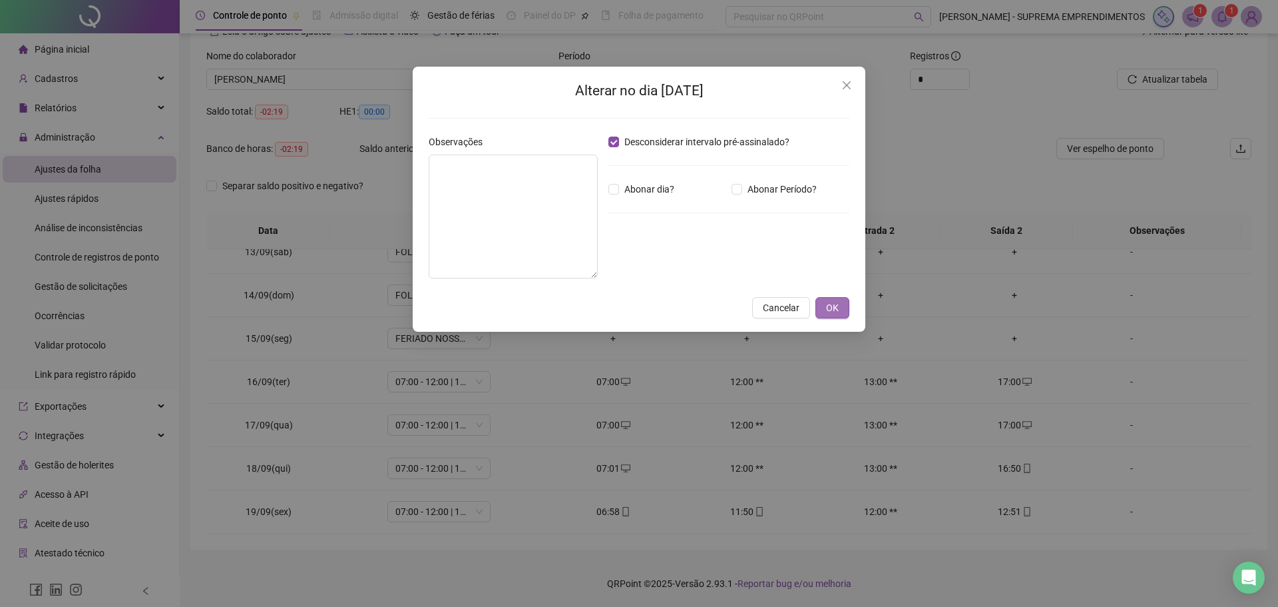
click at [822, 300] on button "OK" at bounding box center [833, 307] width 34 height 21
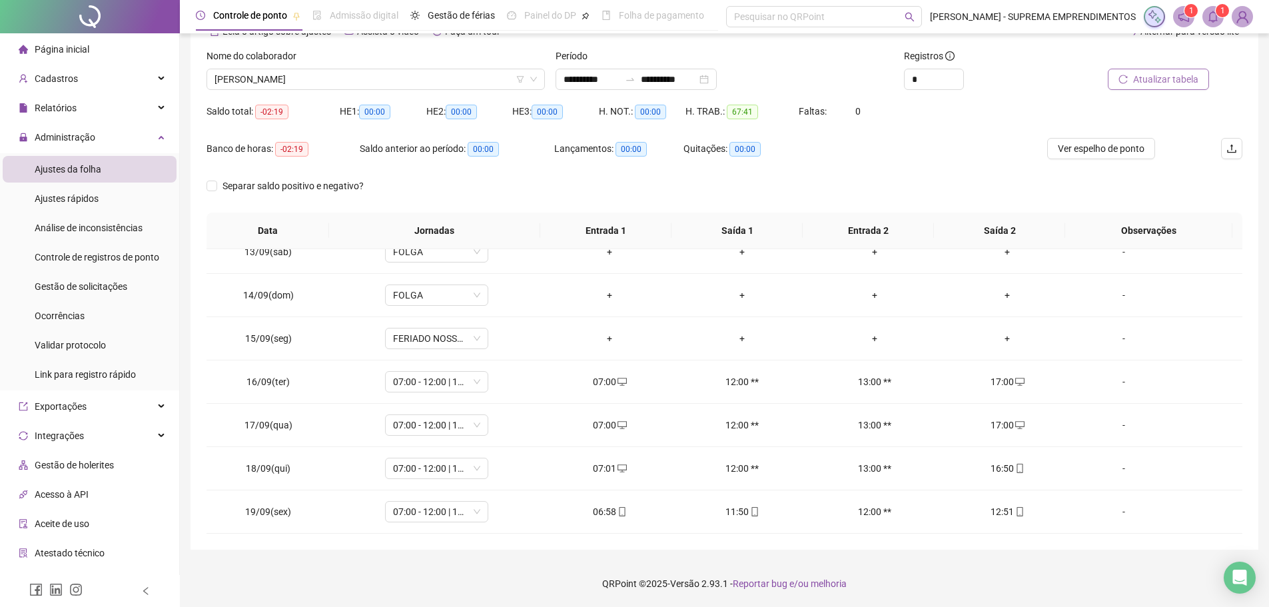
click at [1128, 87] on button "Atualizar tabela" at bounding box center [1157, 79] width 101 height 21
click at [331, 79] on span "[PERSON_NAME]" at bounding box center [375, 79] width 322 height 20
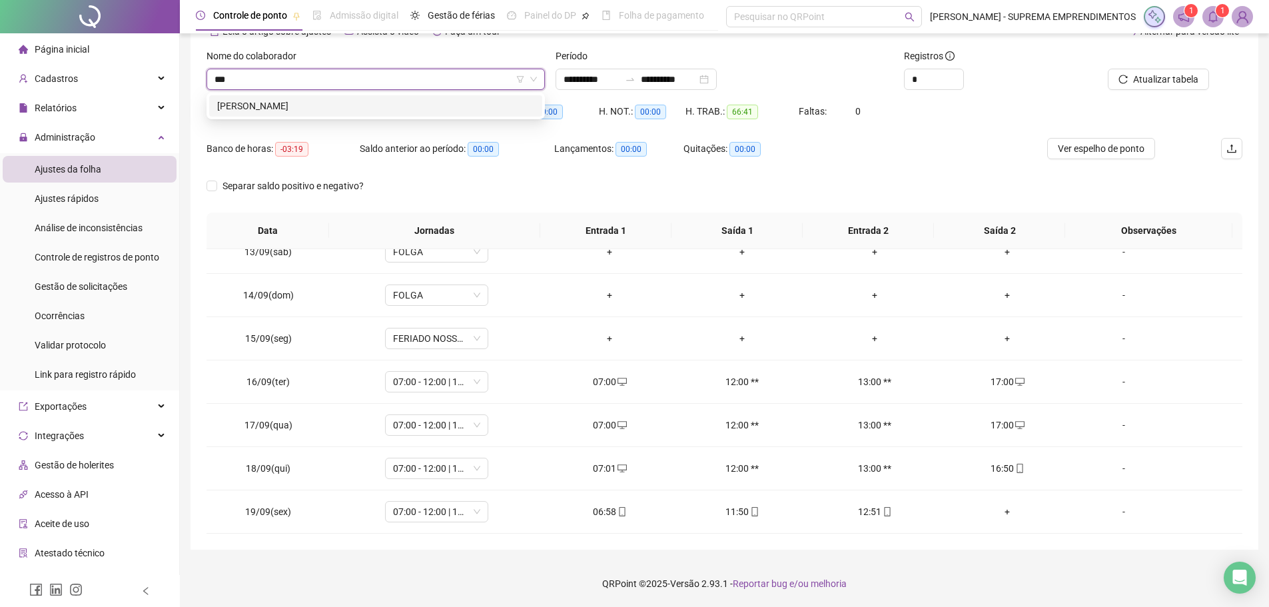
type input "****"
click at [337, 110] on div "[PERSON_NAME]" at bounding box center [375, 106] width 317 height 15
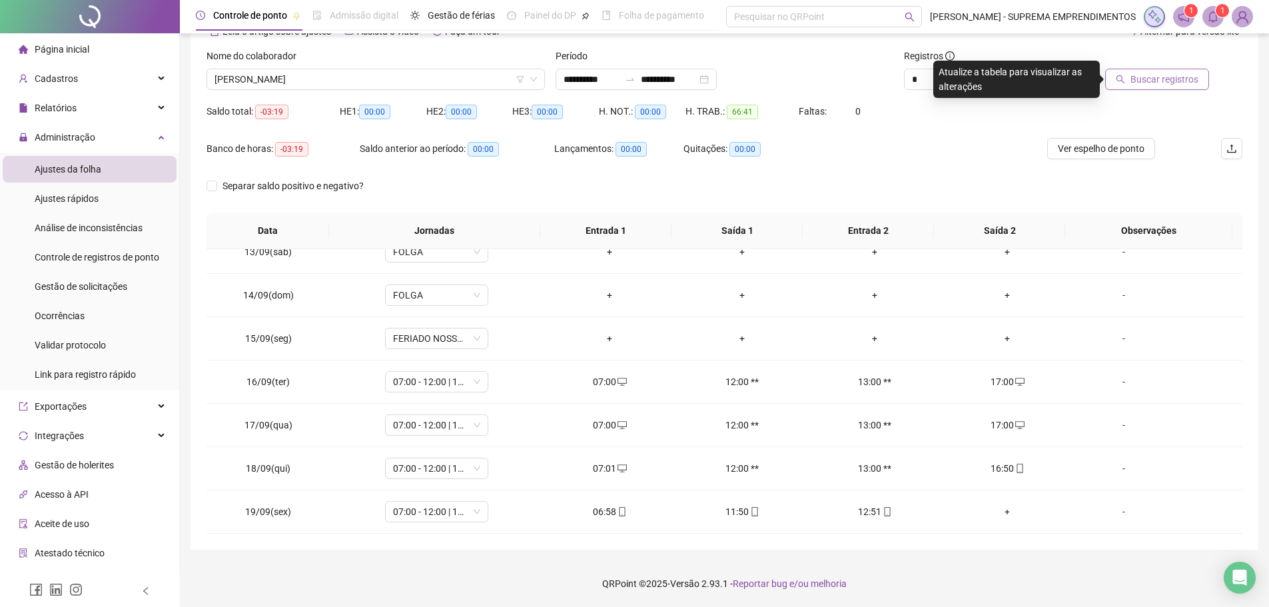
click at [1144, 84] on span "Buscar registros" at bounding box center [1164, 79] width 68 height 15
click at [1115, 513] on div "-" at bounding box center [1123, 511] width 79 height 15
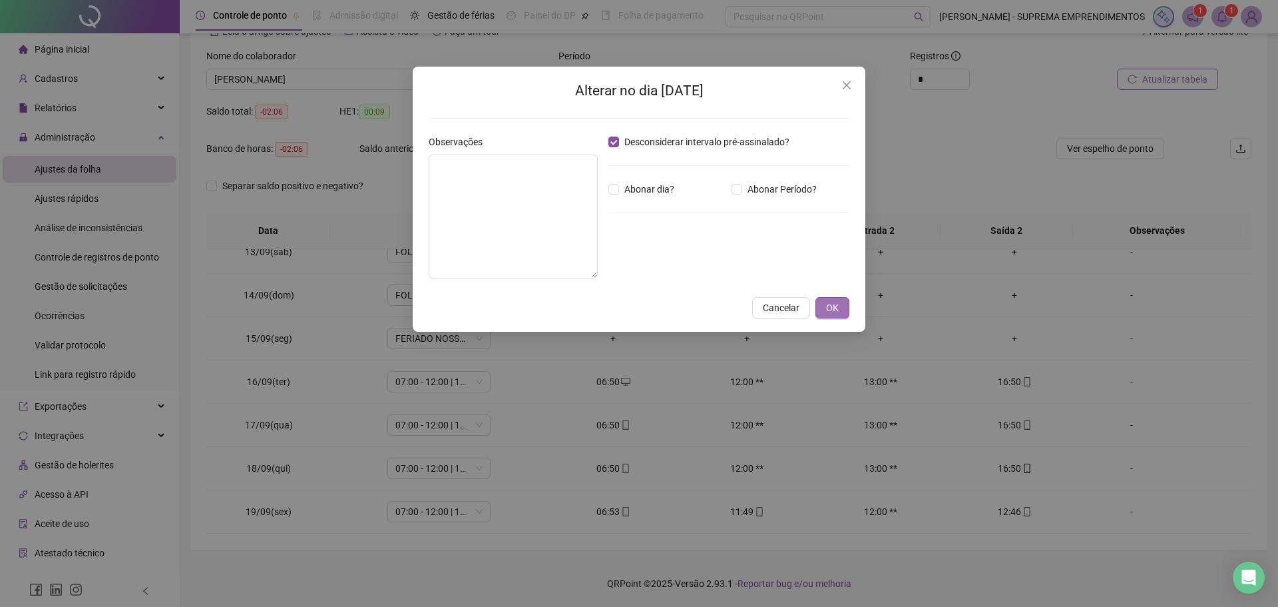
click at [839, 305] on button "OK" at bounding box center [833, 307] width 34 height 21
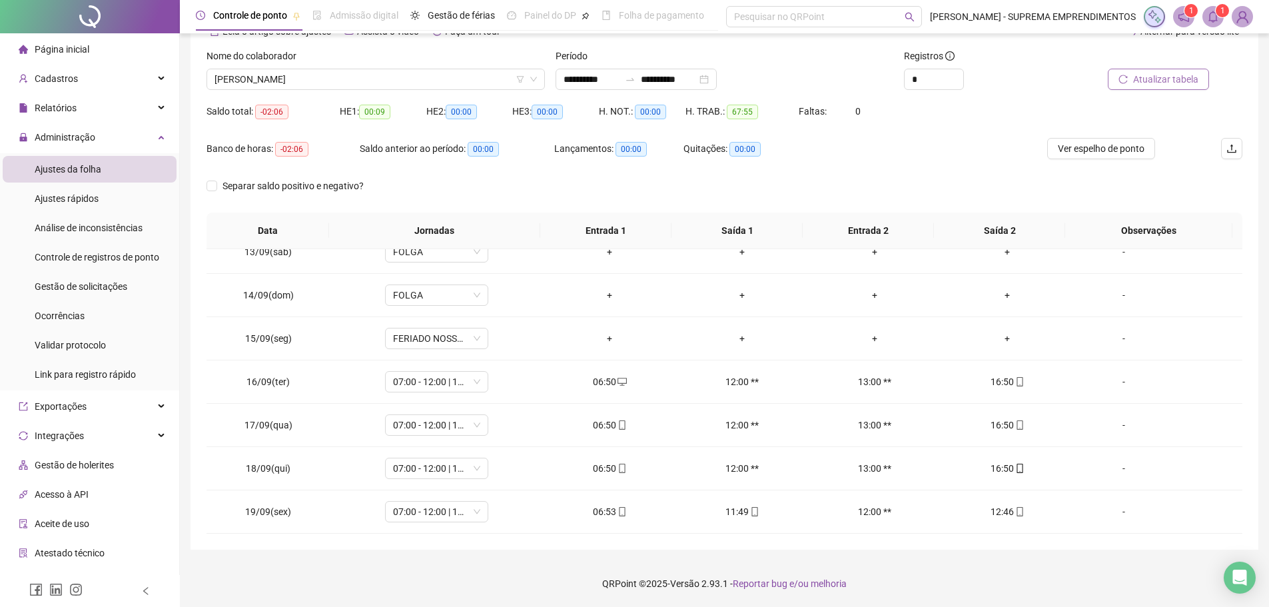
click at [1140, 85] on span "Atualizar tabela" at bounding box center [1165, 79] width 65 height 15
click at [358, 74] on span "[PERSON_NAME]" at bounding box center [375, 79] width 322 height 20
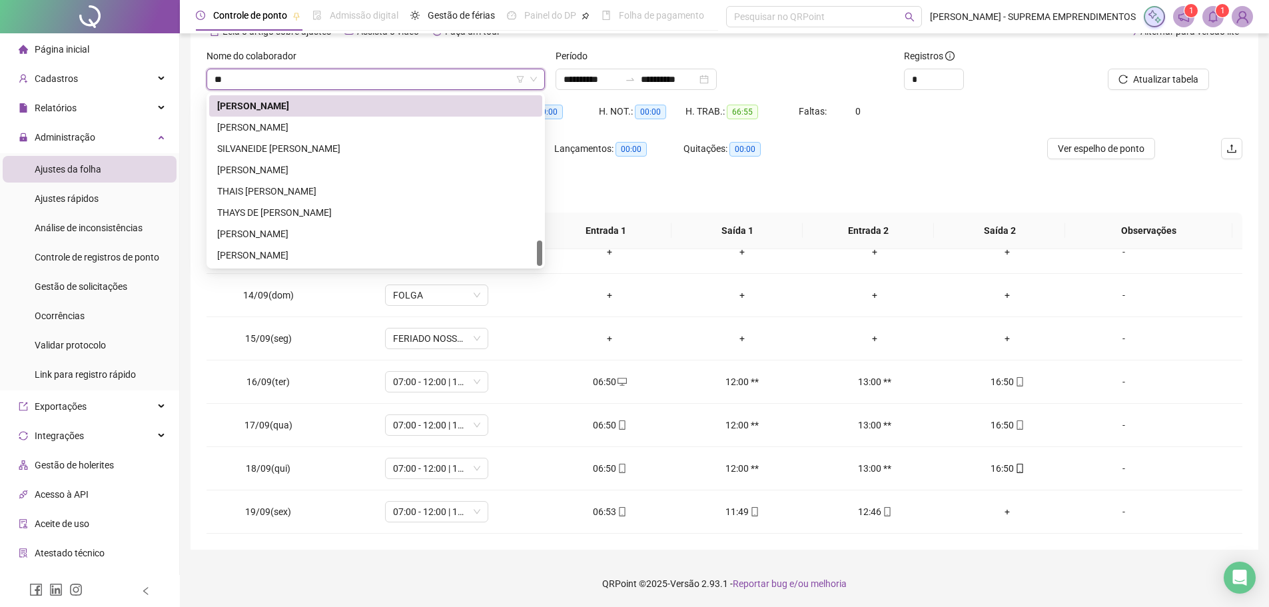
scroll to position [256, 0]
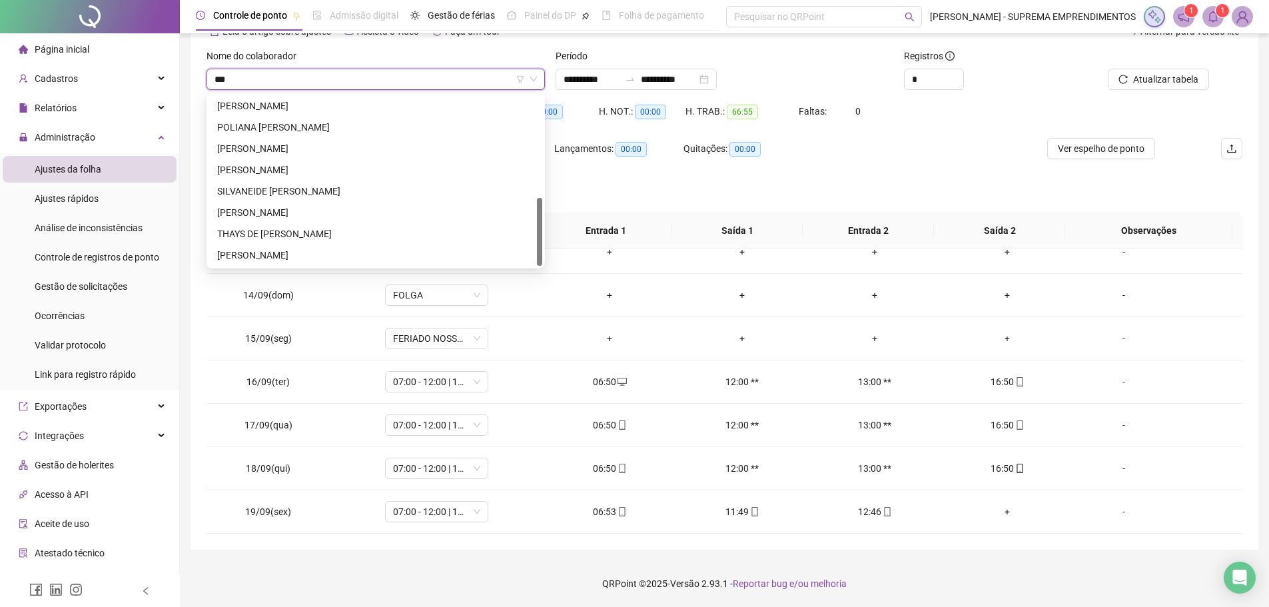
type input "****"
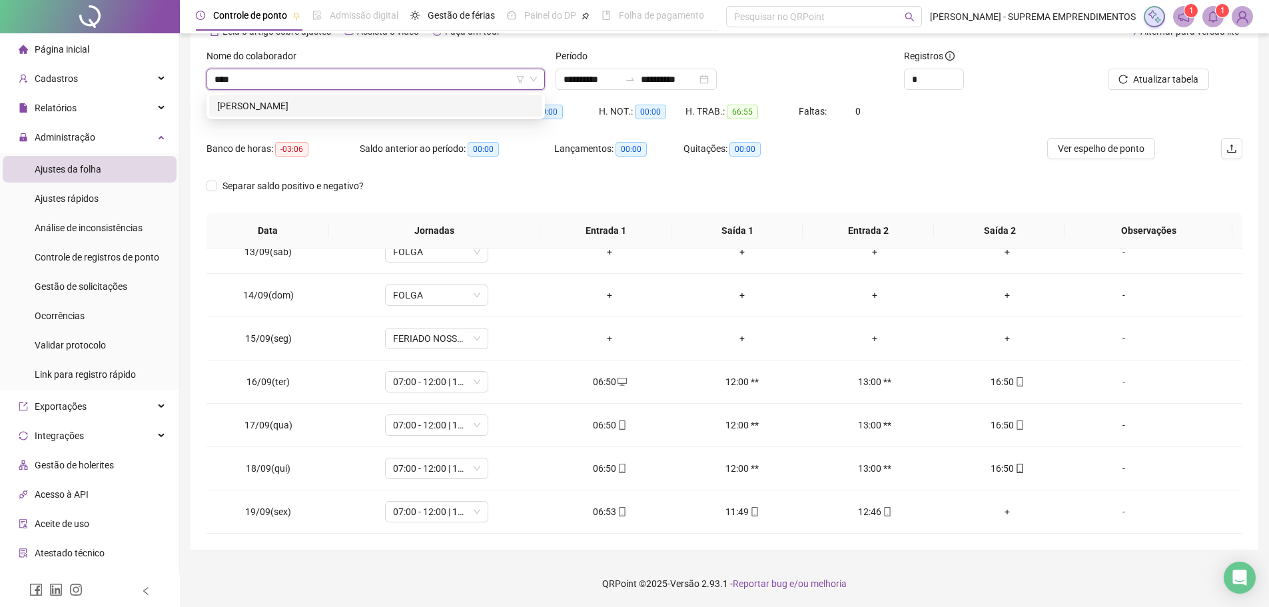
click at [360, 107] on div "[PERSON_NAME]" at bounding box center [375, 106] width 317 height 15
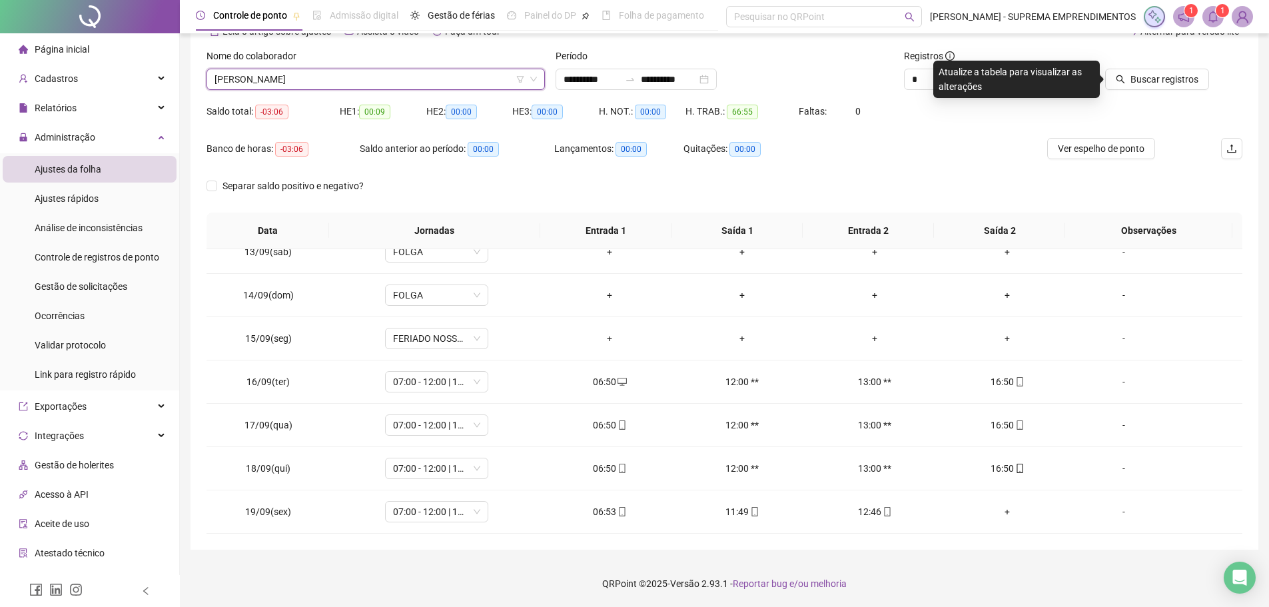
click at [1128, 68] on div at bounding box center [1143, 59] width 131 height 20
click at [1132, 77] on button "Buscar registros" at bounding box center [1157, 79] width 104 height 21
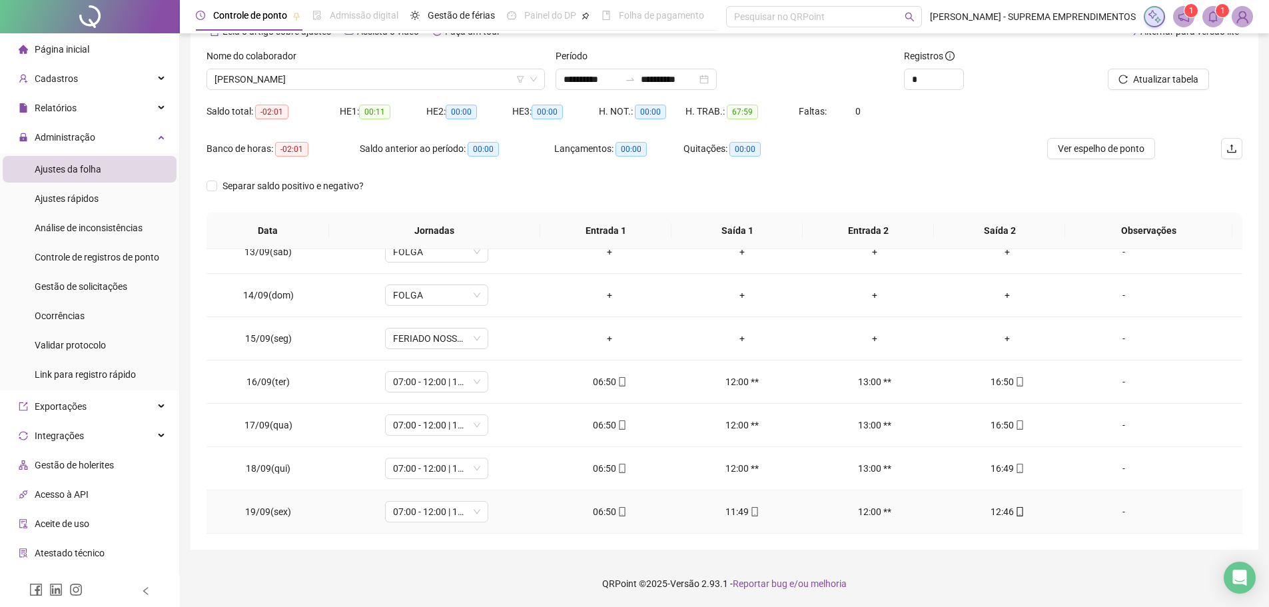
click at [1111, 508] on div "-" at bounding box center [1123, 511] width 79 height 15
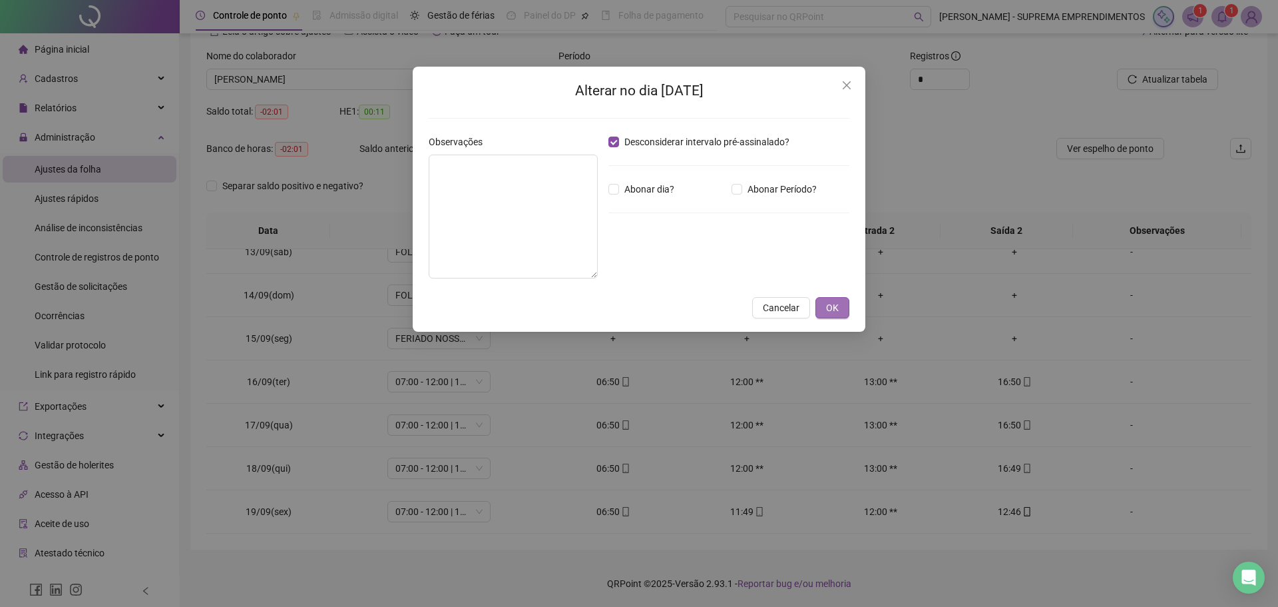
click at [838, 304] on span "OK" at bounding box center [832, 307] width 13 height 15
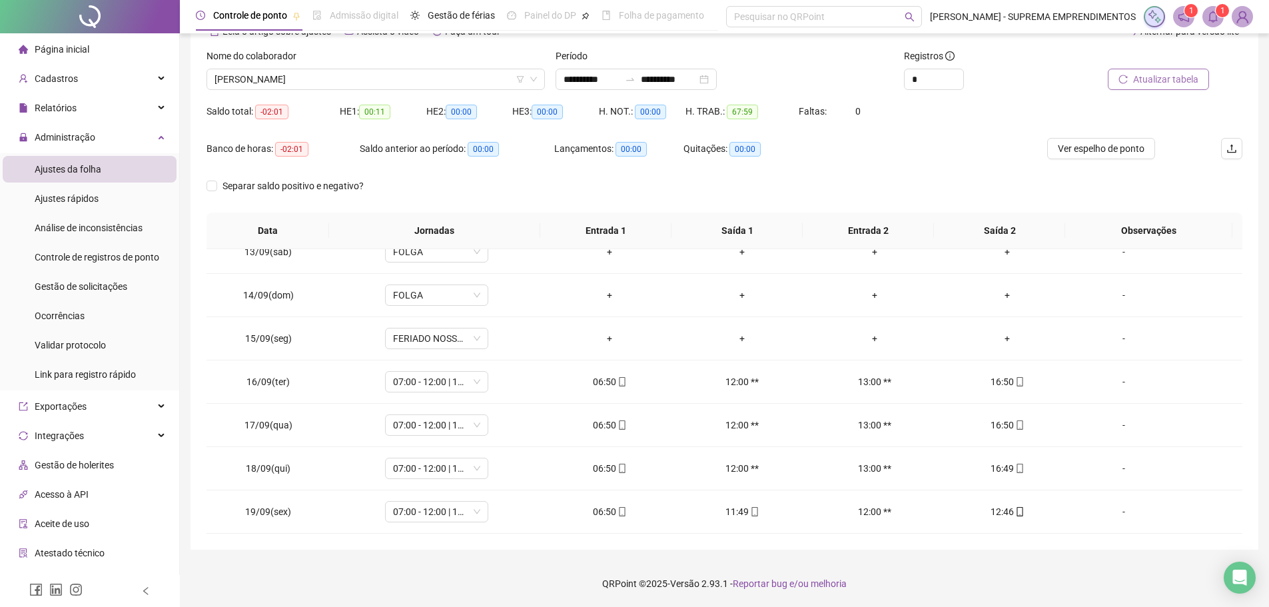
click at [1158, 81] on span "Atualizar tabela" at bounding box center [1165, 79] width 65 height 15
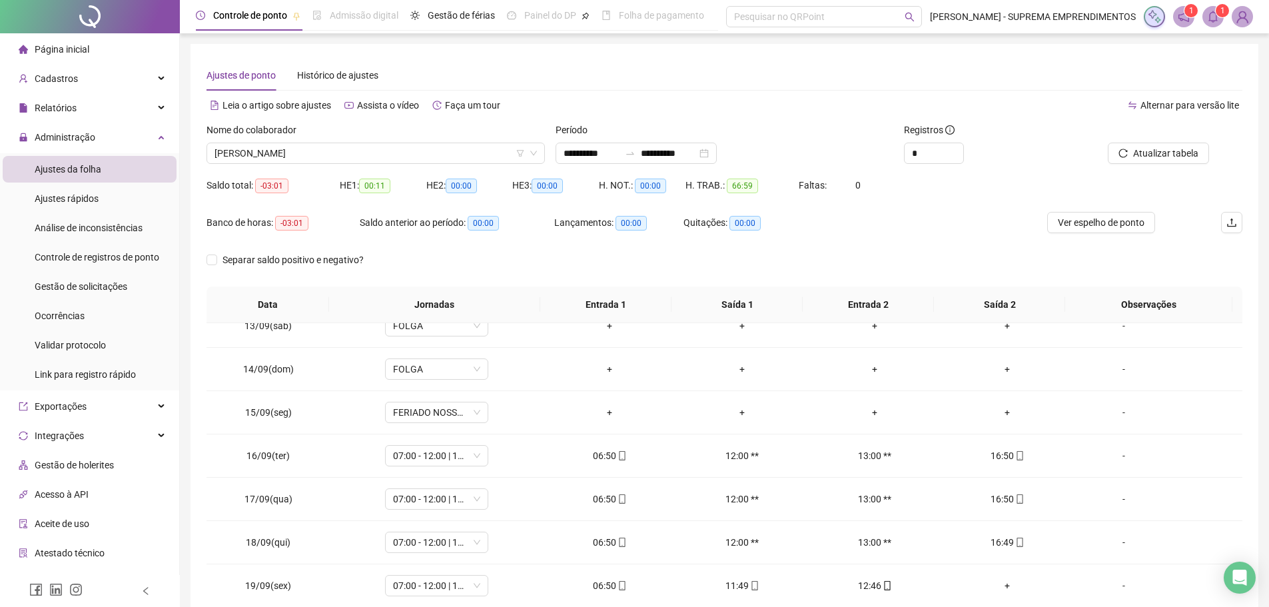
click at [77, 49] on span "Página inicial" at bounding box center [62, 49] width 55 height 11
